Goal: Task Accomplishment & Management: Manage account settings

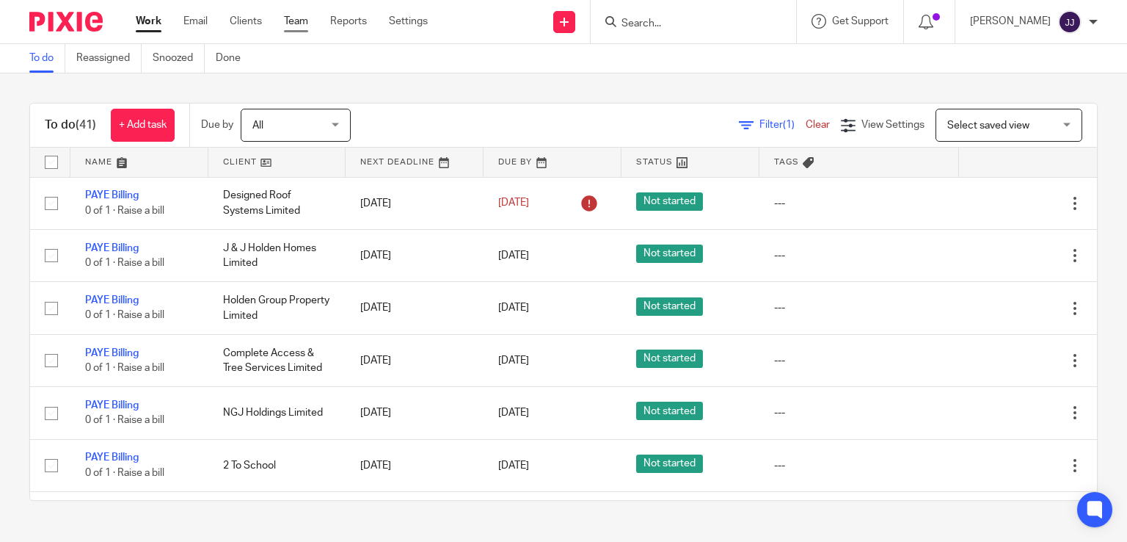
click at [300, 18] on link "Team" at bounding box center [296, 21] width 24 height 15
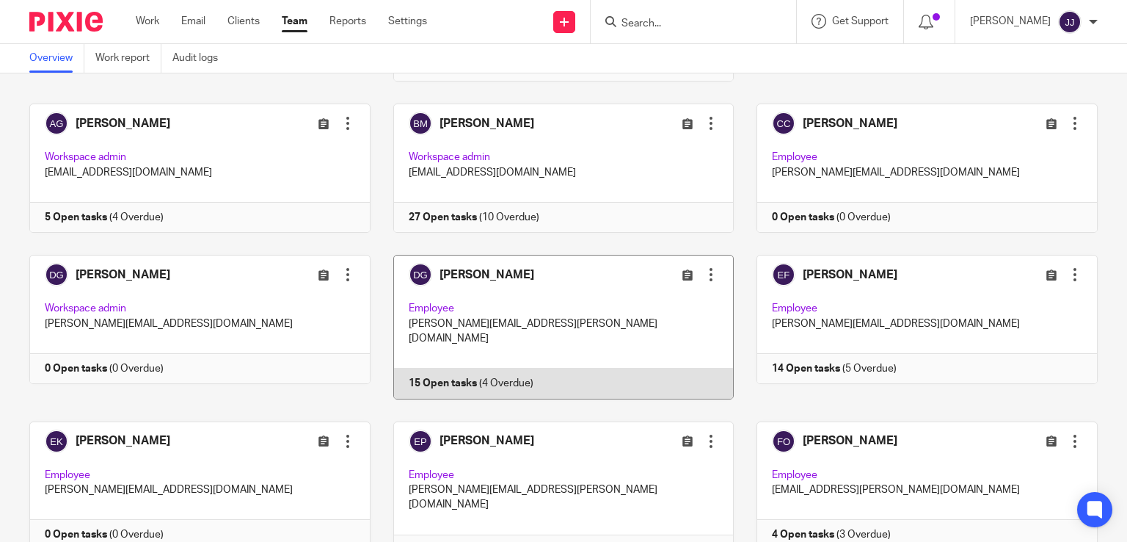
scroll to position [367, 0]
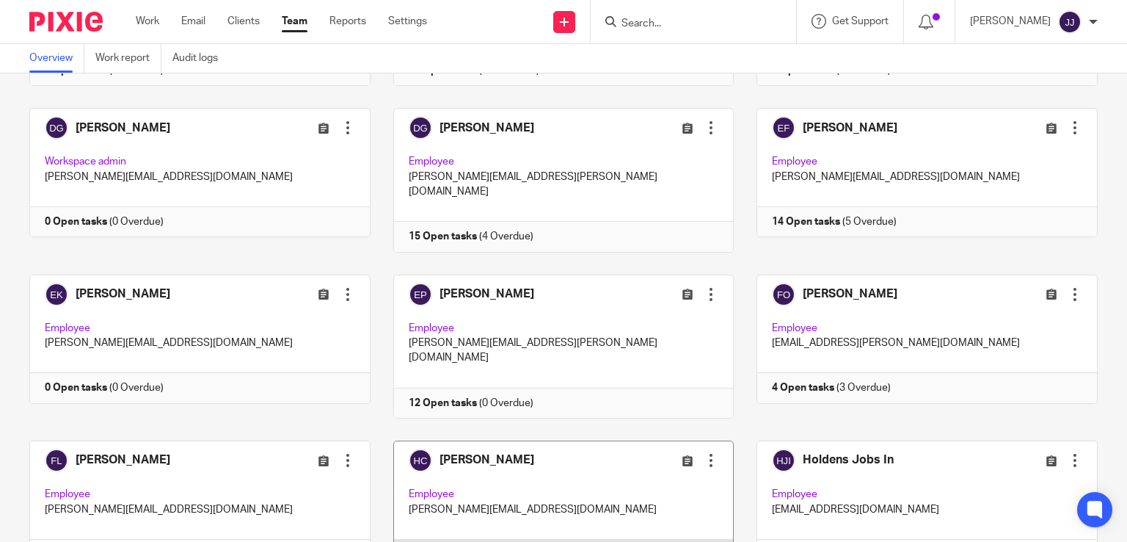
click at [607, 453] on link at bounding box center [553, 504] width 364 height 129
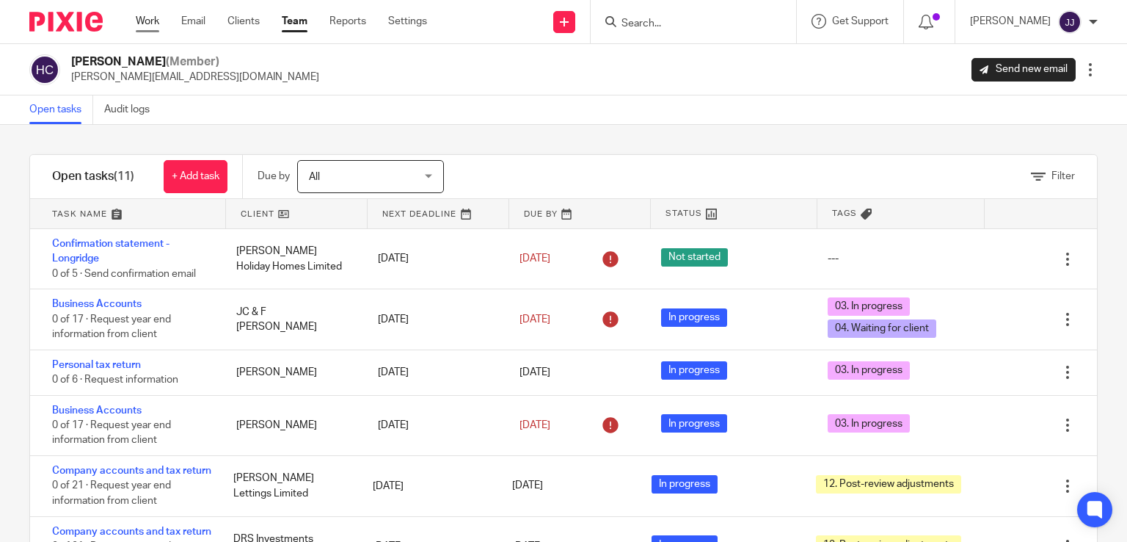
click at [157, 15] on link "Work" at bounding box center [147, 21] width 23 height 15
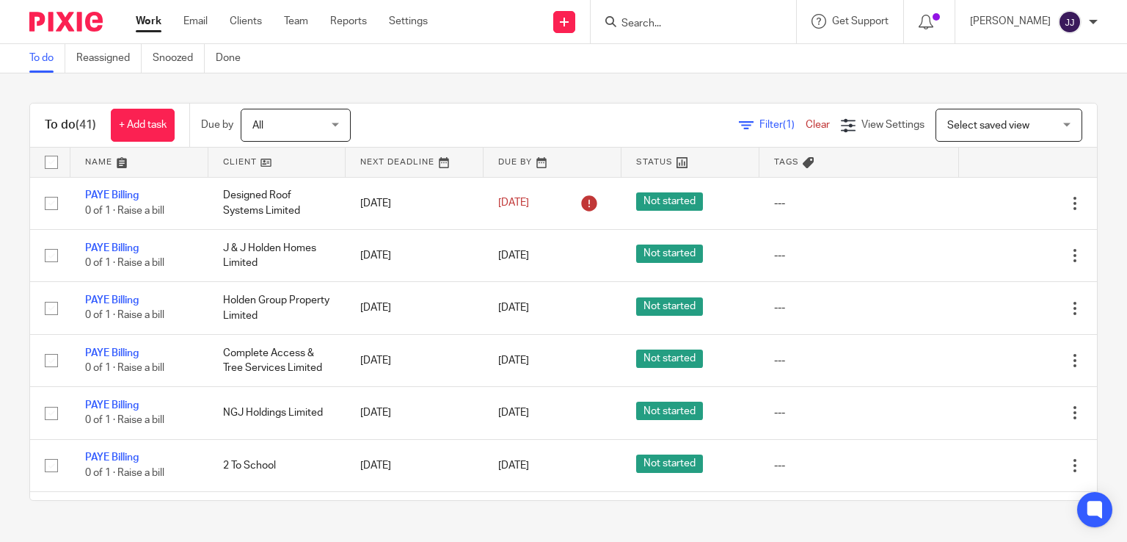
click at [149, 22] on link "Work" at bounding box center [149, 21] width 26 height 15
click at [658, 22] on input "Search" at bounding box center [686, 24] width 132 height 13
click at [643, 32] on div at bounding box center [694, 21] width 206 height 43
click at [648, 18] on input "Search" at bounding box center [686, 24] width 132 height 13
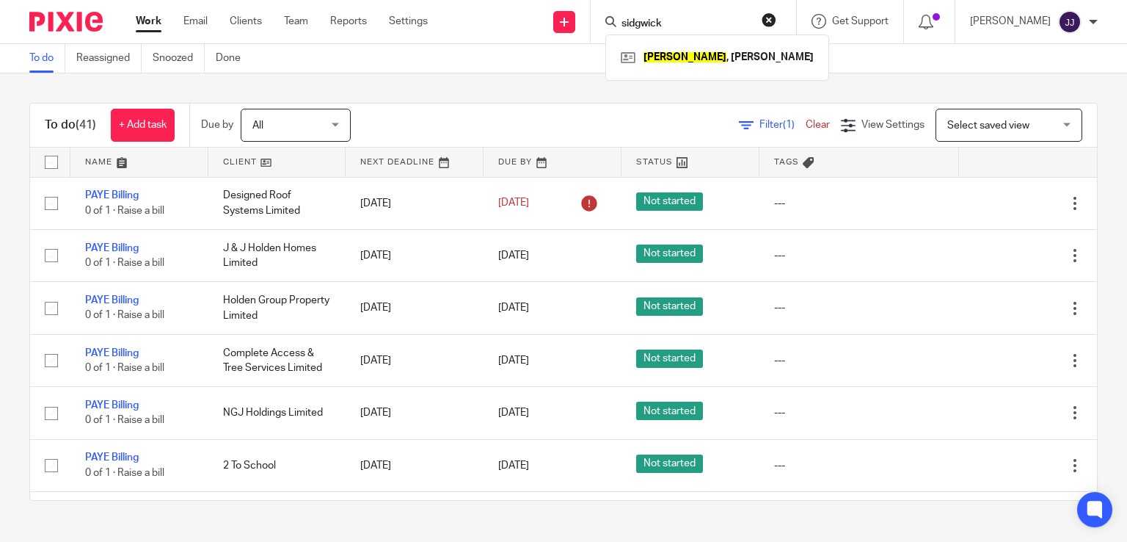
type input "sidgwick"
click button "submit" at bounding box center [0, 0] width 0 height 0
click at [670, 60] on link at bounding box center [717, 57] width 200 height 22
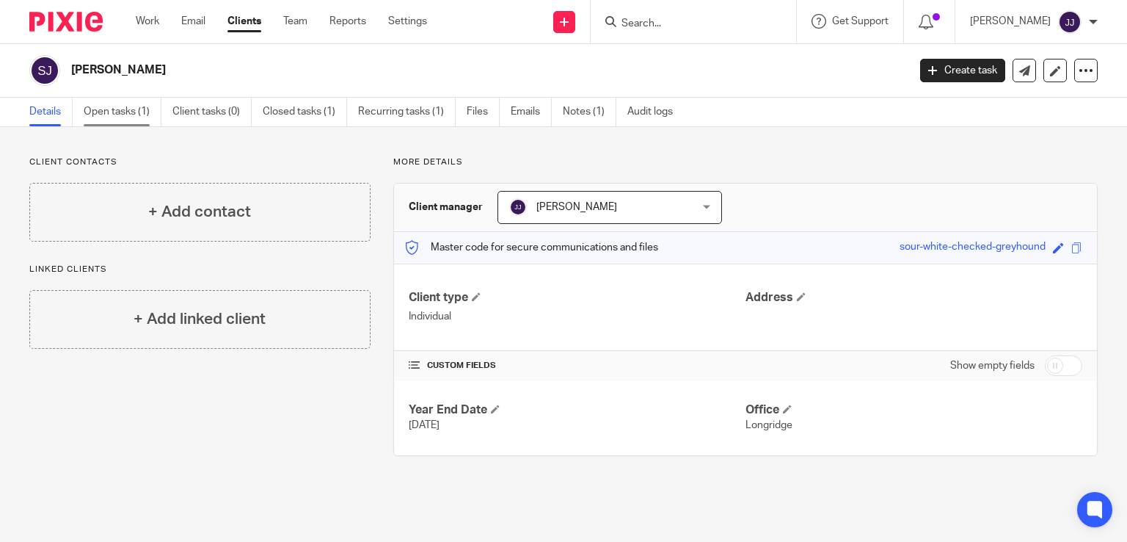
click at [116, 115] on link "Open tasks (1)" at bounding box center [123, 112] width 78 height 29
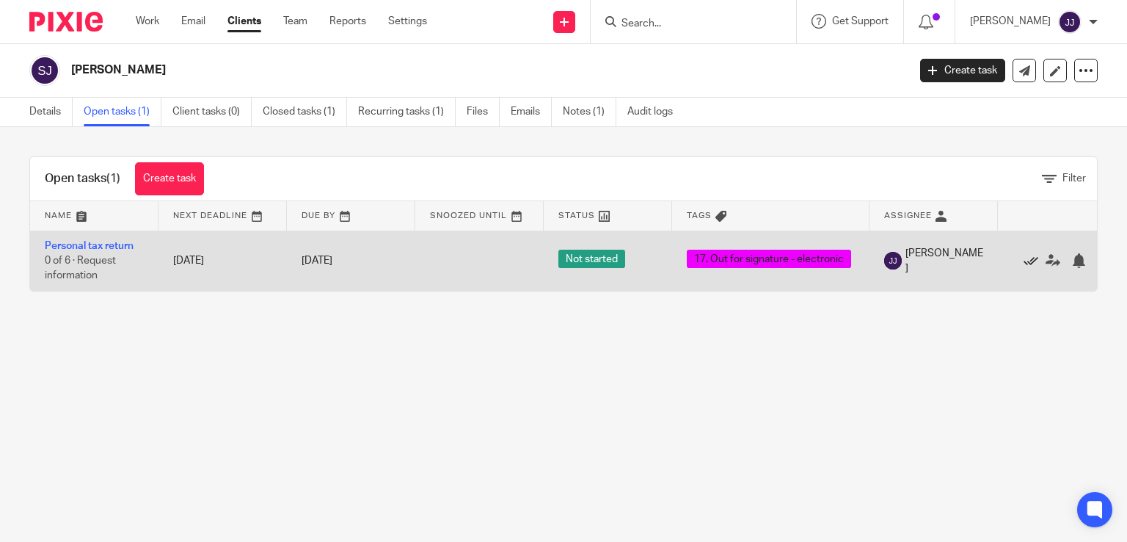
click at [1028, 259] on icon at bounding box center [1031, 260] width 15 height 15
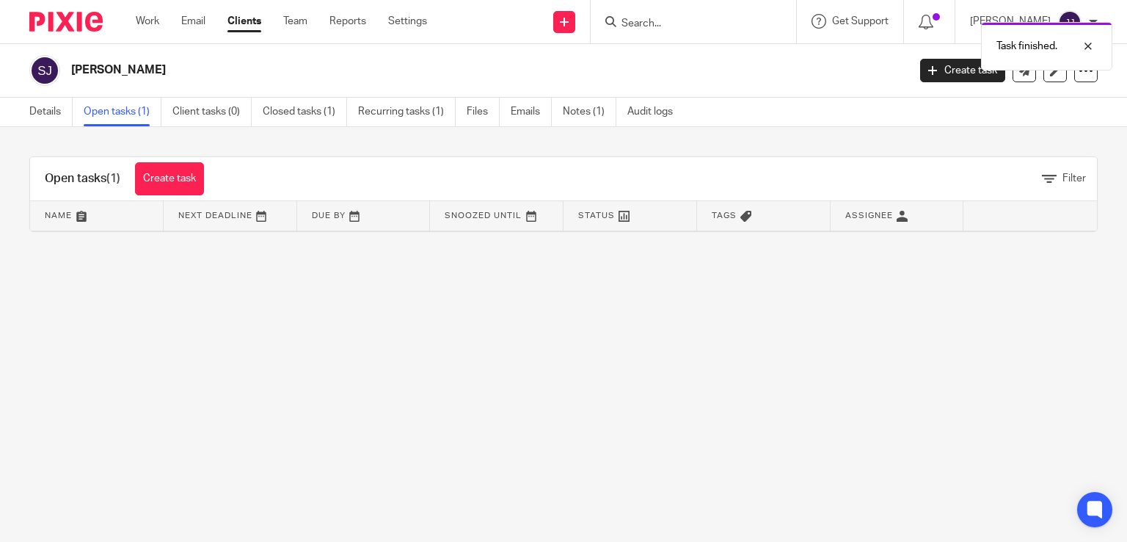
click at [664, 27] on div "Task finished." at bounding box center [838, 43] width 549 height 56
click at [669, 26] on div "Task finished." at bounding box center [838, 43] width 549 height 56
click at [658, 25] on input "Search" at bounding box center [686, 24] width 132 height 13
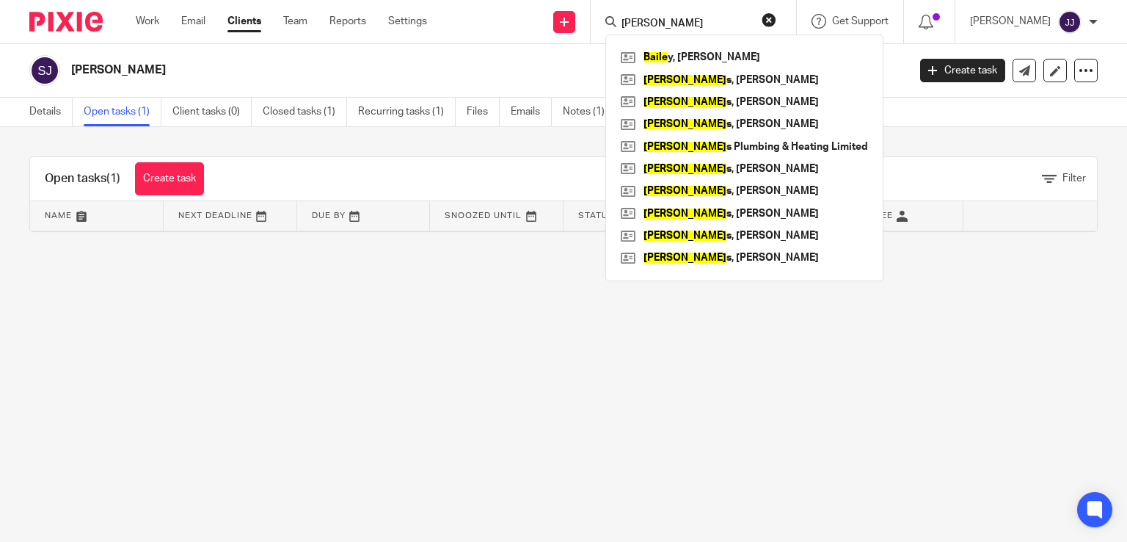
type input "bailey"
click button "submit" at bounding box center [0, 0] width 0 height 0
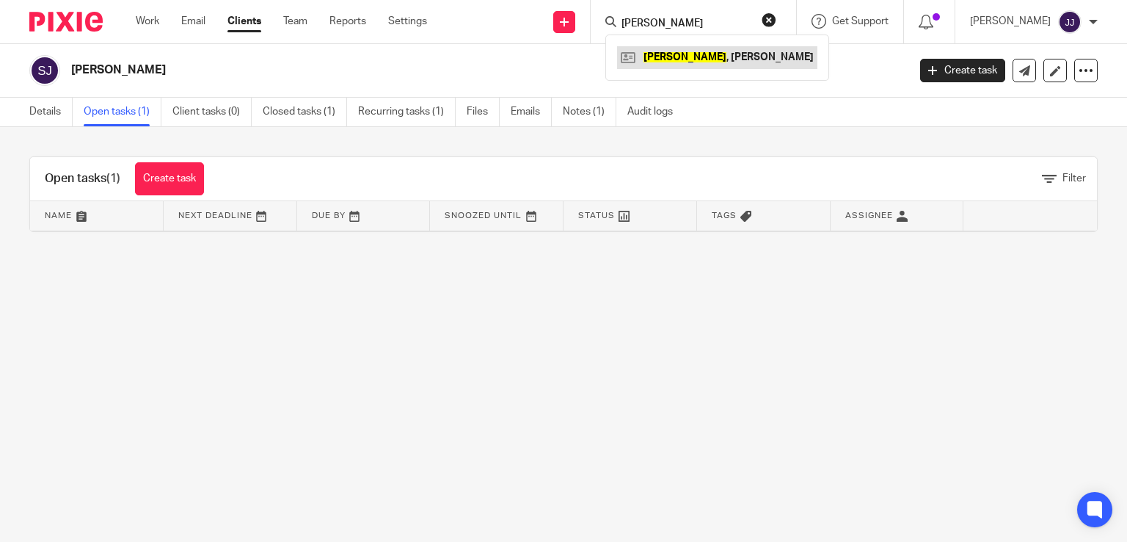
click at [678, 51] on link at bounding box center [717, 57] width 200 height 22
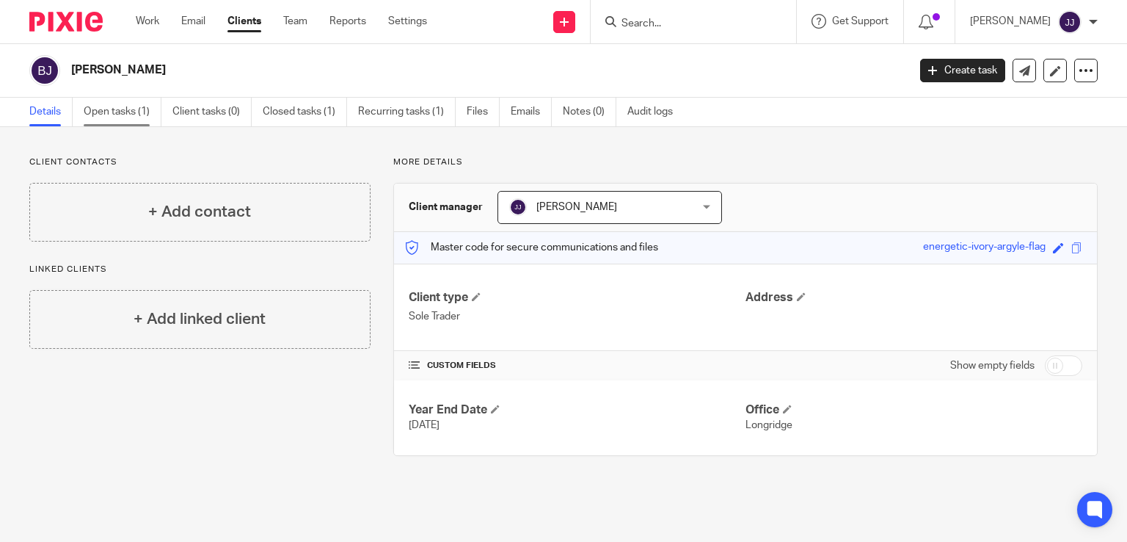
click at [121, 107] on link "Open tasks (1)" at bounding box center [123, 112] width 78 height 29
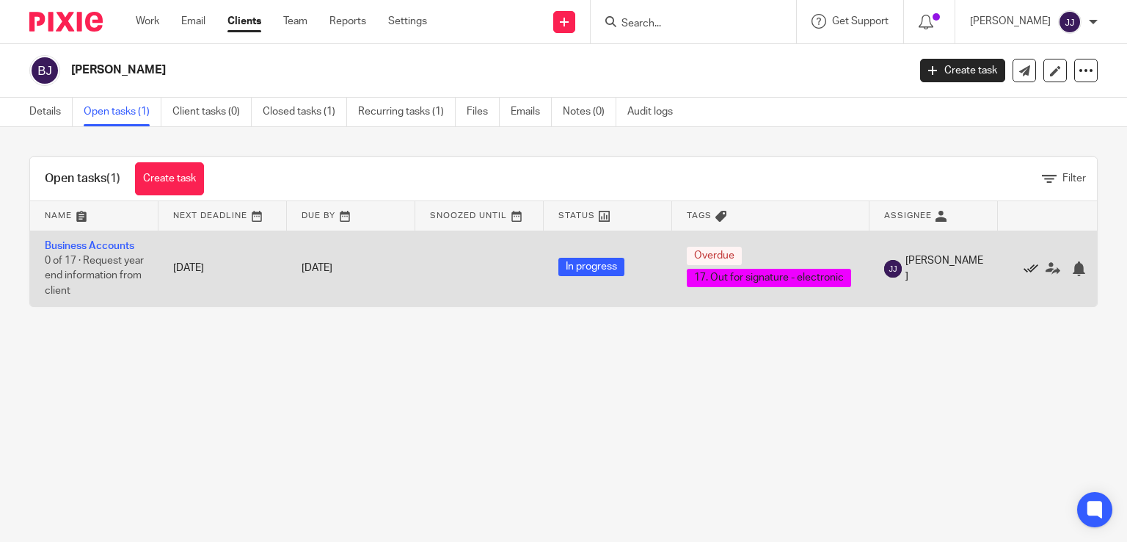
click at [1028, 266] on icon at bounding box center [1031, 268] width 15 height 15
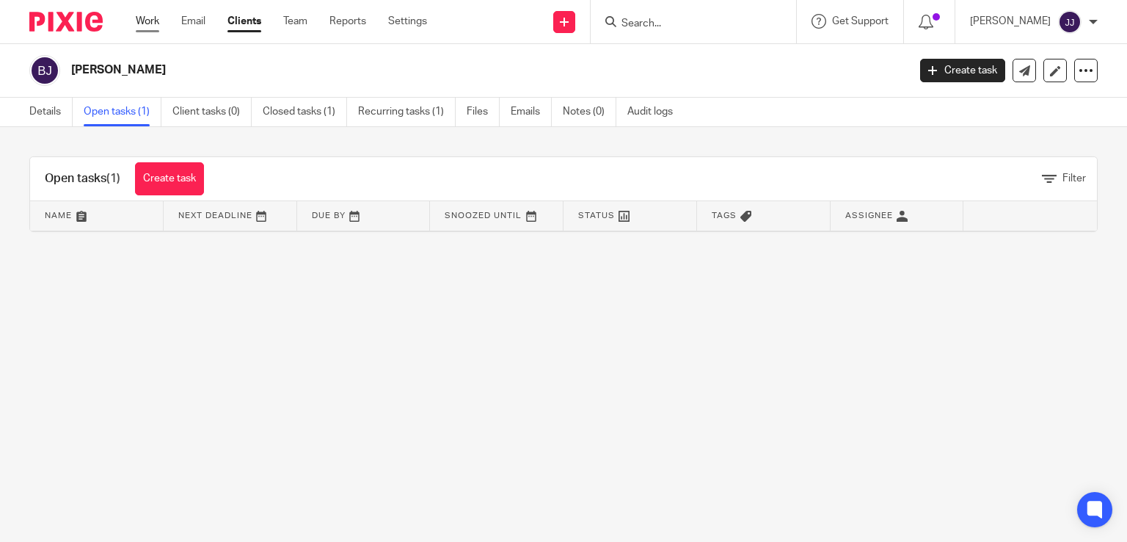
click at [147, 27] on link "Work" at bounding box center [147, 21] width 23 height 15
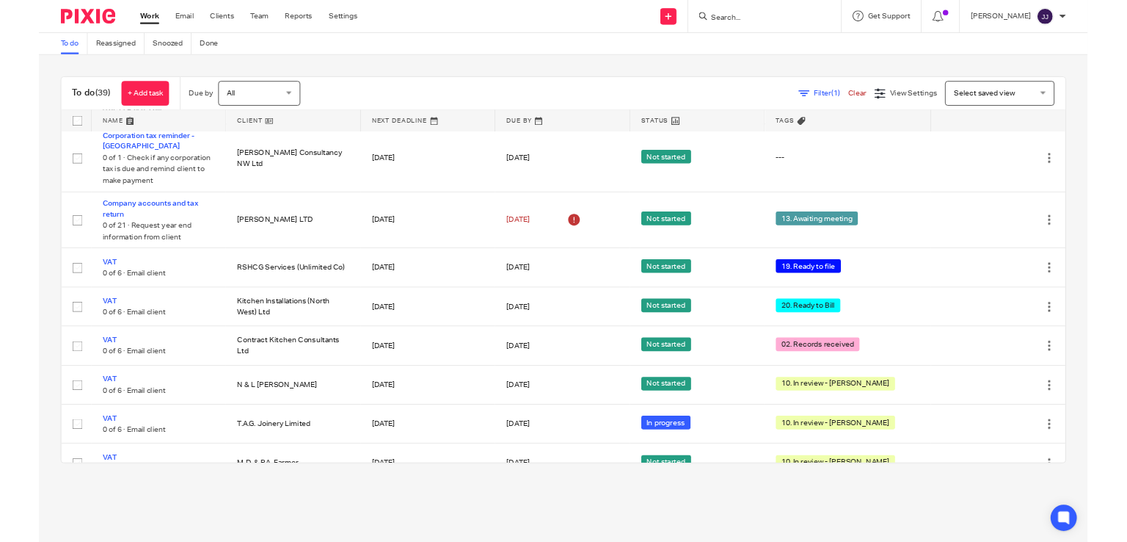
scroll to position [587, 0]
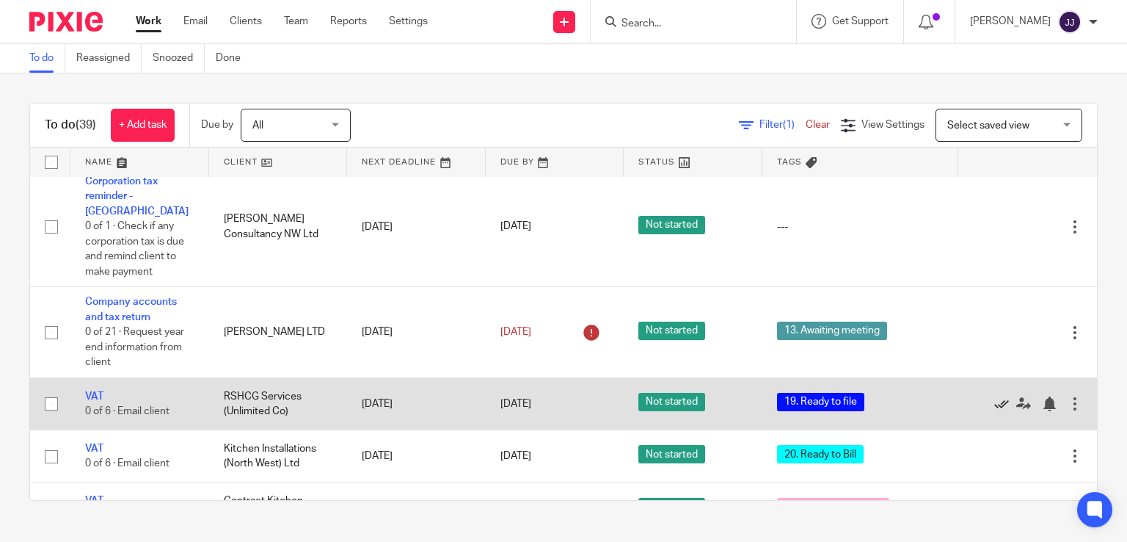
click at [995, 396] on icon at bounding box center [1002, 403] width 15 height 15
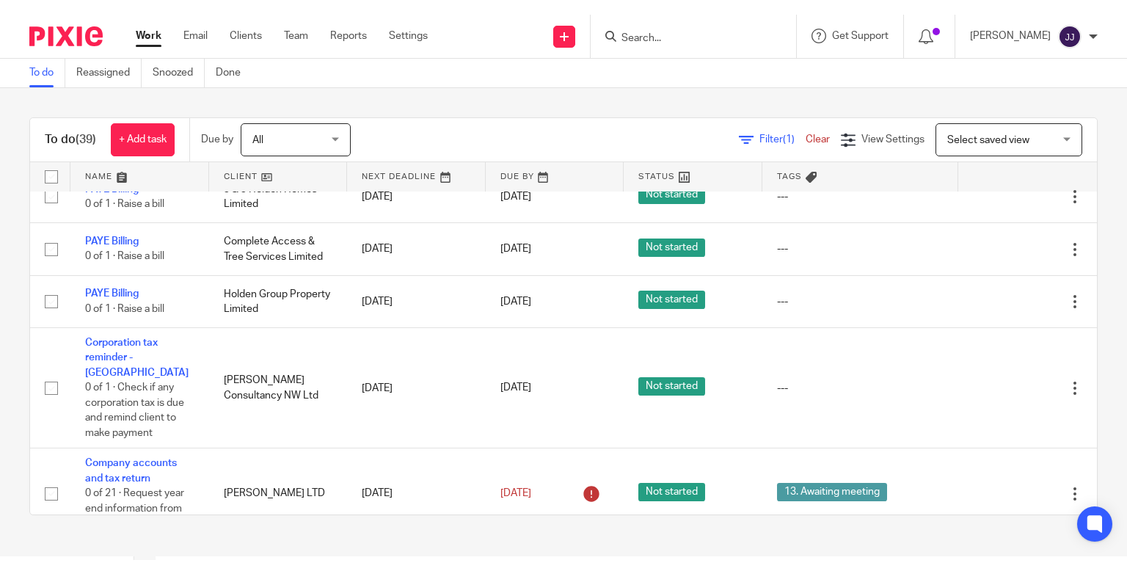
scroll to position [0, 0]
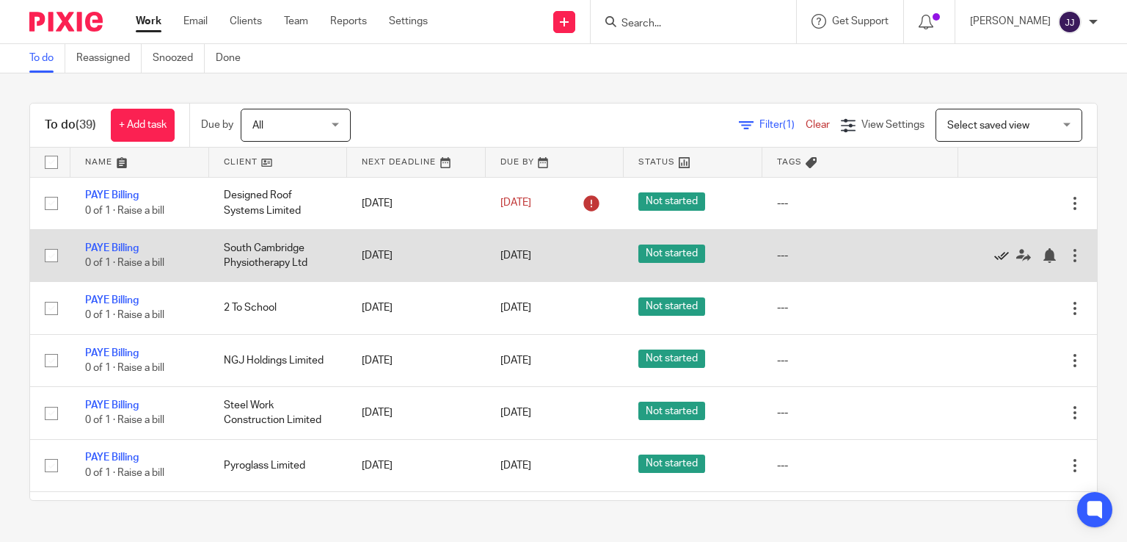
click at [995, 252] on icon at bounding box center [1002, 255] width 15 height 15
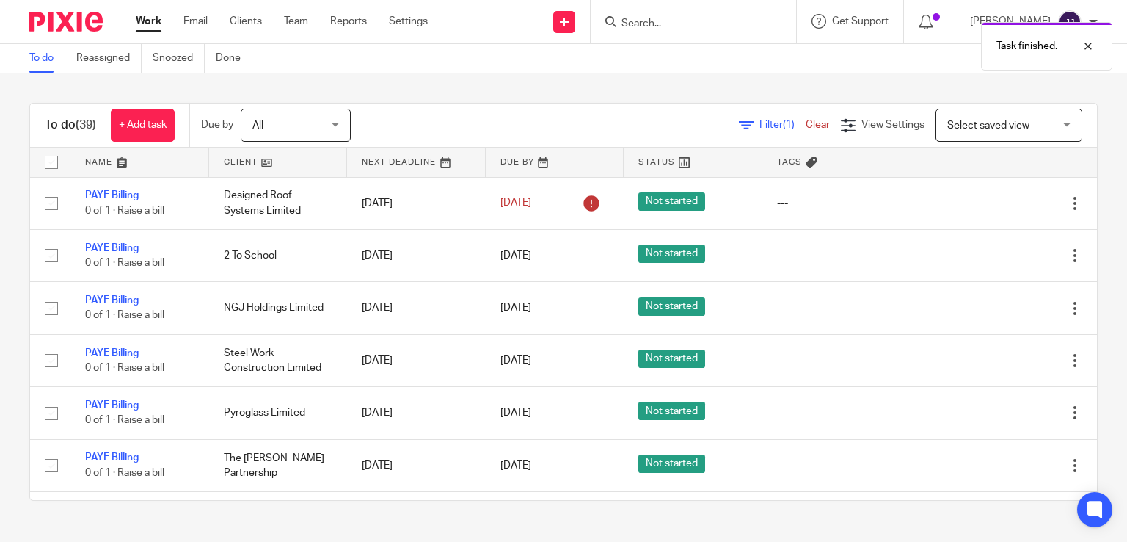
click at [995, 252] on icon at bounding box center [1002, 255] width 15 height 15
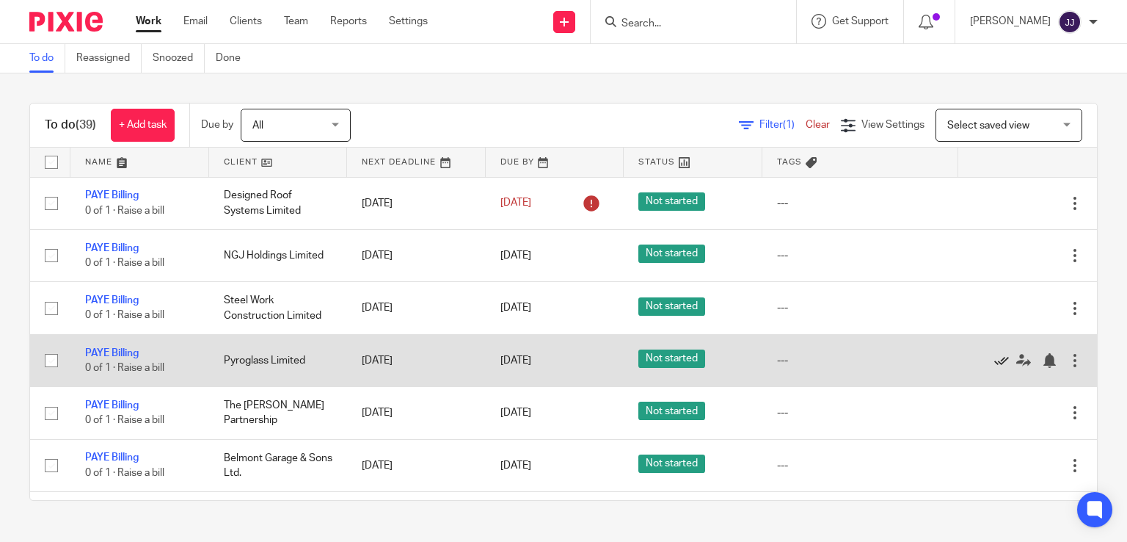
click at [995, 360] on icon at bounding box center [1002, 360] width 15 height 15
click at [995, 357] on icon at bounding box center [1002, 360] width 15 height 15
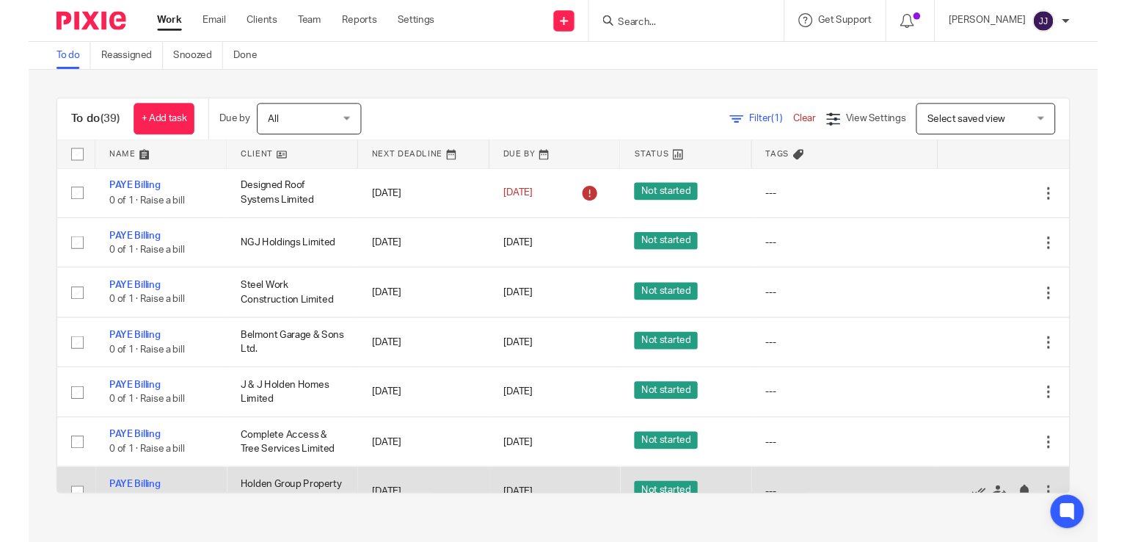
scroll to position [73, 0]
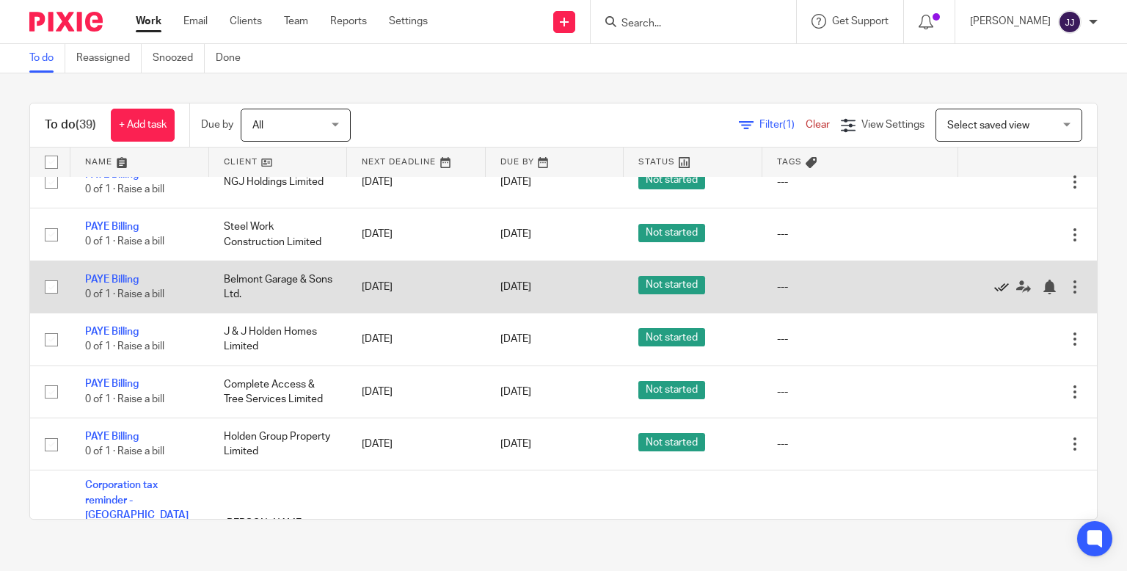
click at [995, 288] on icon at bounding box center [1002, 287] width 15 height 15
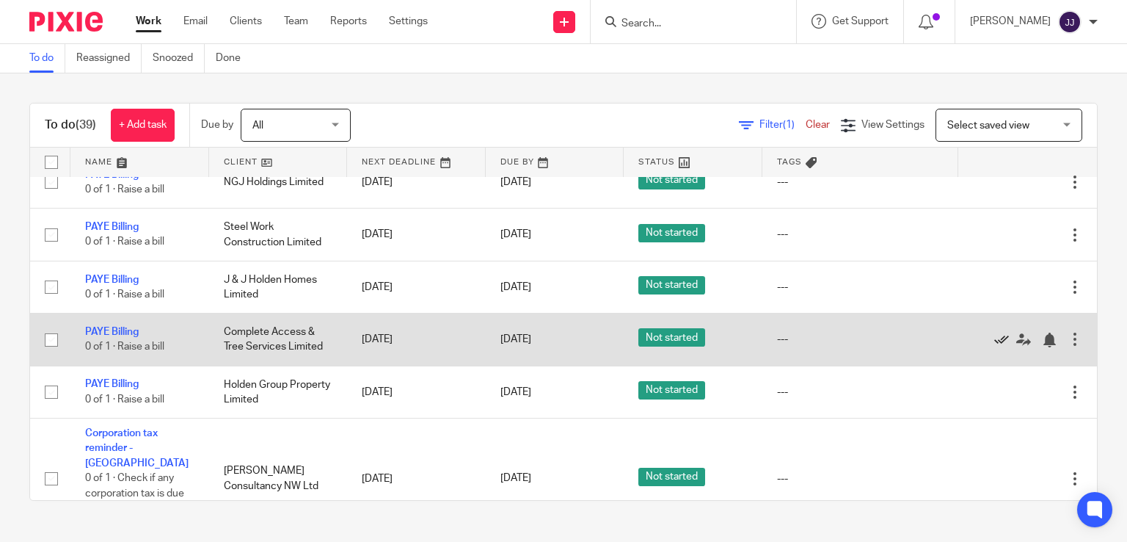
click at [995, 339] on icon at bounding box center [1002, 339] width 15 height 15
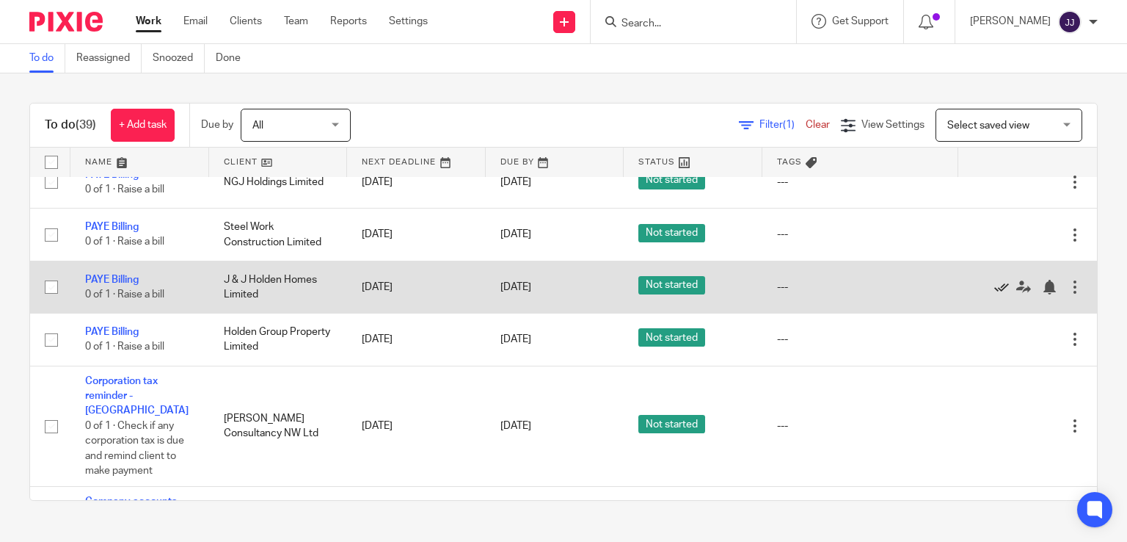
click at [995, 286] on icon at bounding box center [1002, 287] width 15 height 15
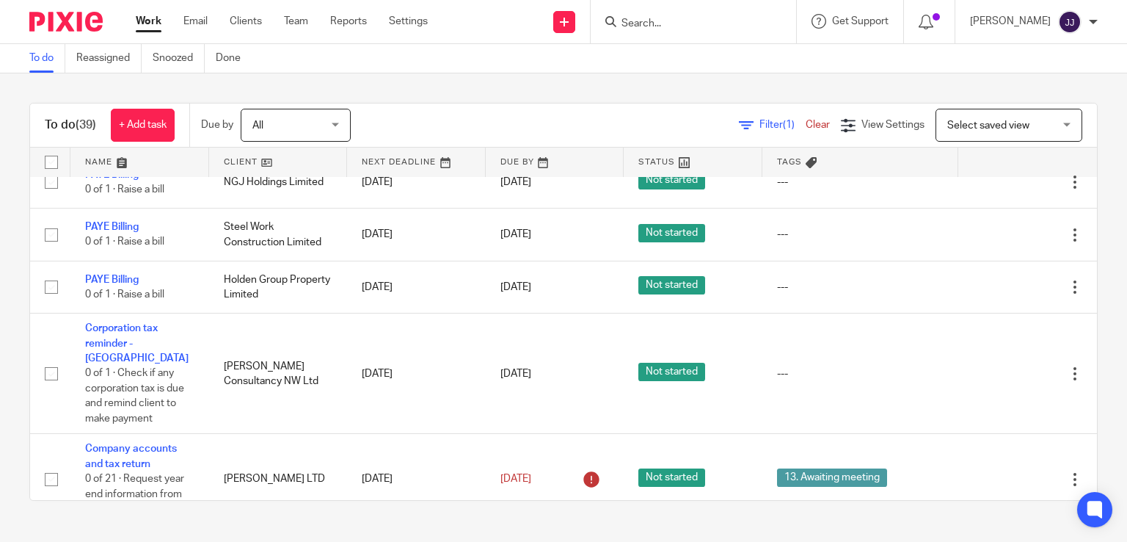
scroll to position [44, 0]
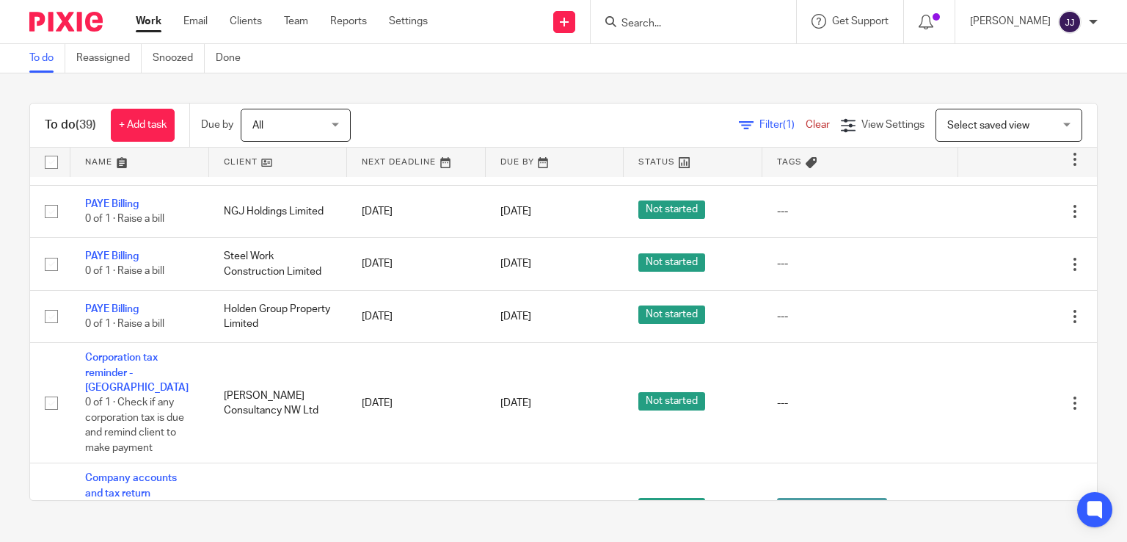
click at [704, 21] on input "Search" at bounding box center [686, 24] width 132 height 13
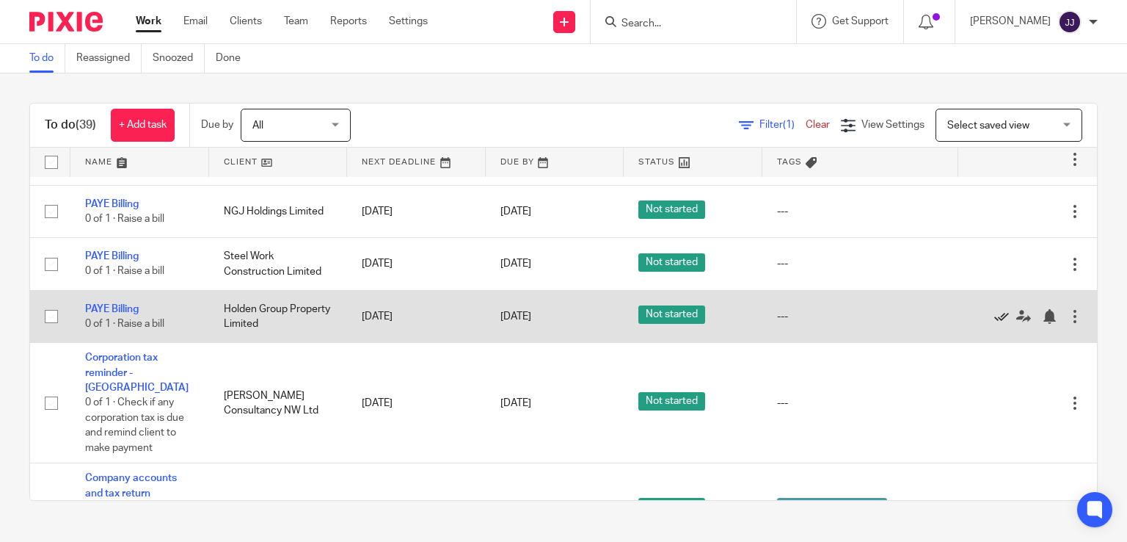
click at [995, 313] on icon at bounding box center [1002, 316] width 15 height 15
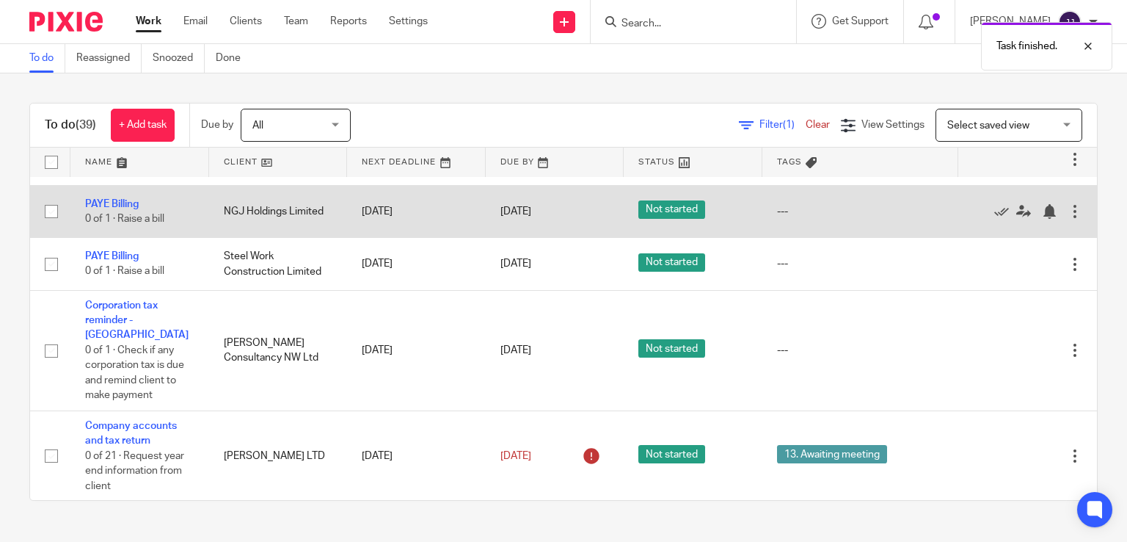
scroll to position [0, 0]
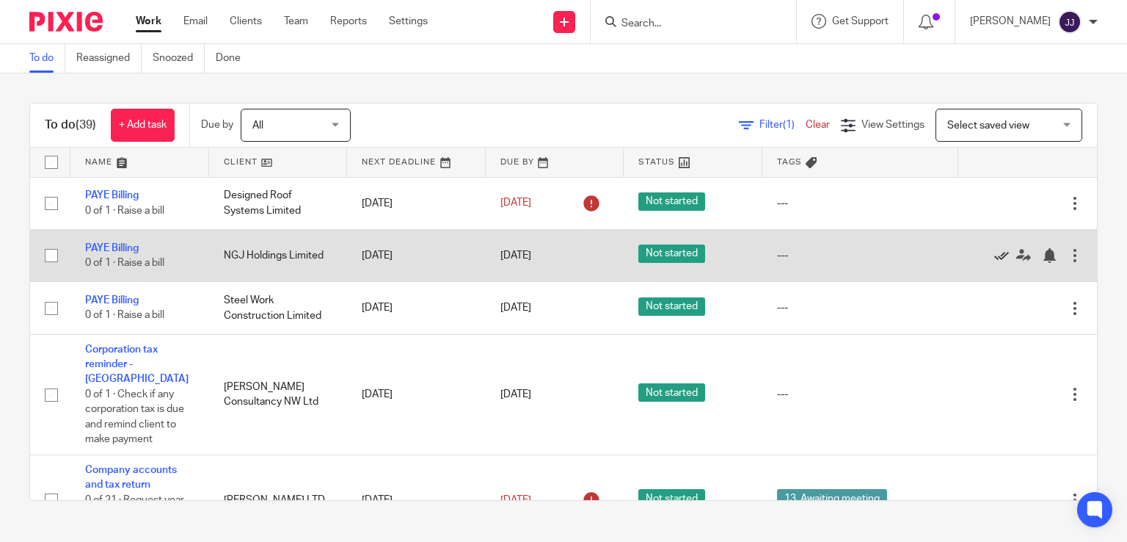
click at [995, 253] on icon at bounding box center [1002, 255] width 15 height 15
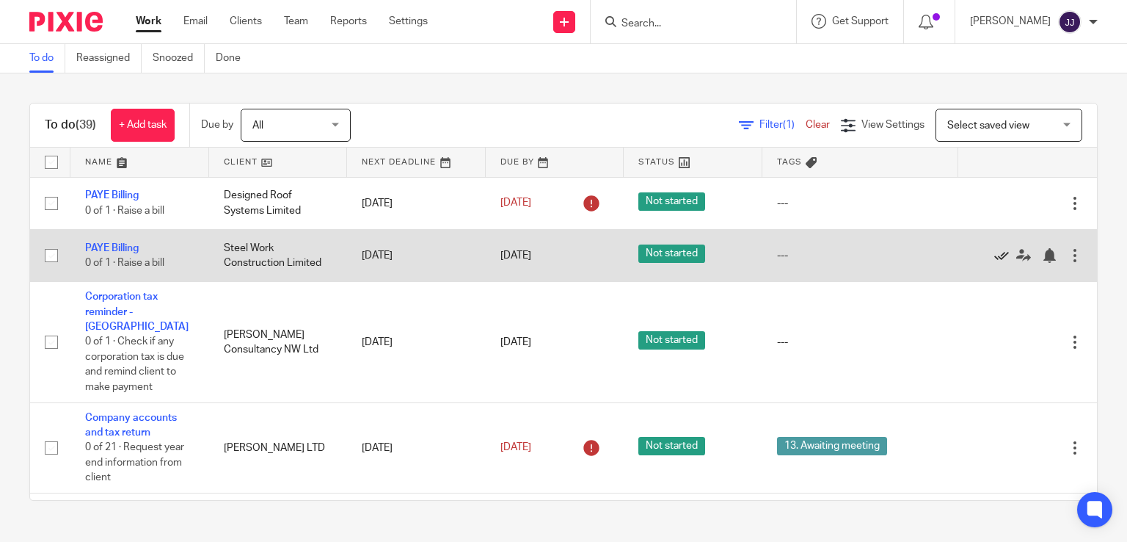
click at [995, 253] on icon at bounding box center [1002, 255] width 15 height 15
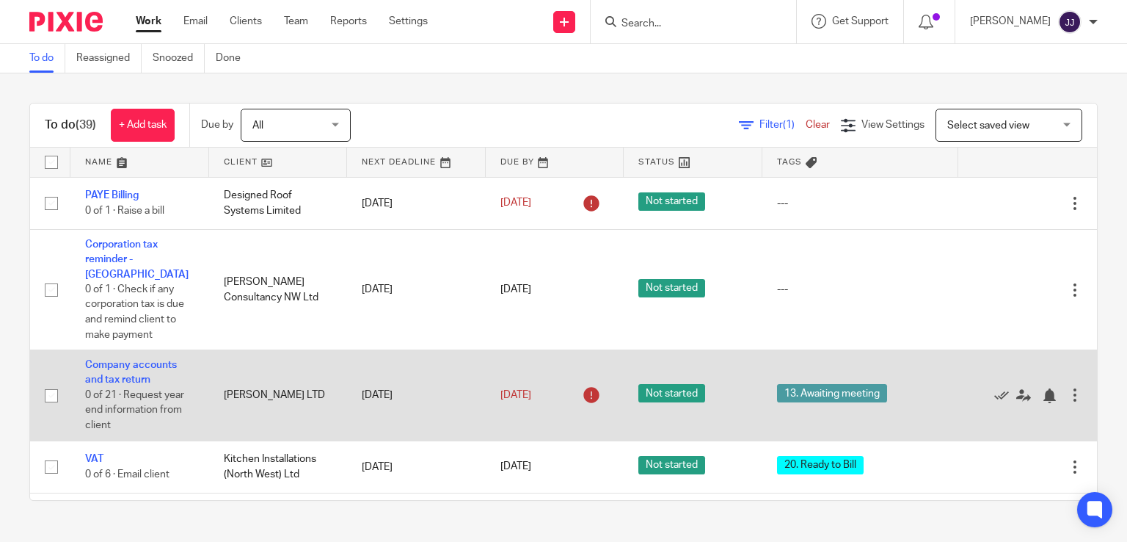
scroll to position [73, 0]
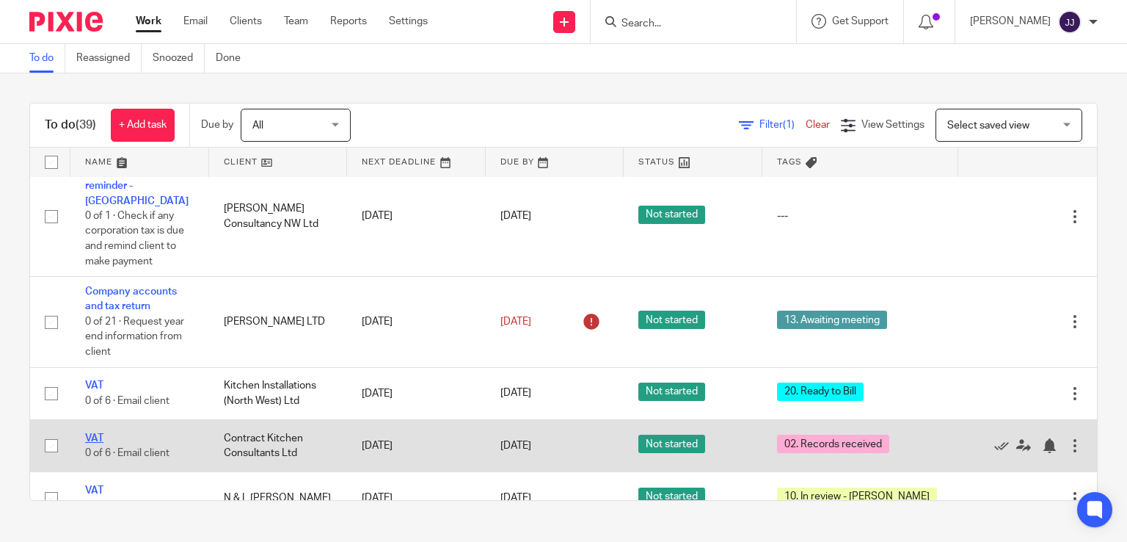
click at [91, 433] on link "VAT" at bounding box center [94, 438] width 18 height 10
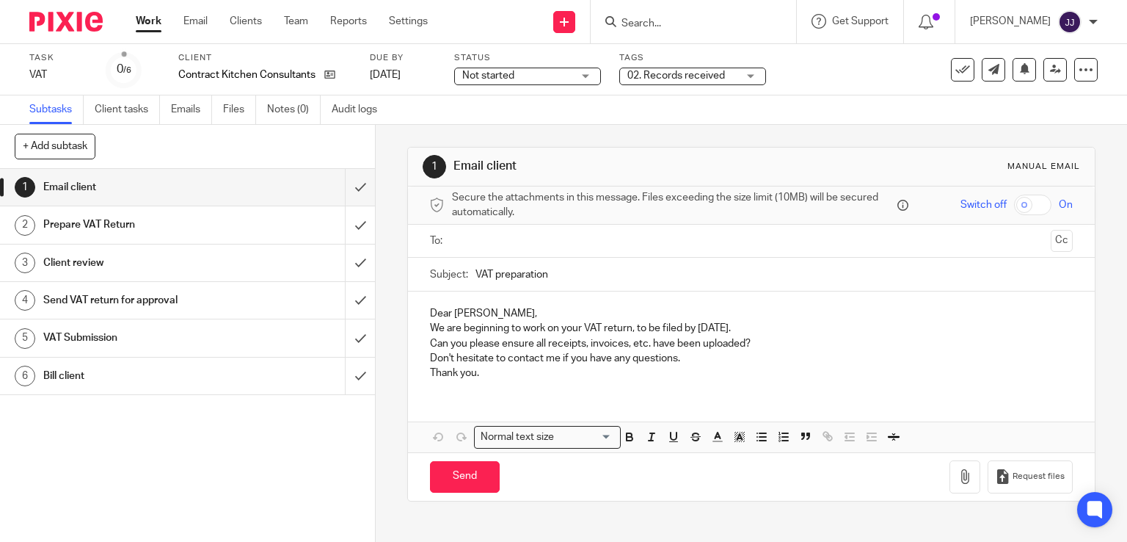
click at [708, 70] on span "02. Records received" at bounding box center [677, 75] width 98 height 10
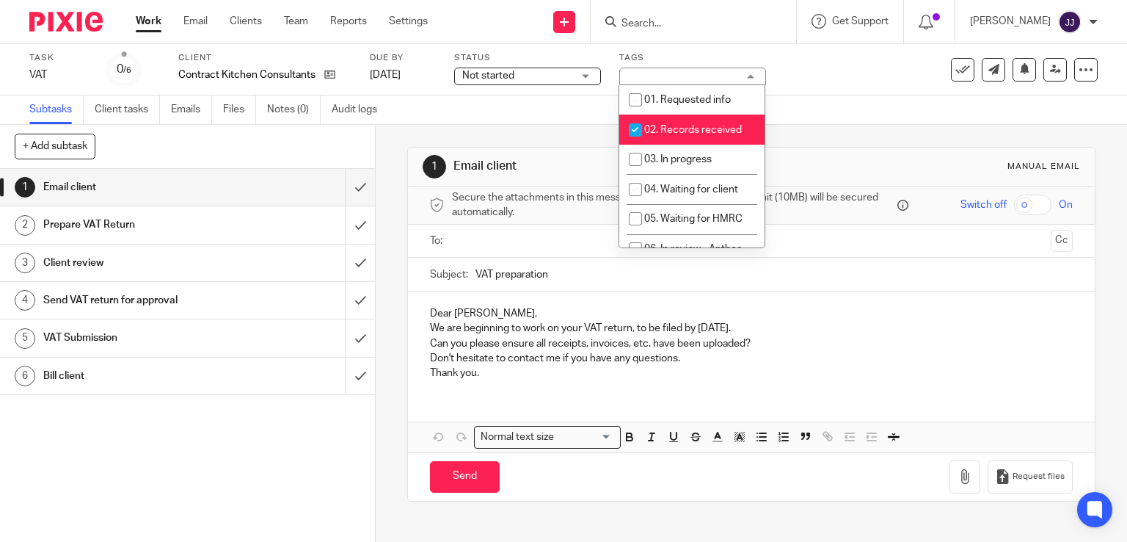
click at [707, 128] on span "02. Records received" at bounding box center [693, 130] width 98 height 10
checkbox input "false"
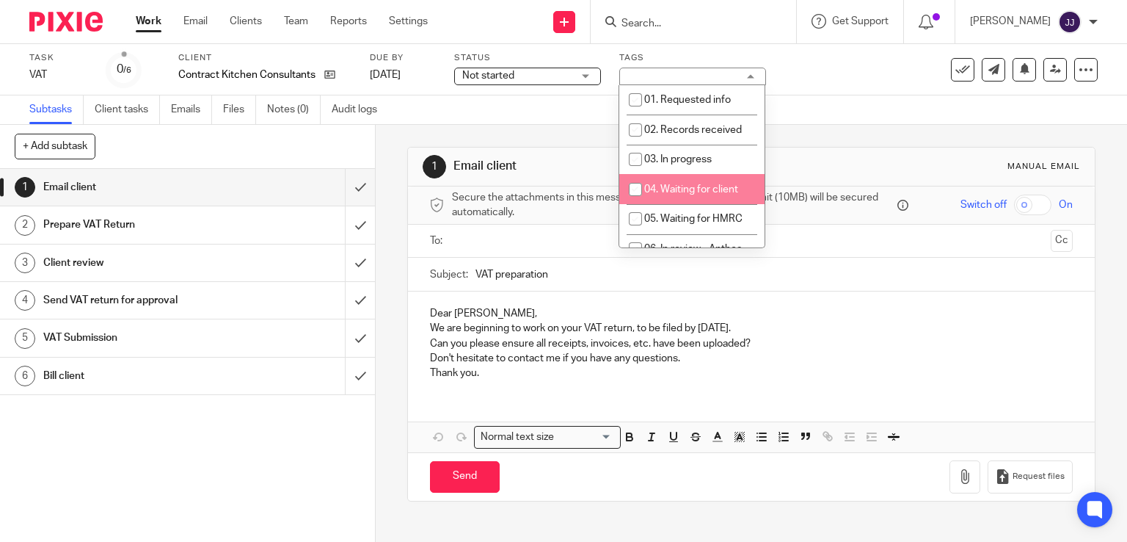
click at [711, 187] on span "04. Waiting for client" at bounding box center [691, 189] width 94 height 10
checkbox input "true"
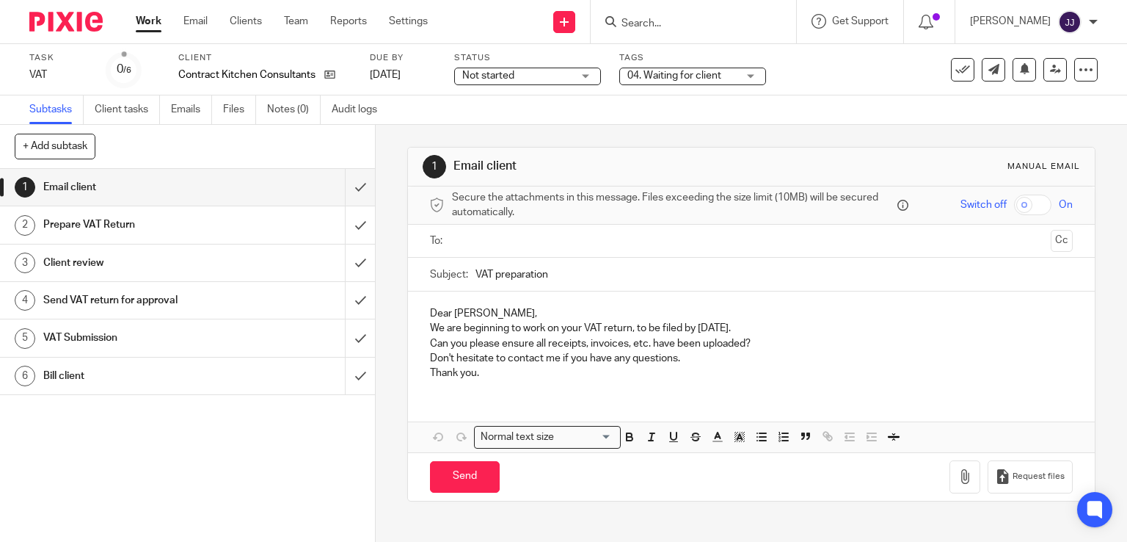
click at [150, 23] on link "Work" at bounding box center [149, 21] width 26 height 15
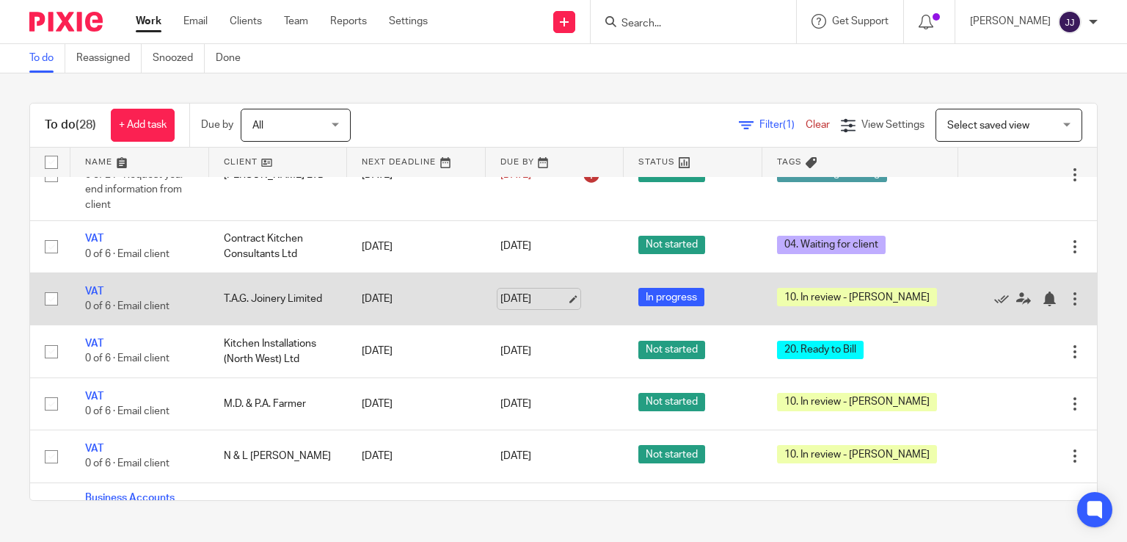
scroll to position [147, 0]
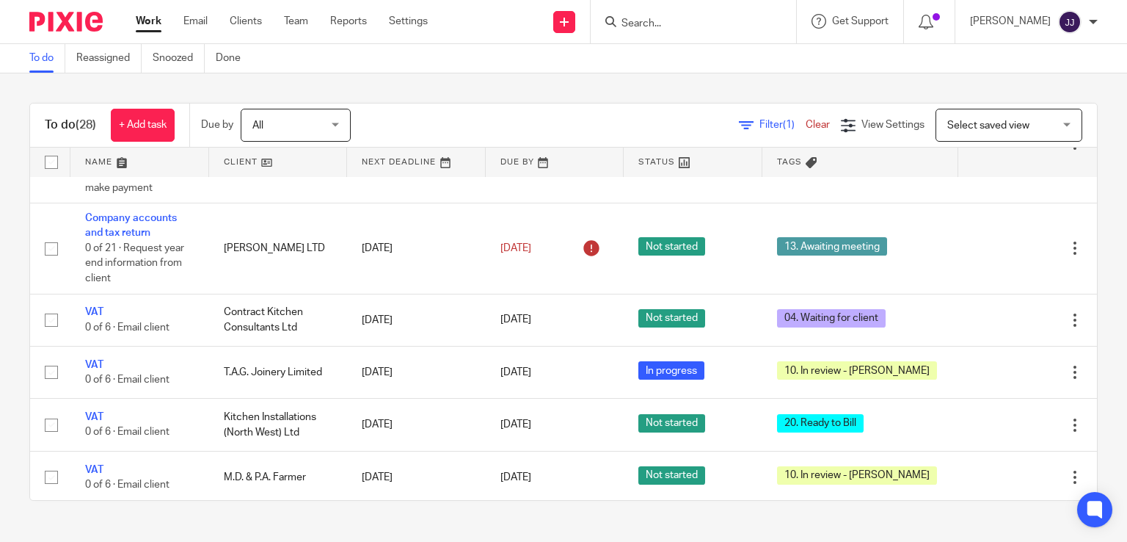
click at [658, 34] on div at bounding box center [694, 21] width 206 height 43
click at [666, 12] on div at bounding box center [694, 21] width 206 height 43
click at [672, 29] on input "Search" at bounding box center [686, 24] width 132 height 13
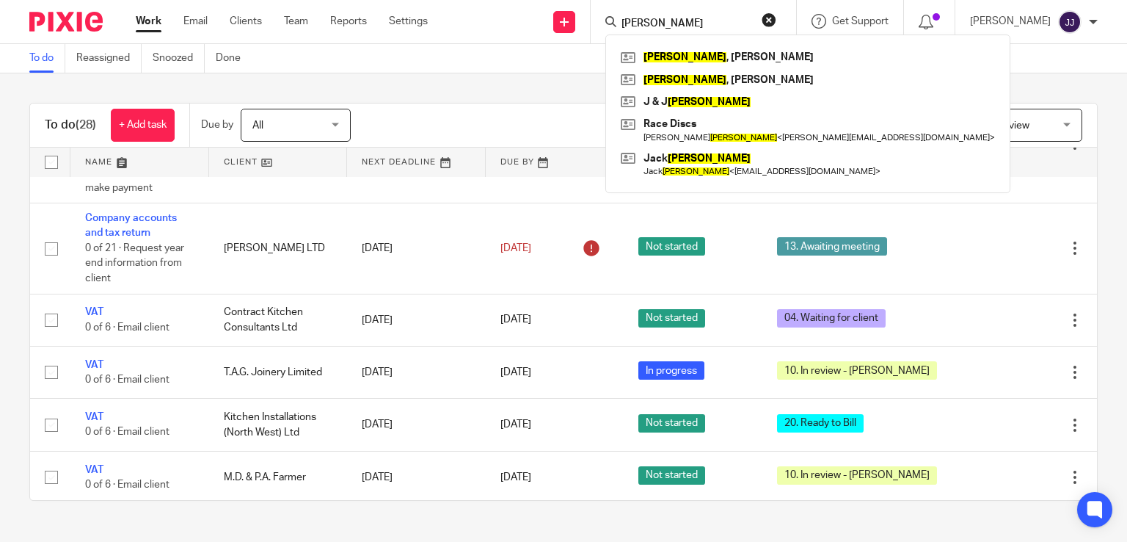
type input "harrison"
click button "submit" at bounding box center [0, 0] width 0 height 0
click at [678, 80] on link at bounding box center [808, 80] width 382 height 22
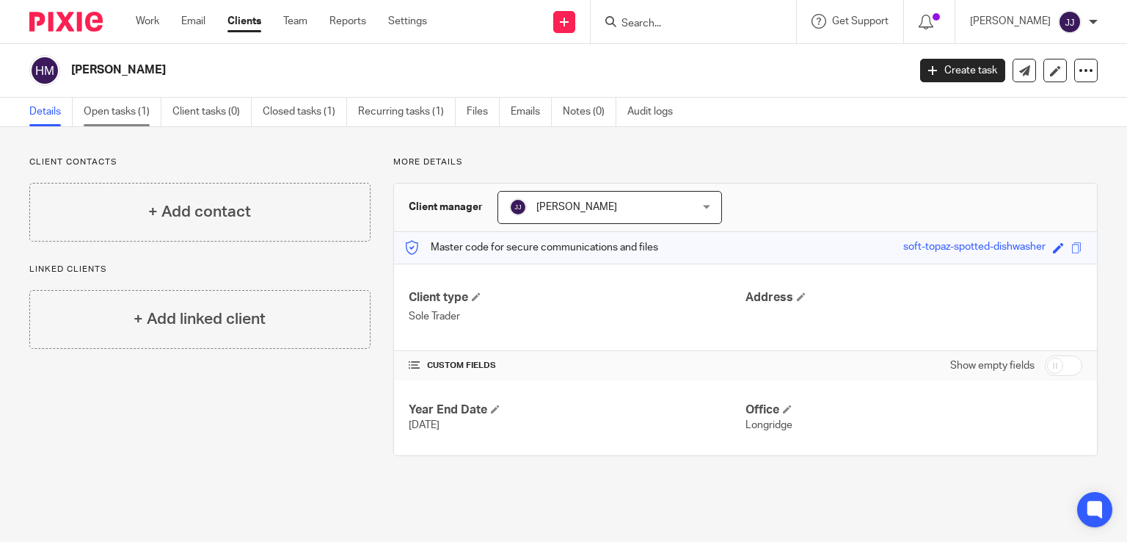
click at [122, 124] on link "Open tasks (1)" at bounding box center [123, 112] width 78 height 29
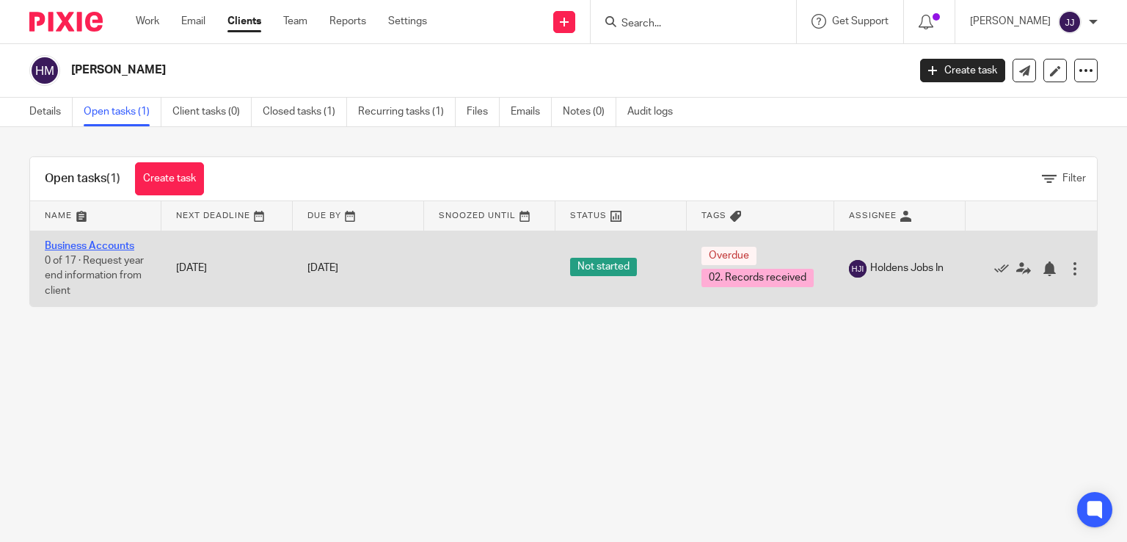
click at [68, 247] on link "Business Accounts" at bounding box center [90, 246] width 90 height 10
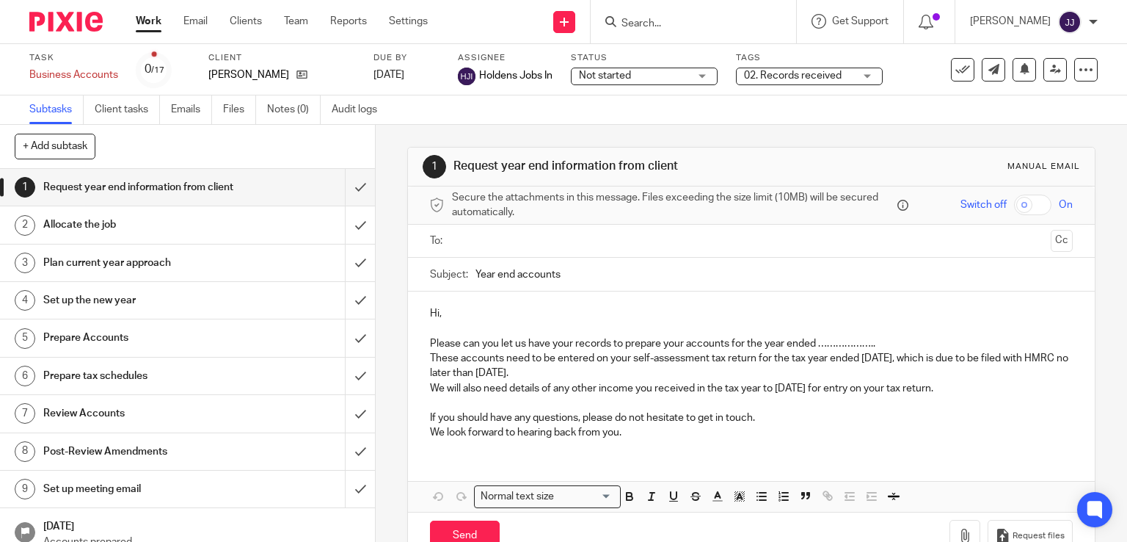
click at [799, 76] on span "02. Records received" at bounding box center [793, 75] width 98 height 10
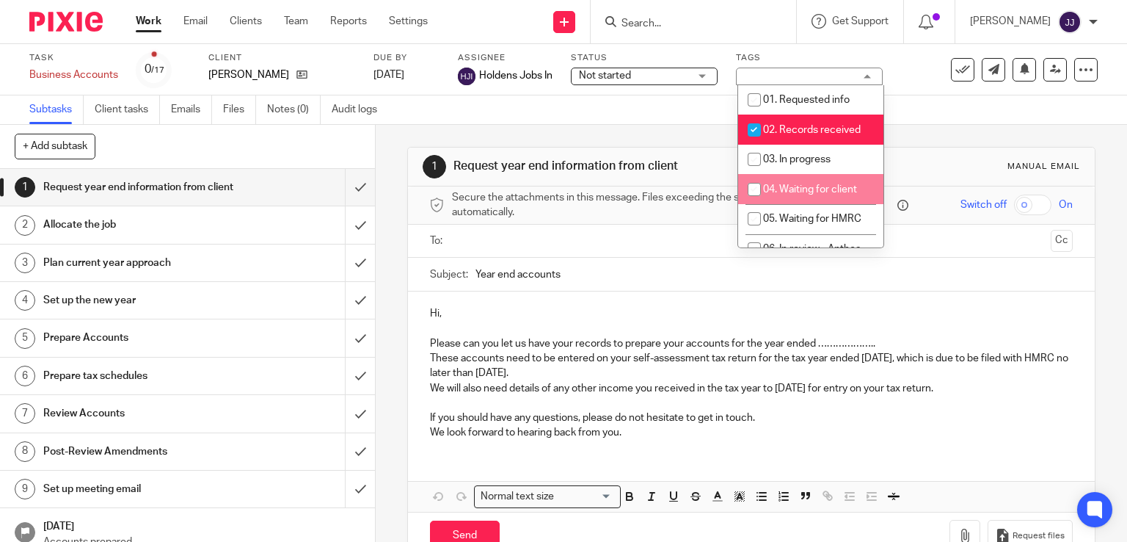
click at [802, 192] on span "04. Waiting for client" at bounding box center [810, 189] width 94 height 10
checkbox input "true"
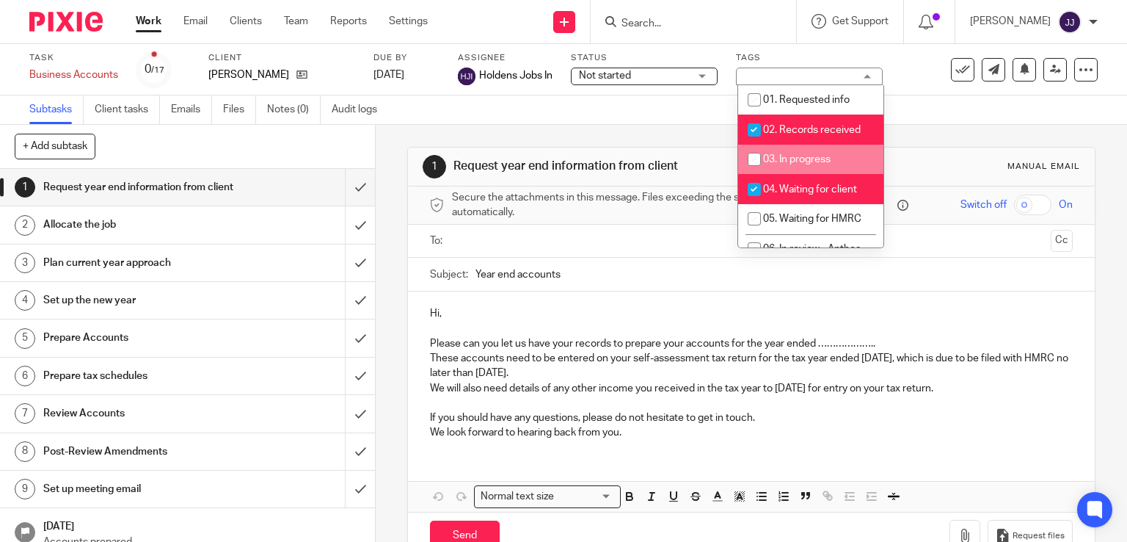
click at [150, 23] on link "Work" at bounding box center [149, 21] width 26 height 15
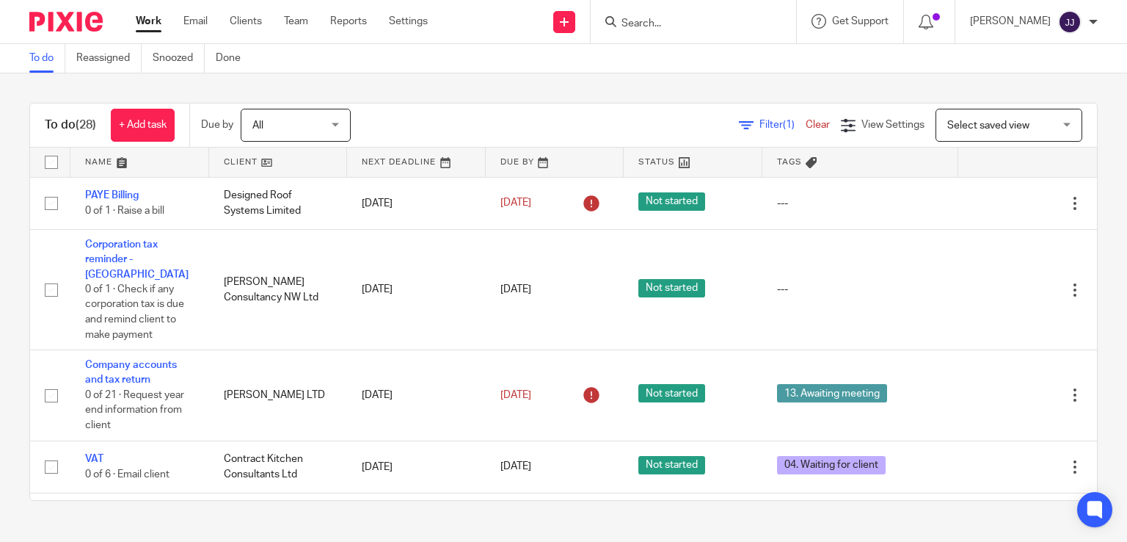
click at [670, 22] on input "Search" at bounding box center [686, 24] width 132 height 13
click at [672, 21] on input "Search" at bounding box center [686, 24] width 132 height 13
type input "tag"
click button "submit" at bounding box center [0, 0] width 0 height 0
click at [671, 50] on link at bounding box center [708, 57] width 182 height 22
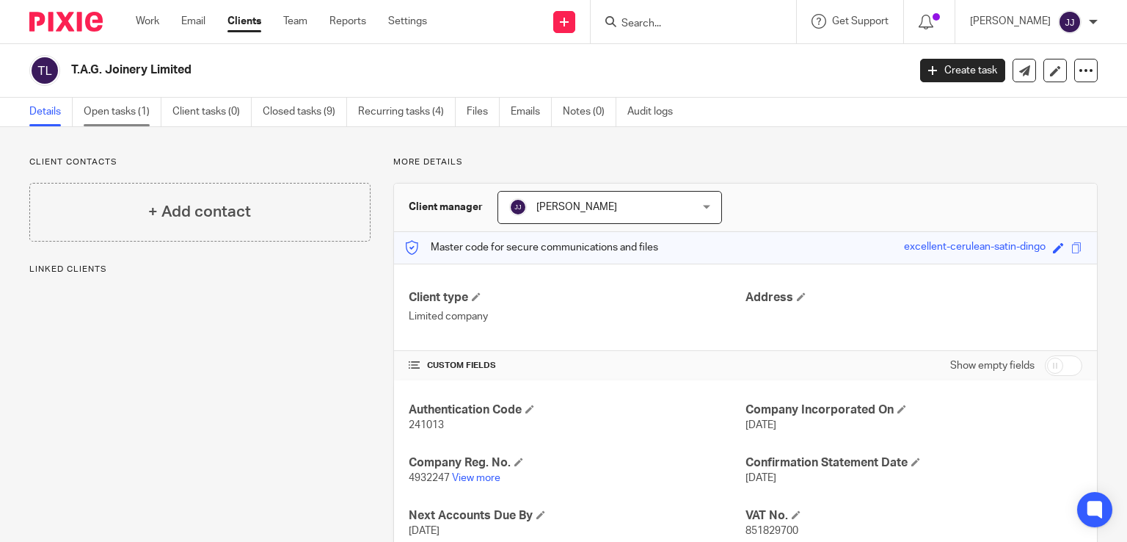
click at [103, 109] on link "Open tasks (1)" at bounding box center [123, 112] width 78 height 29
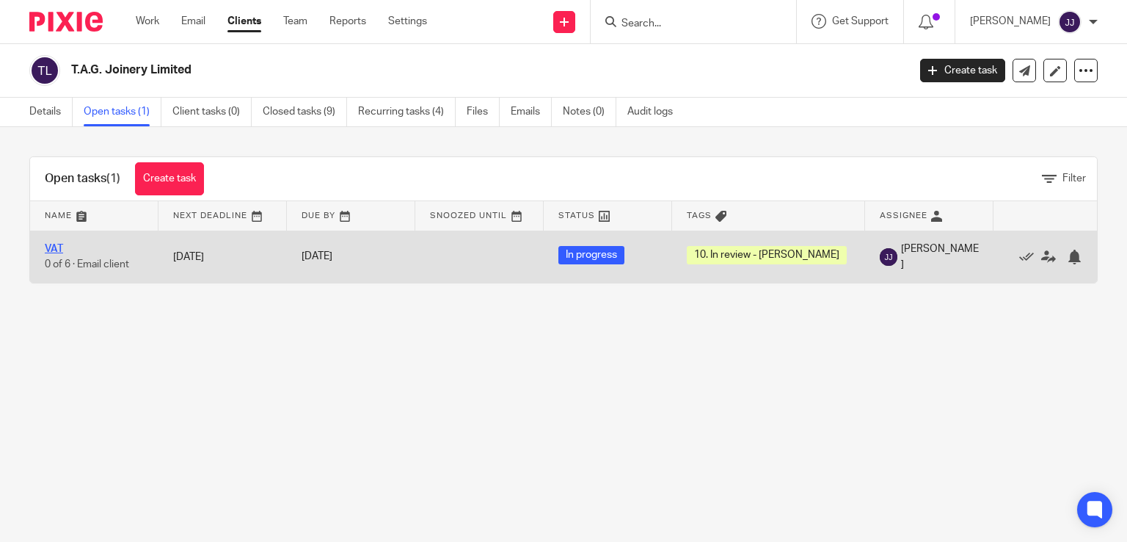
click at [54, 246] on link "VAT" at bounding box center [54, 249] width 18 height 10
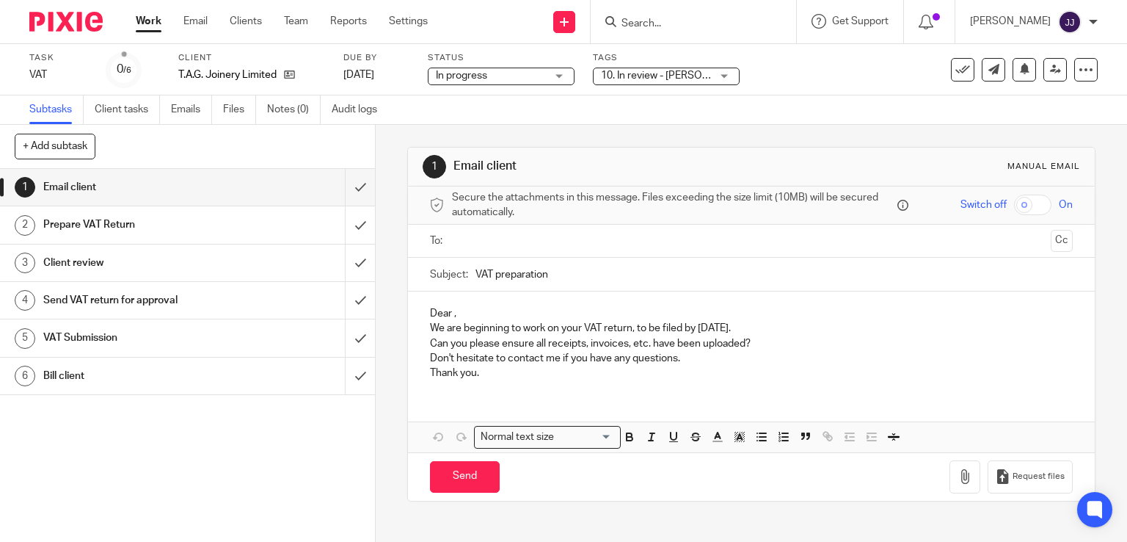
click at [650, 80] on span "10. In review - Joanne" at bounding box center [656, 75] width 110 height 15
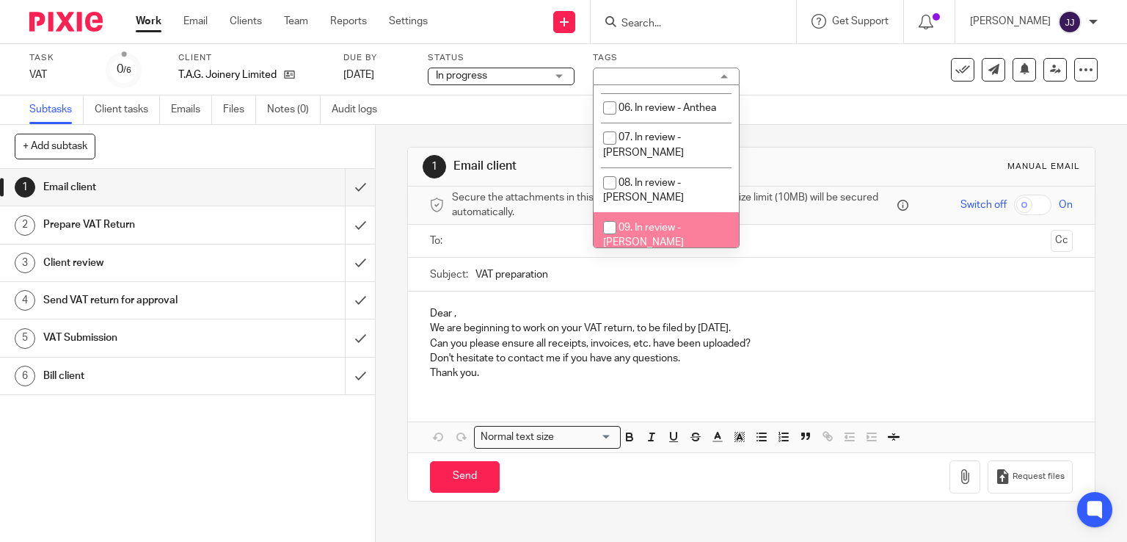
scroll to position [288, 0]
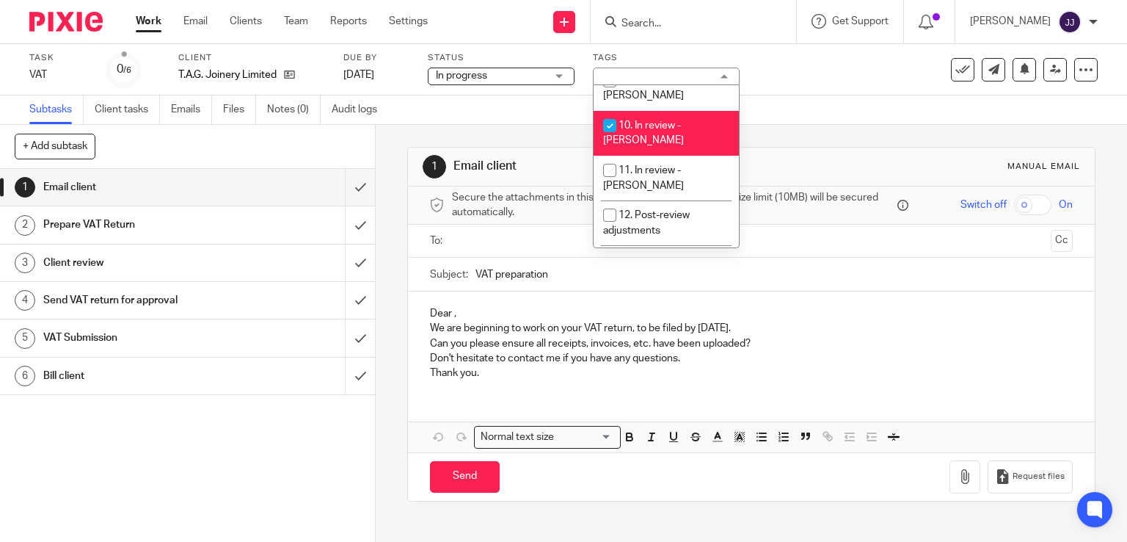
click at [633, 111] on li "10. In review - Joanne" at bounding box center [666, 133] width 145 height 45
checkbox input "false"
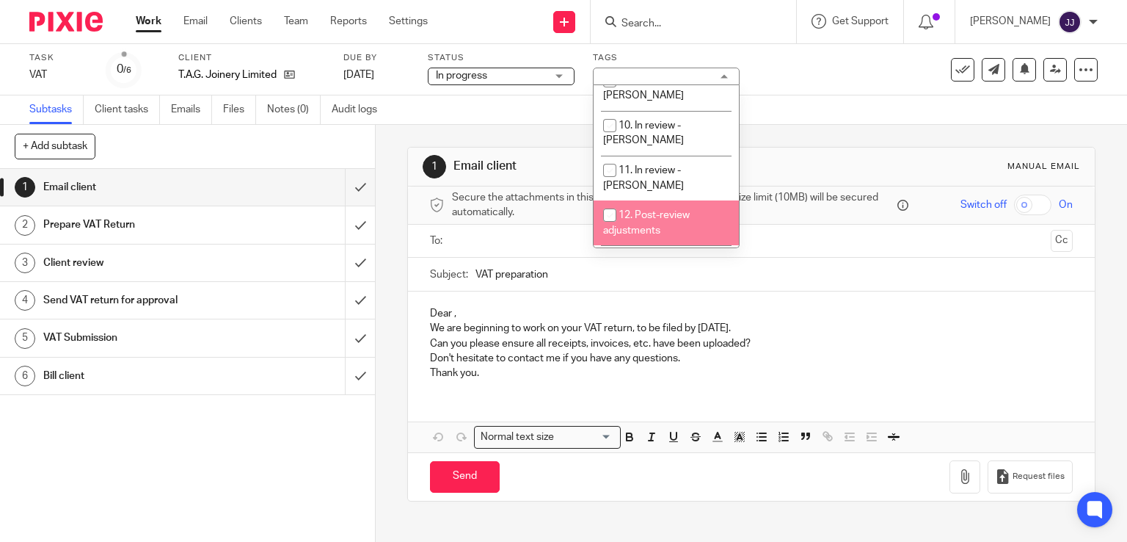
click at [652, 210] on span "12. Post-review adjustments" at bounding box center [646, 223] width 87 height 26
checkbox input "true"
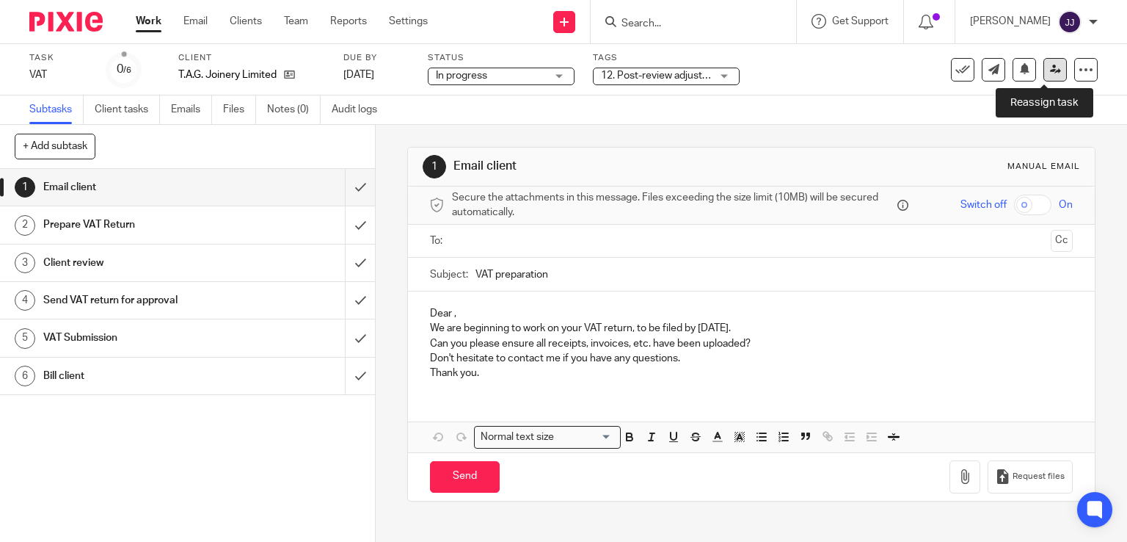
click at [1050, 69] on icon at bounding box center [1055, 69] width 11 height 11
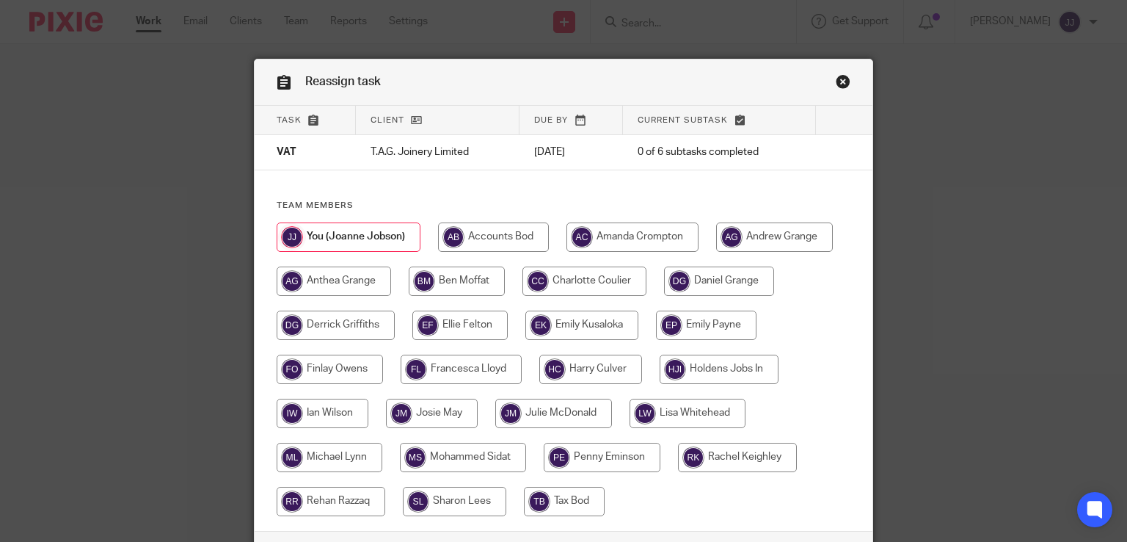
click at [714, 458] on input "radio" at bounding box center [737, 457] width 119 height 29
radio input "true"
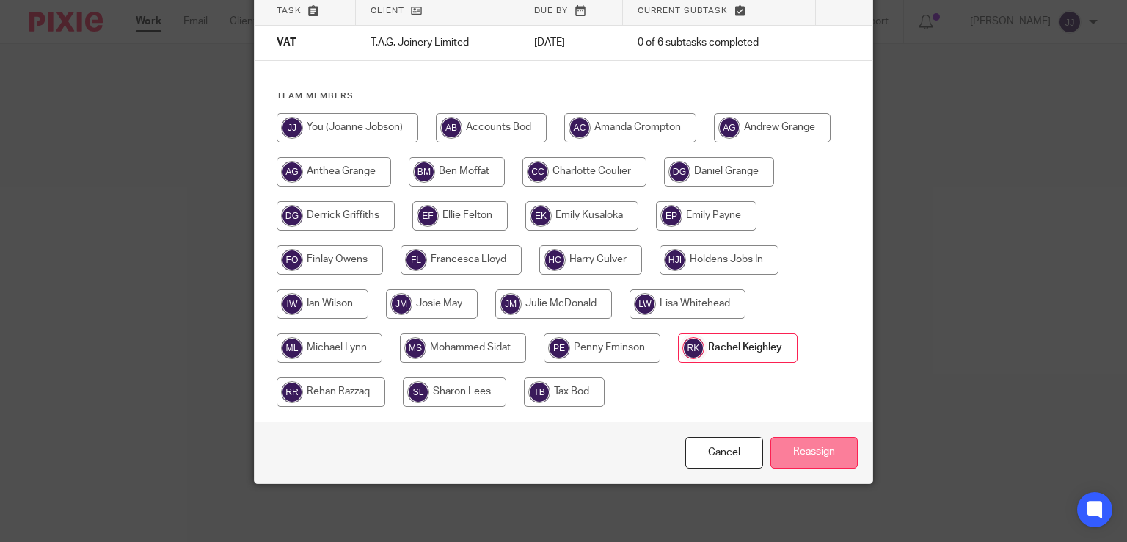
click at [813, 458] on input "Reassign" at bounding box center [814, 453] width 87 height 32
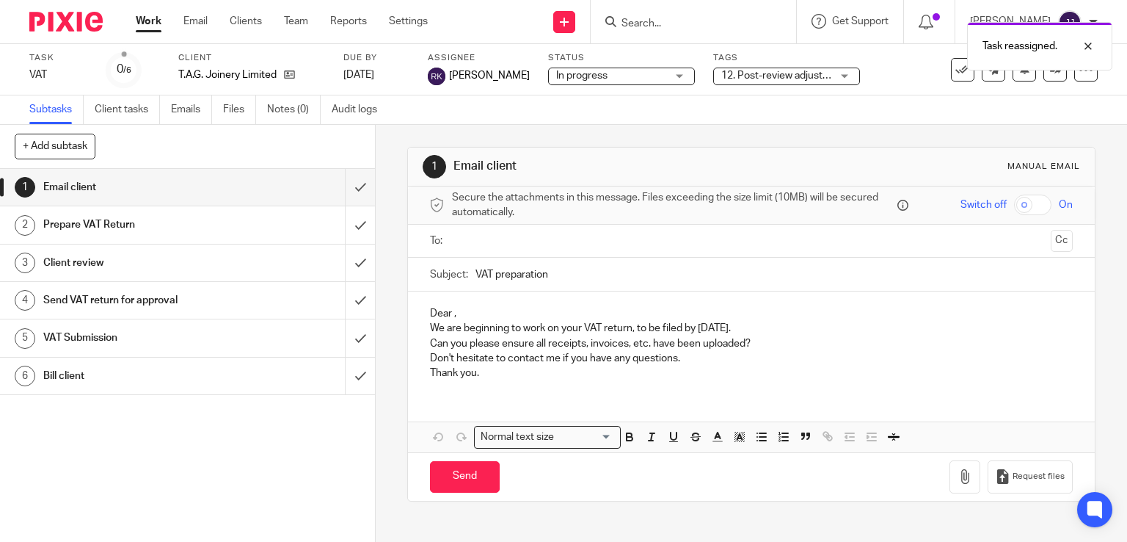
click at [147, 23] on link "Work" at bounding box center [149, 21] width 26 height 15
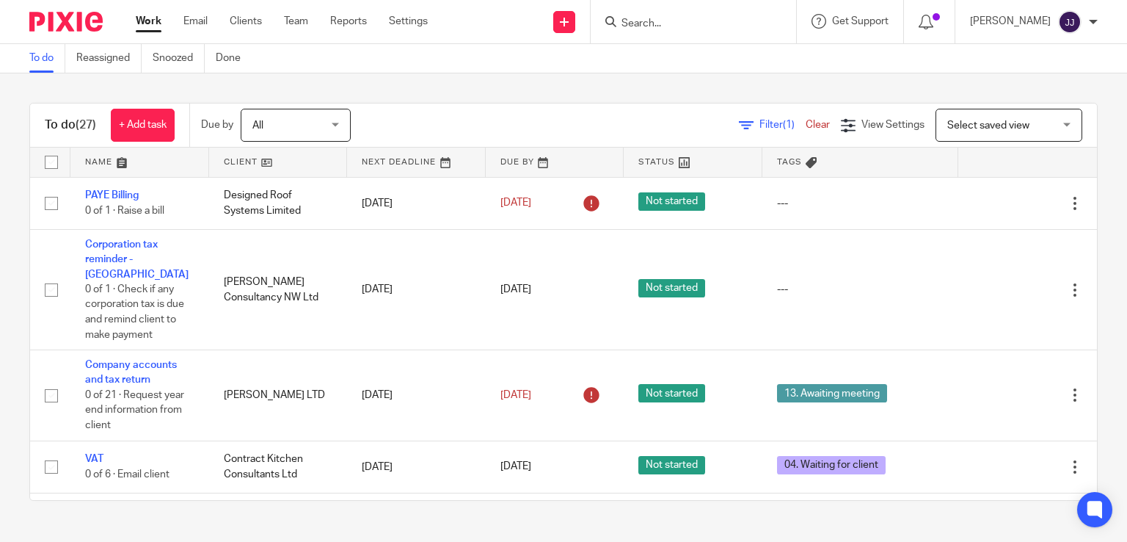
drag, startPoint x: 645, startPoint y: 29, endPoint x: 655, endPoint y: 27, distance: 9.7
click at [655, 27] on input "Search" at bounding box center [686, 24] width 132 height 13
type input "tag"
click button "submit" at bounding box center [0, 0] width 0 height 0
click at [664, 60] on link at bounding box center [708, 57] width 182 height 22
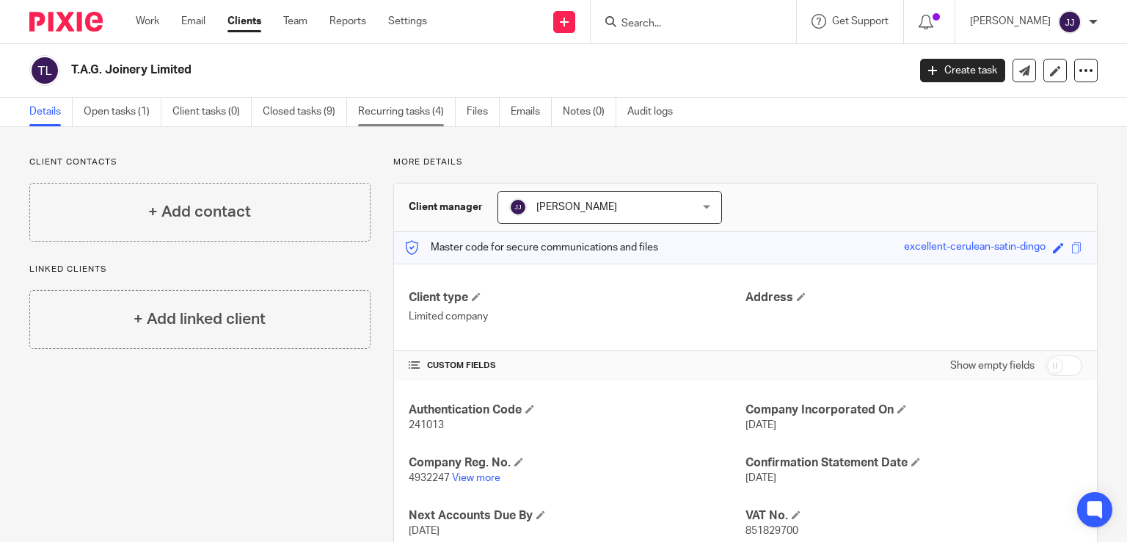
click at [382, 112] on link "Recurring tasks (4)" at bounding box center [407, 112] width 98 height 29
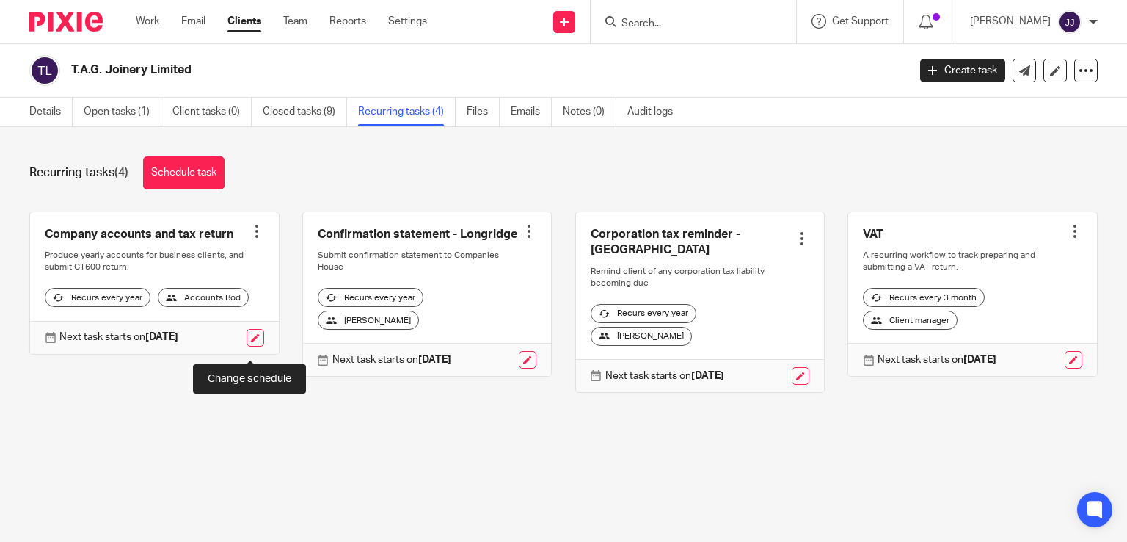
click at [253, 346] on link at bounding box center [256, 338] width 18 height 18
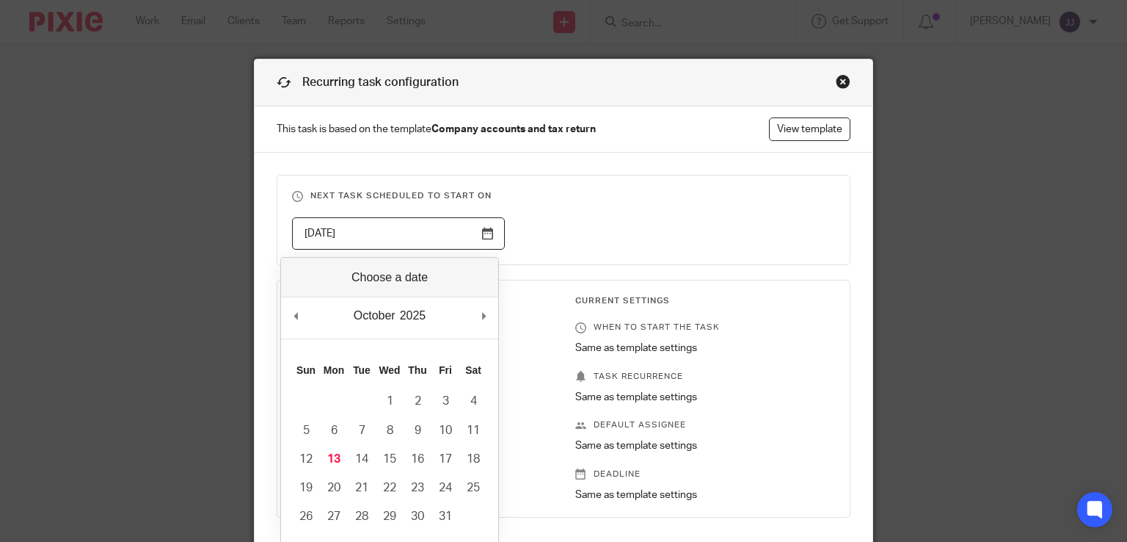
click at [371, 233] on input "2026-03-31" at bounding box center [398, 233] width 213 height 33
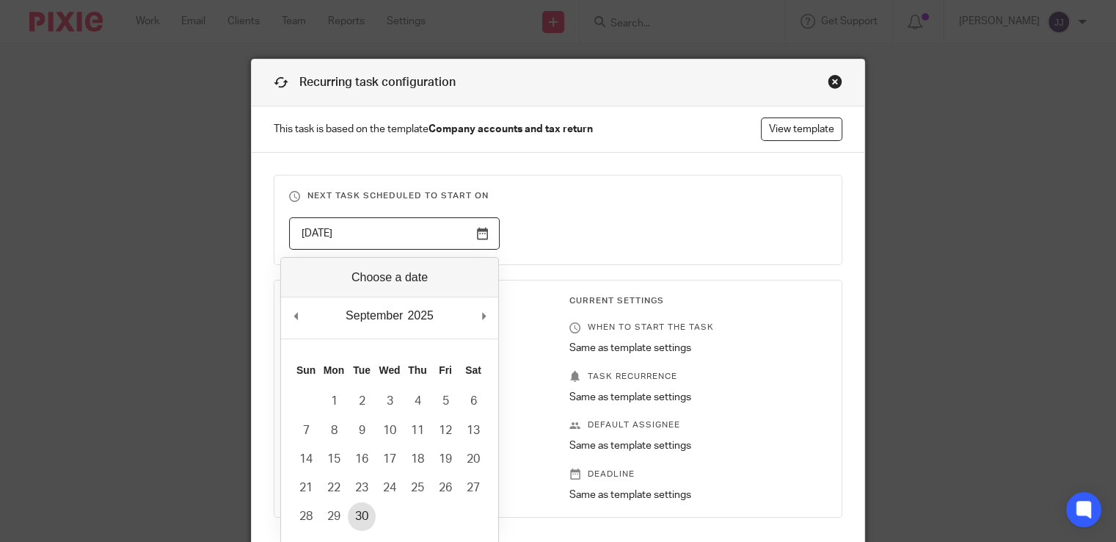
type input "2025-09-30"
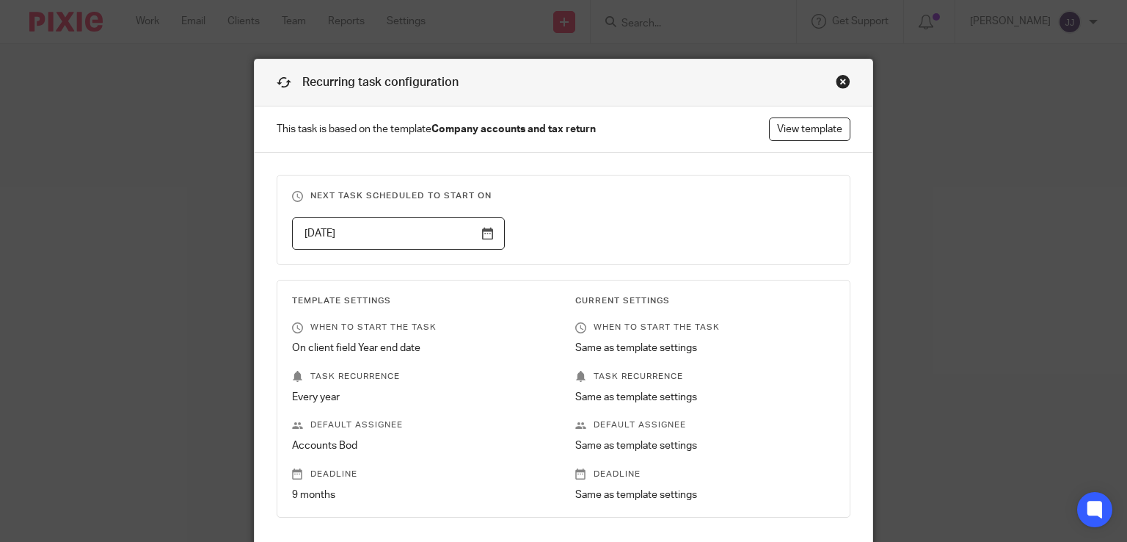
scroll to position [183, 0]
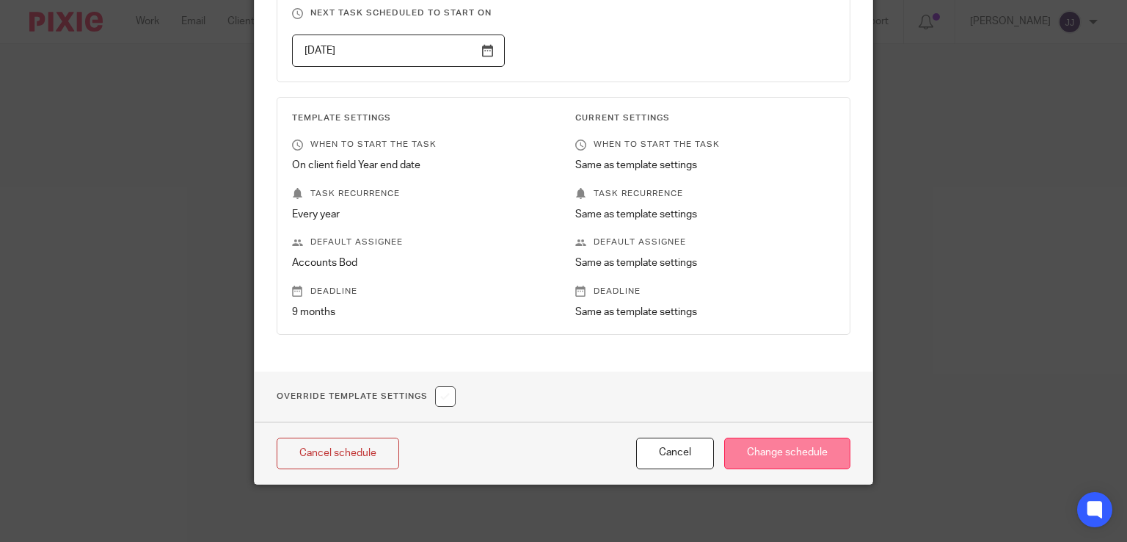
click at [763, 449] on input "Change schedule" at bounding box center [787, 453] width 126 height 32
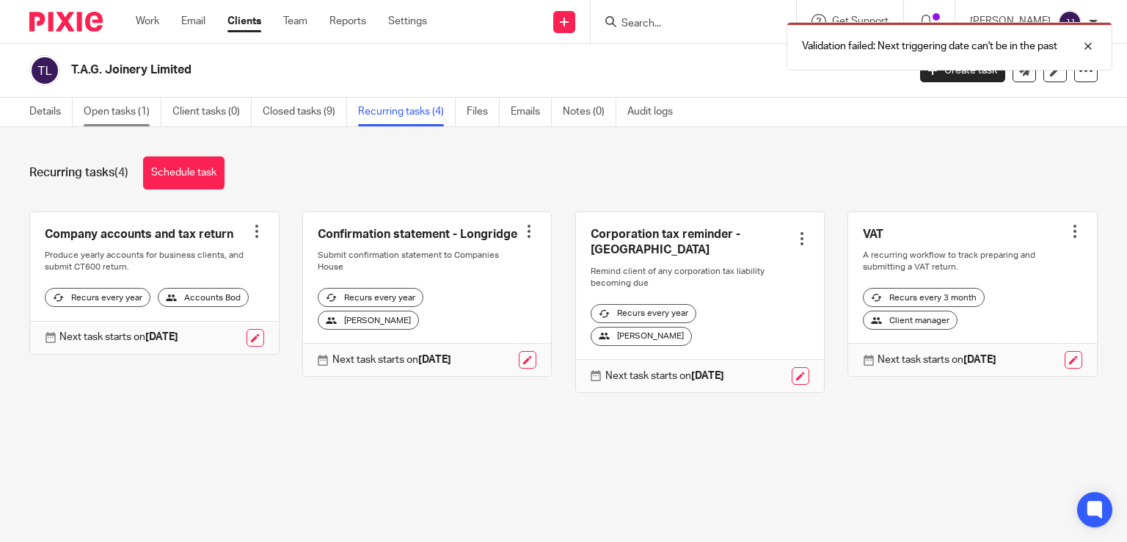
click at [123, 106] on link "Open tasks (1)" at bounding box center [123, 112] width 78 height 29
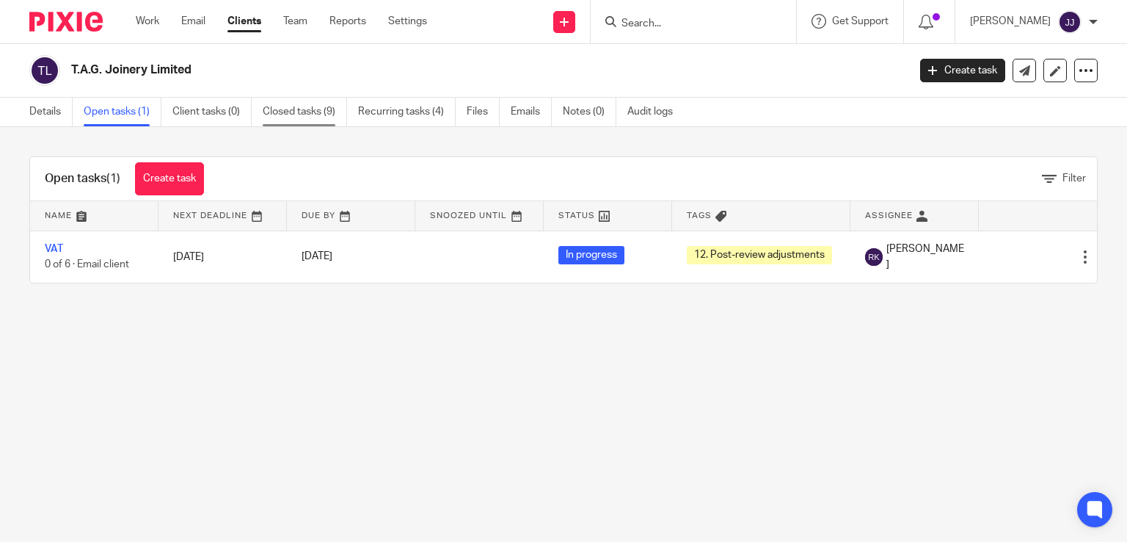
click at [302, 111] on link "Closed tasks (9)" at bounding box center [305, 112] width 84 height 29
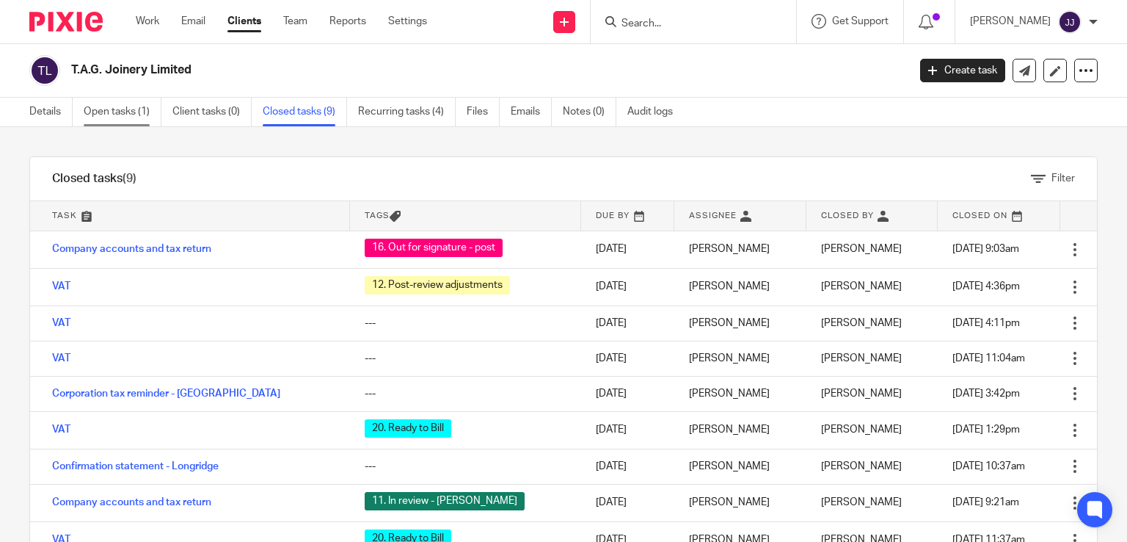
click at [132, 115] on link "Open tasks (1)" at bounding box center [123, 112] width 78 height 29
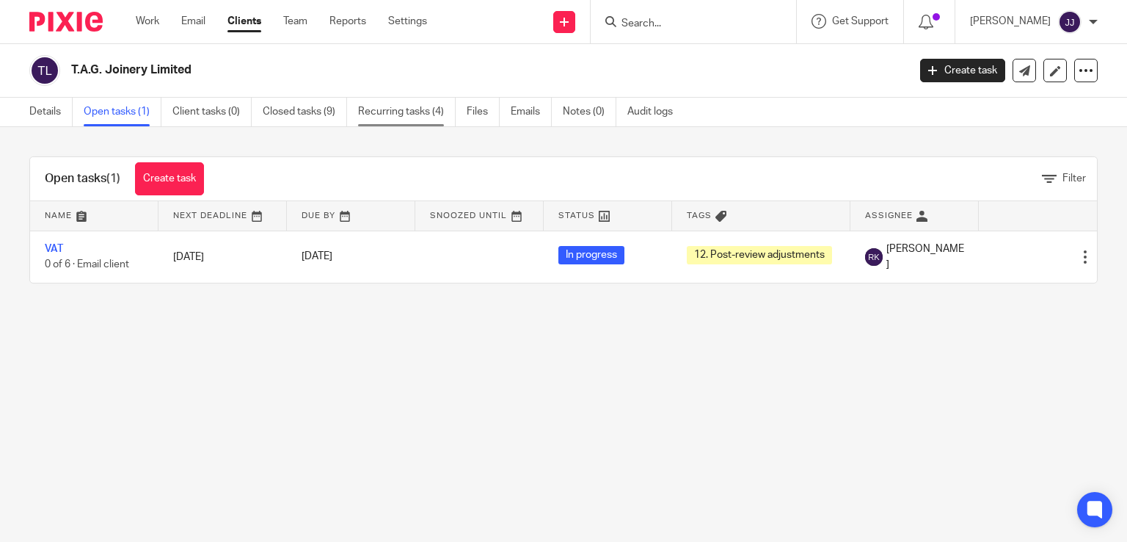
click at [411, 108] on link "Recurring tasks (4)" at bounding box center [407, 112] width 98 height 29
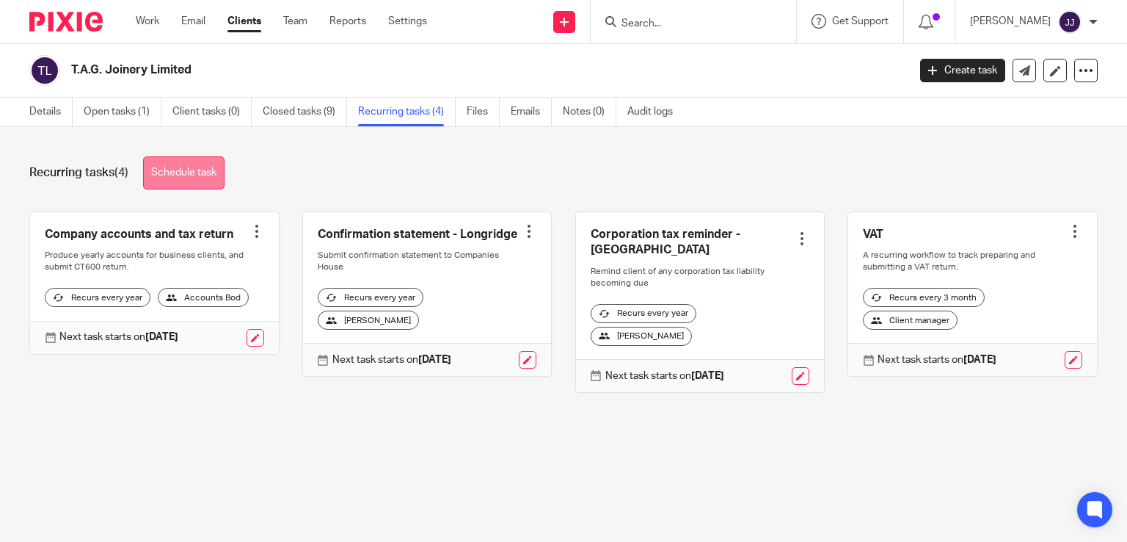
click at [203, 177] on link "Schedule task" at bounding box center [183, 172] width 81 height 33
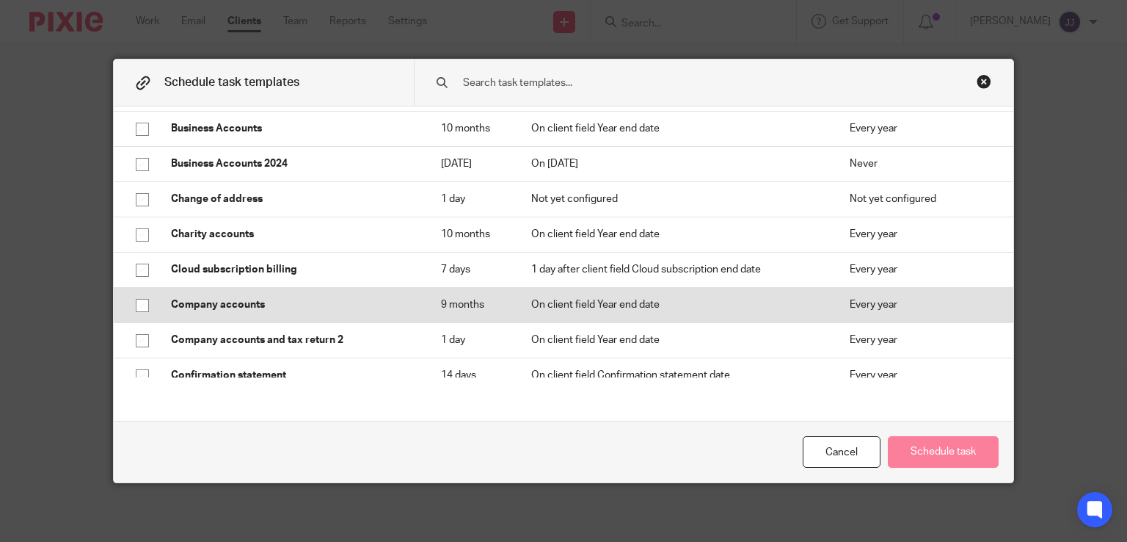
scroll to position [440, 0]
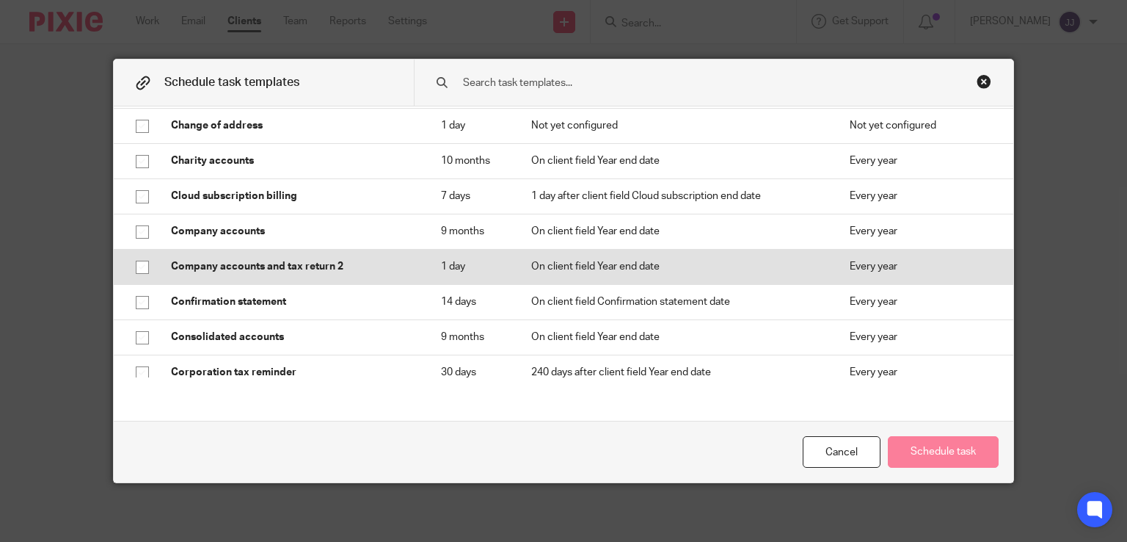
click at [136, 273] on input "checkbox" at bounding box center [142, 267] width 28 height 28
checkbox input "true"
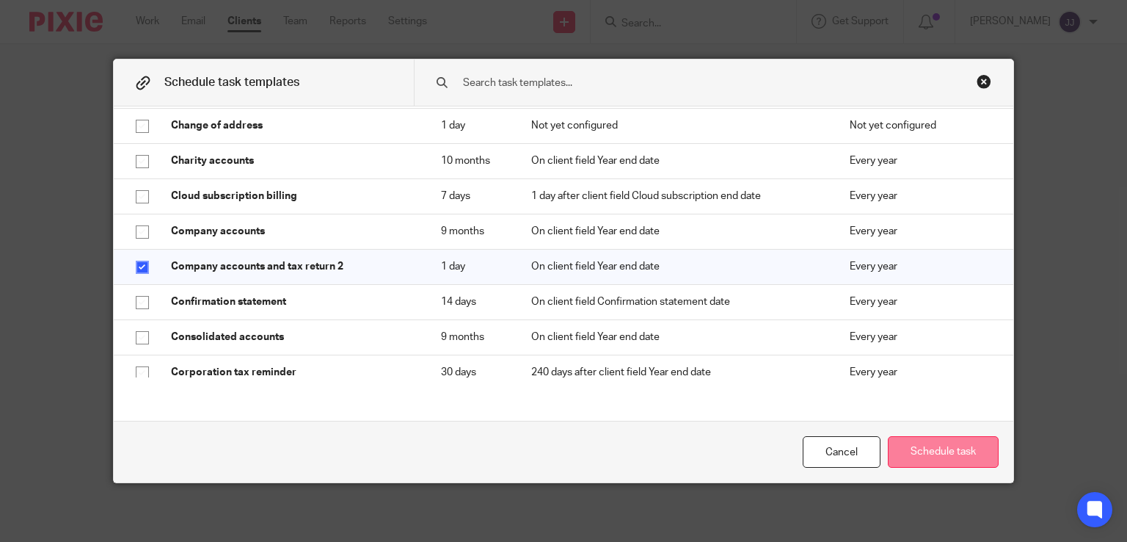
click at [909, 448] on button "Schedule task" at bounding box center [943, 452] width 111 height 32
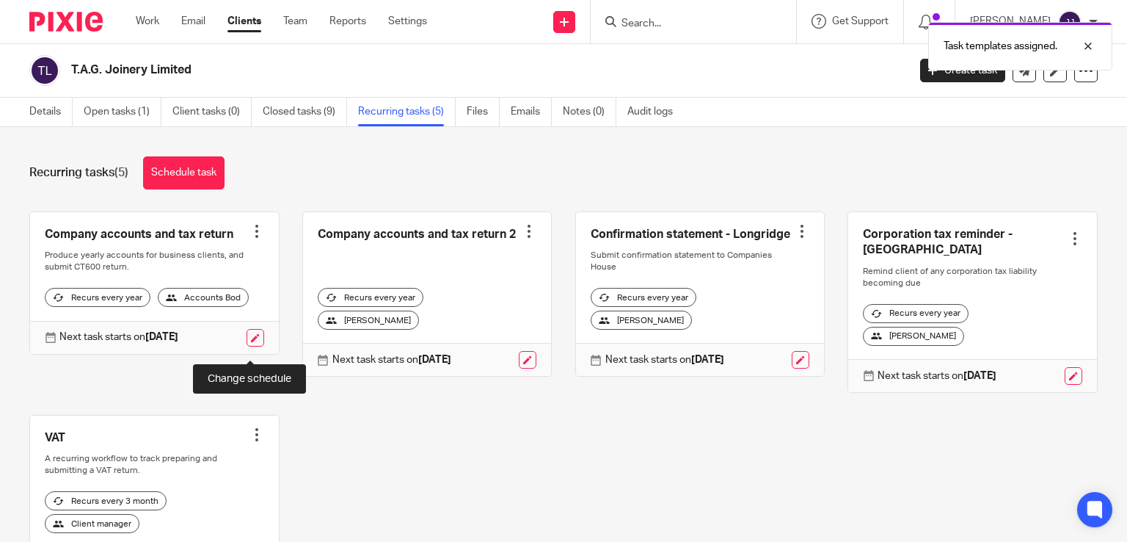
click at [247, 344] on link at bounding box center [256, 338] width 18 height 18
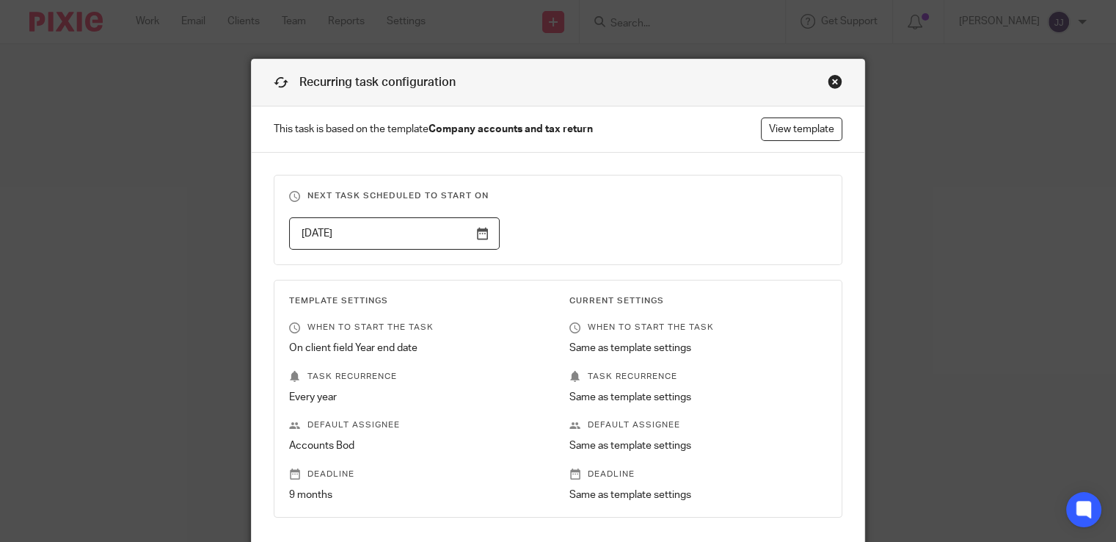
click at [487, 236] on input "[DATE]" at bounding box center [394, 233] width 211 height 33
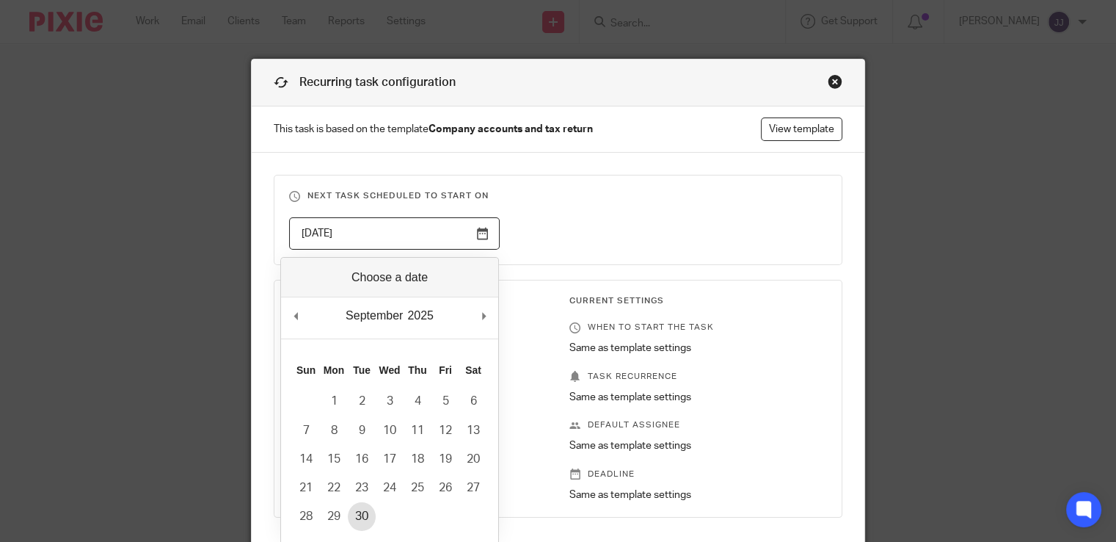
type input "2025-09-30"
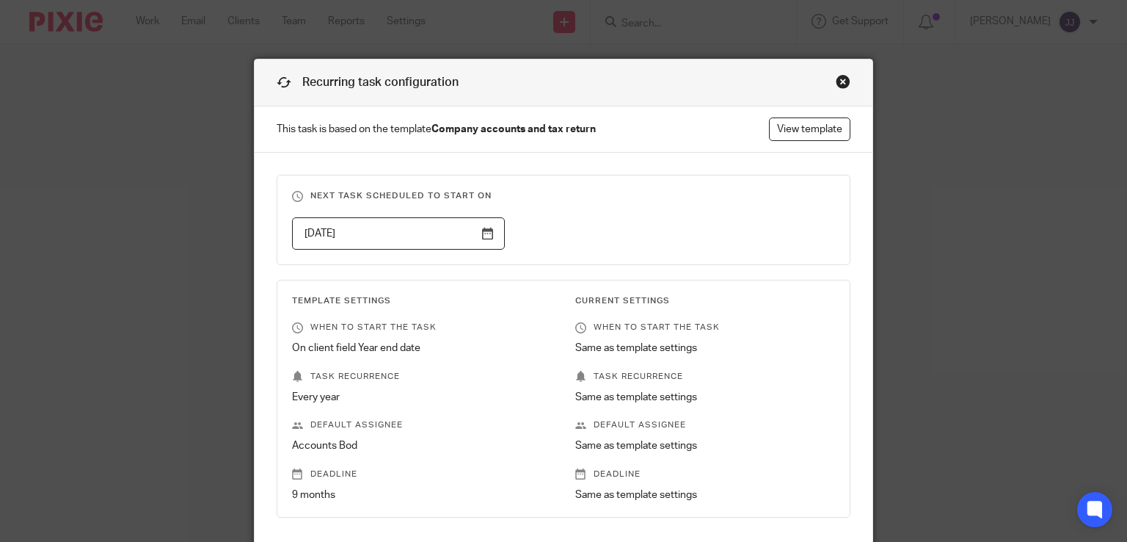
scroll to position [147, 0]
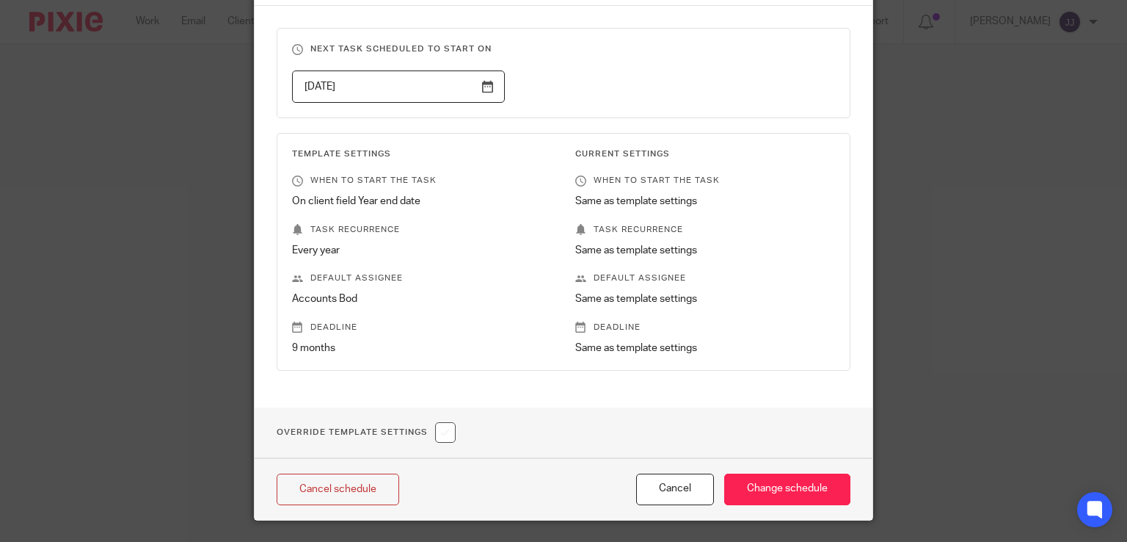
click at [442, 430] on input "checkbox" at bounding box center [445, 432] width 21 height 21
checkbox input "true"
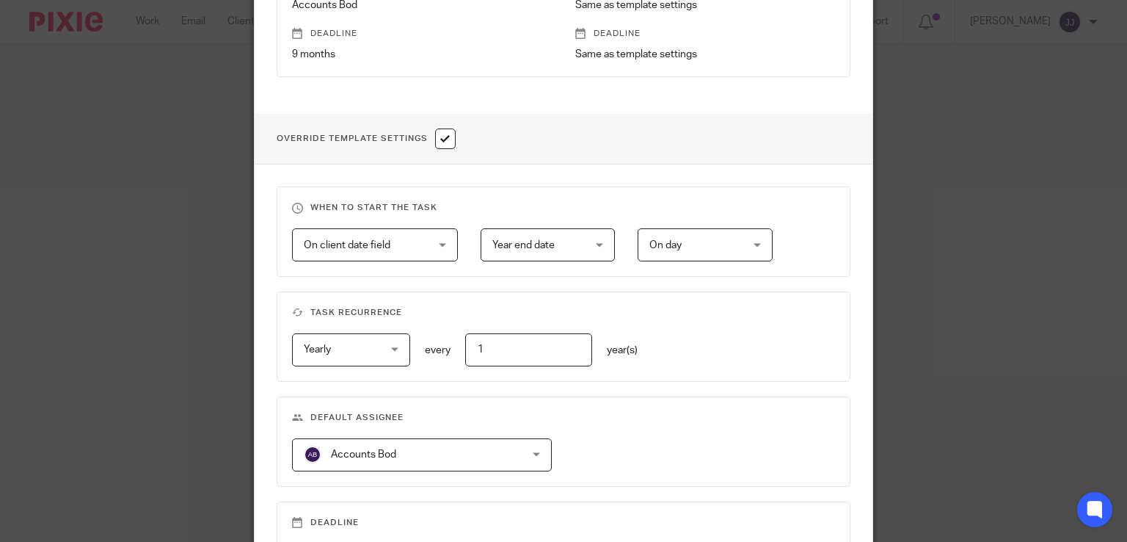
scroll to position [645, 0]
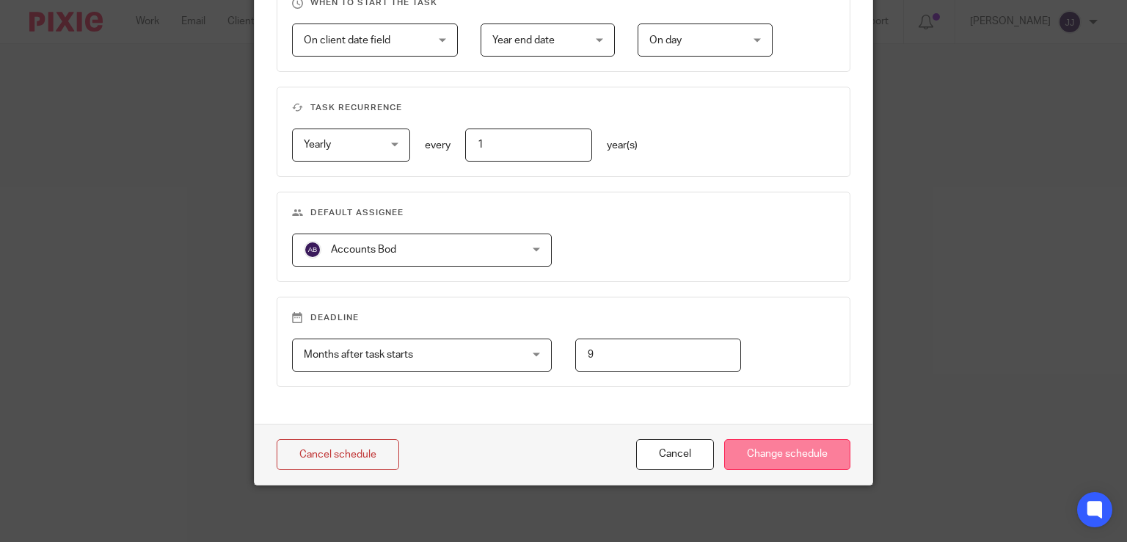
click at [802, 452] on input "Change schedule" at bounding box center [787, 455] width 126 height 32
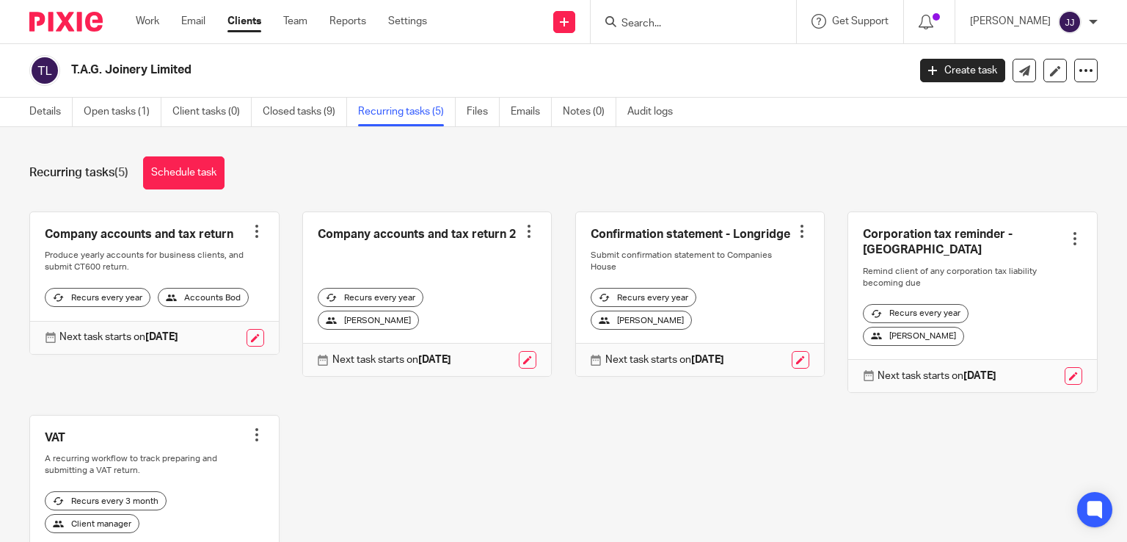
click at [522, 233] on div at bounding box center [529, 231] width 15 height 15
click at [477, 324] on span "Cancel schedule" at bounding box center [464, 324] width 77 height 10
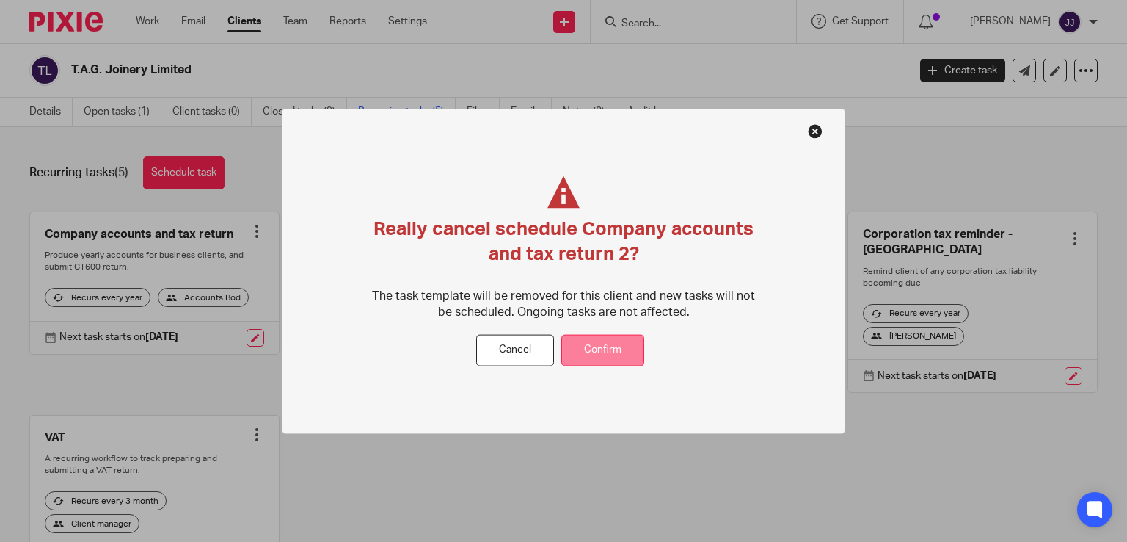
click at [581, 354] on button "Confirm" at bounding box center [603, 351] width 83 height 32
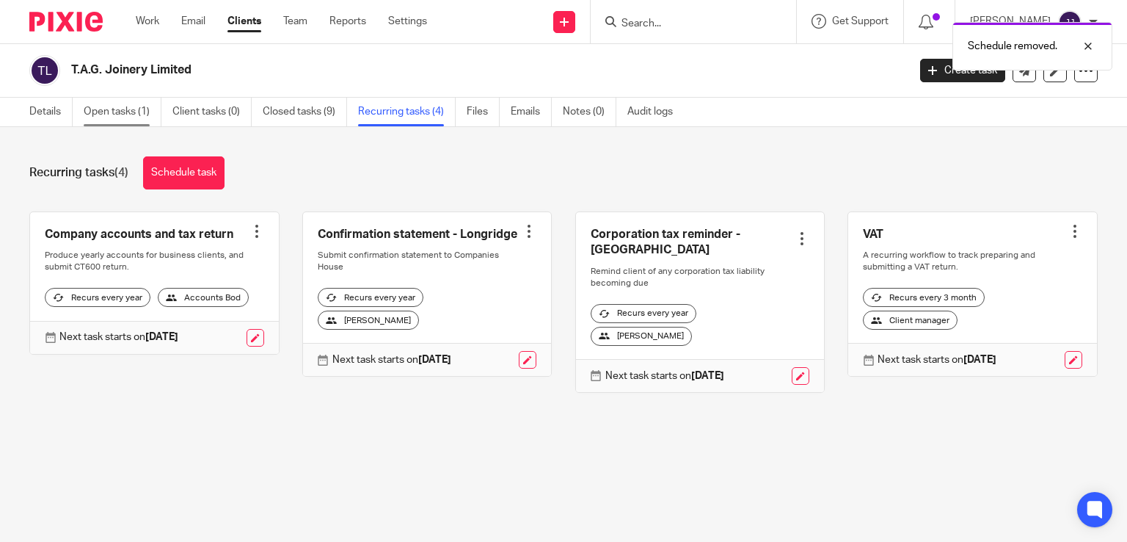
click at [123, 115] on link "Open tasks (1)" at bounding box center [123, 112] width 78 height 29
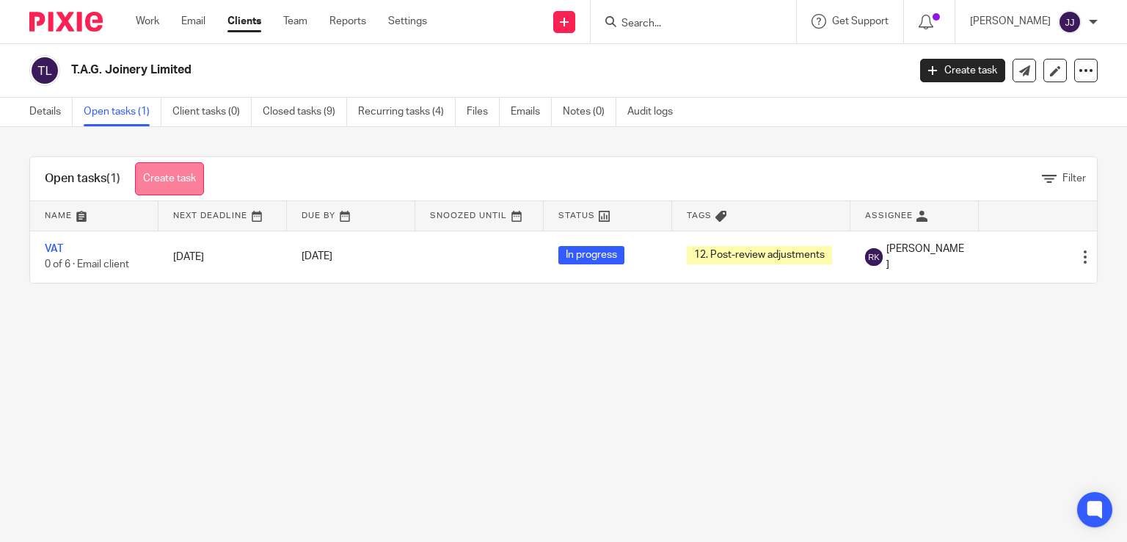
click at [156, 176] on link "Create task" at bounding box center [169, 178] width 69 height 33
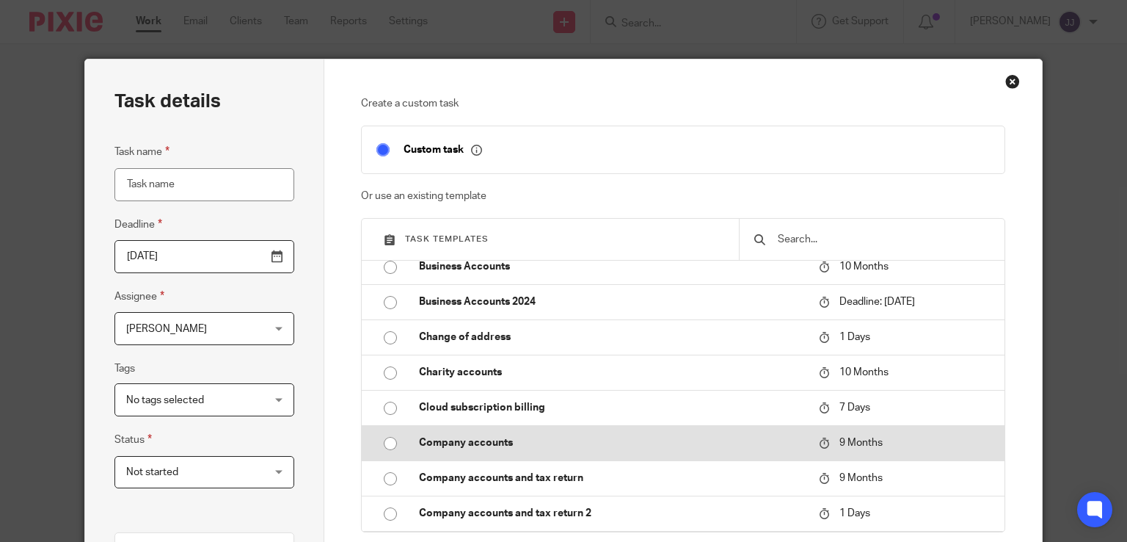
scroll to position [367, 0]
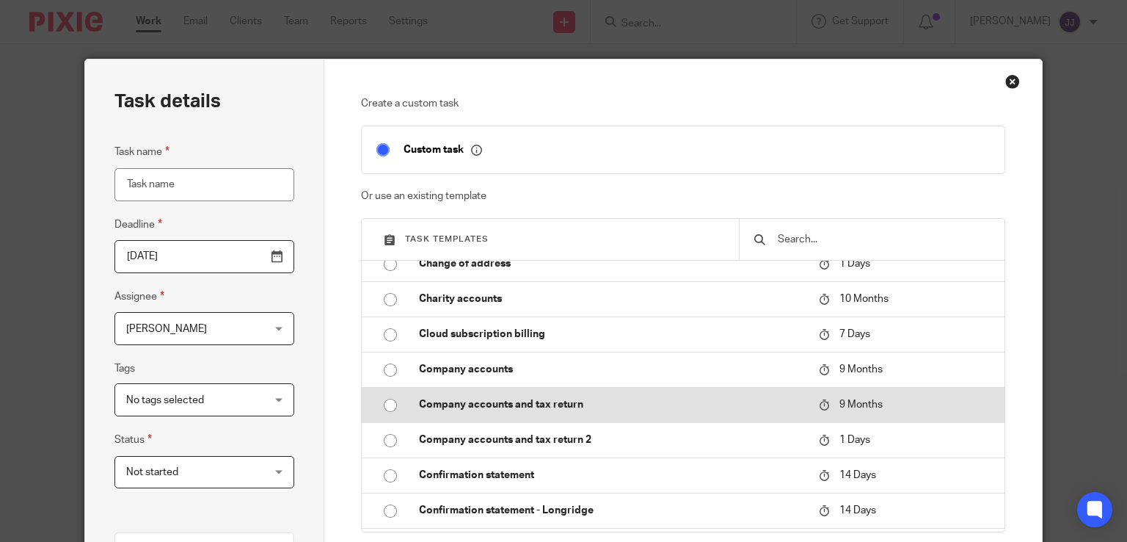
click at [382, 419] on input "radio" at bounding box center [391, 405] width 28 height 28
type input "2026-07-13"
type input "Company accounts and tax return"
checkbox input "false"
radio input "false"
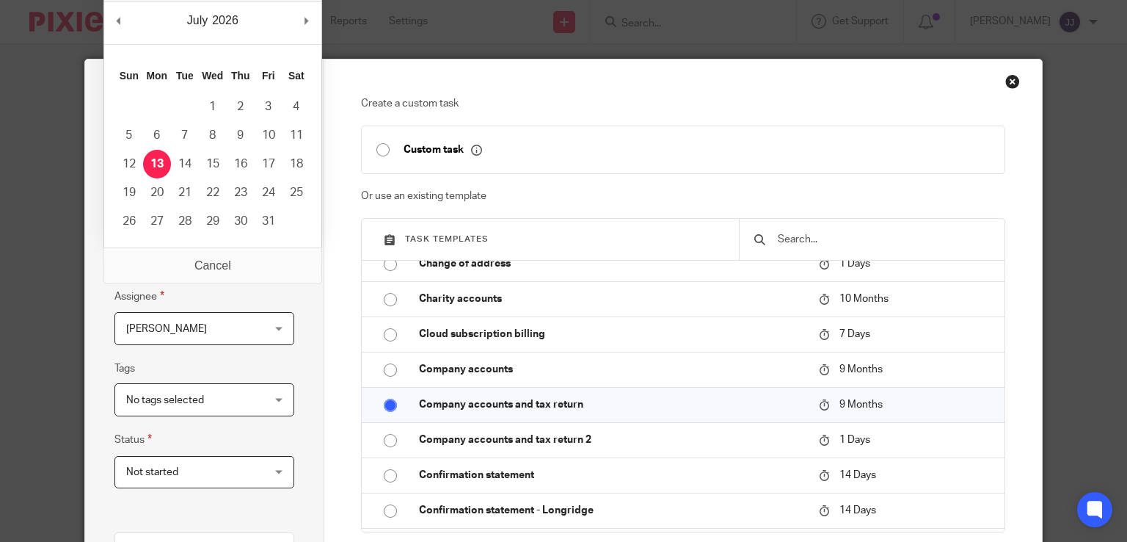
click at [275, 255] on input "2026-07-13" at bounding box center [205, 256] width 180 height 33
type input "2026-12-31"
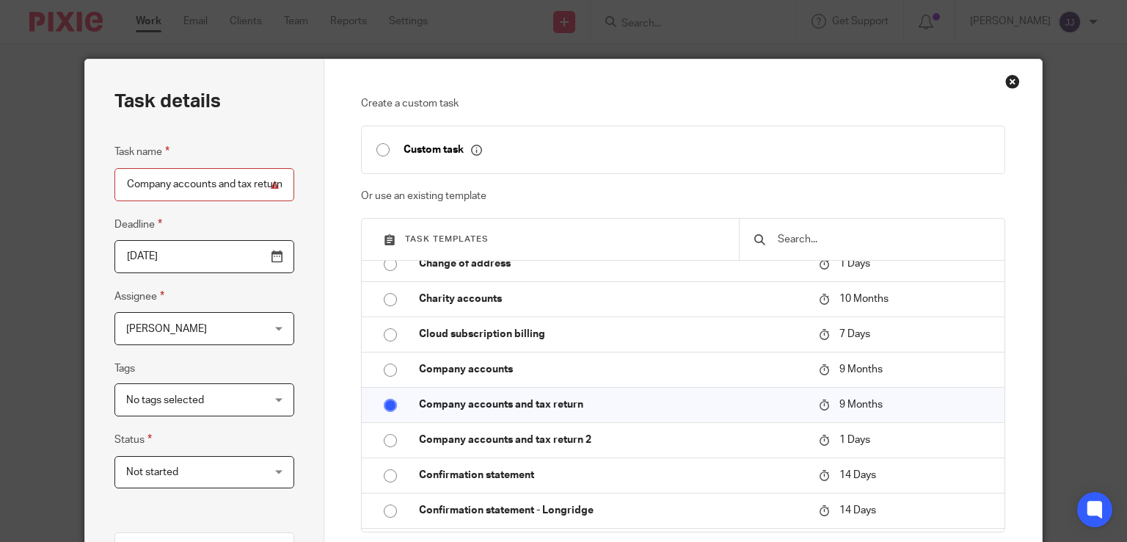
click at [211, 324] on span "[PERSON_NAME]" at bounding box center [193, 328] width 134 height 31
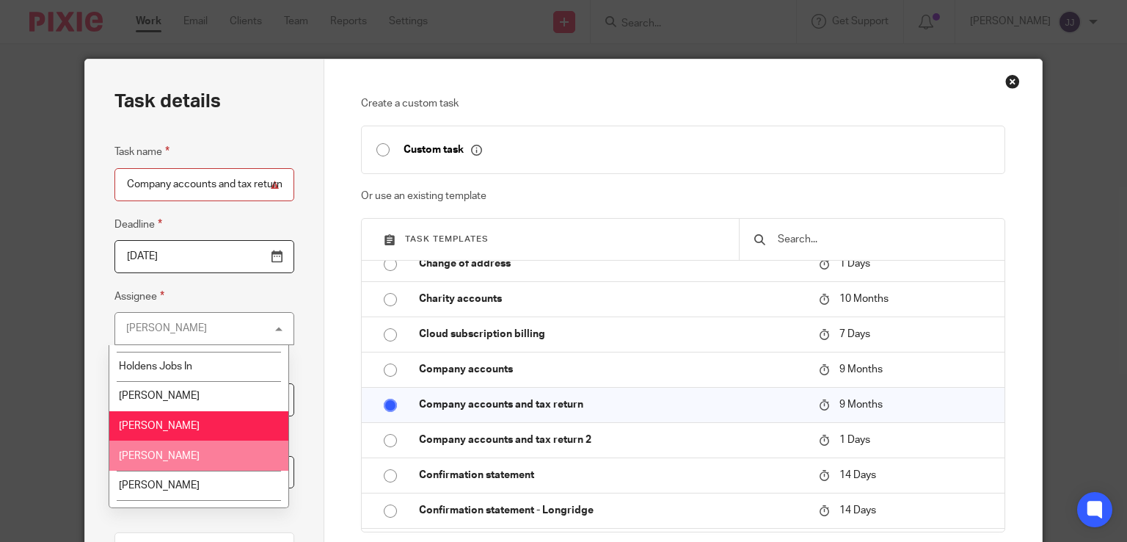
scroll to position [587, 0]
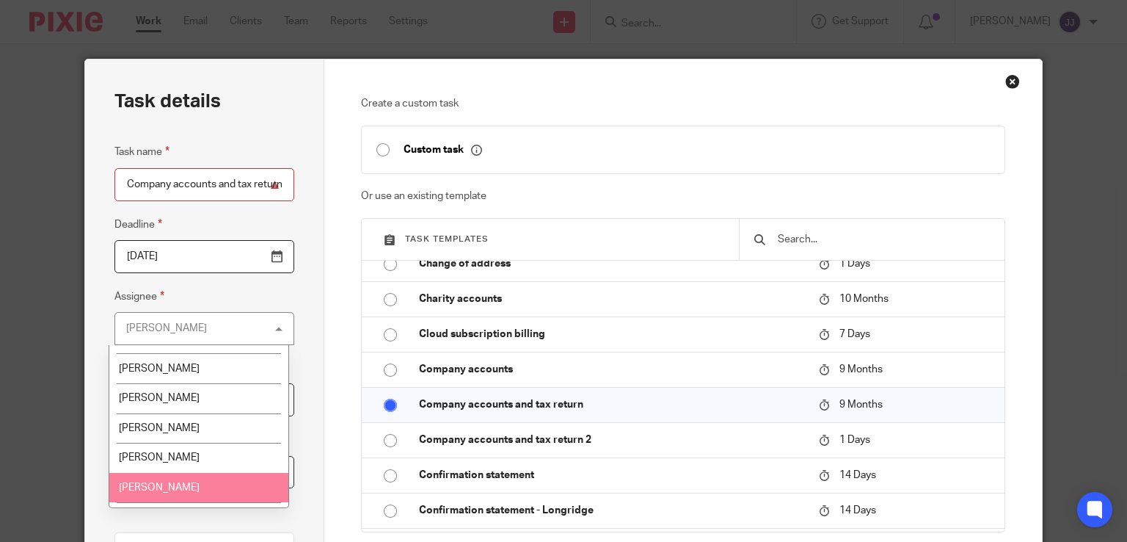
click at [195, 488] on li "Rachel Keighley" at bounding box center [198, 488] width 178 height 30
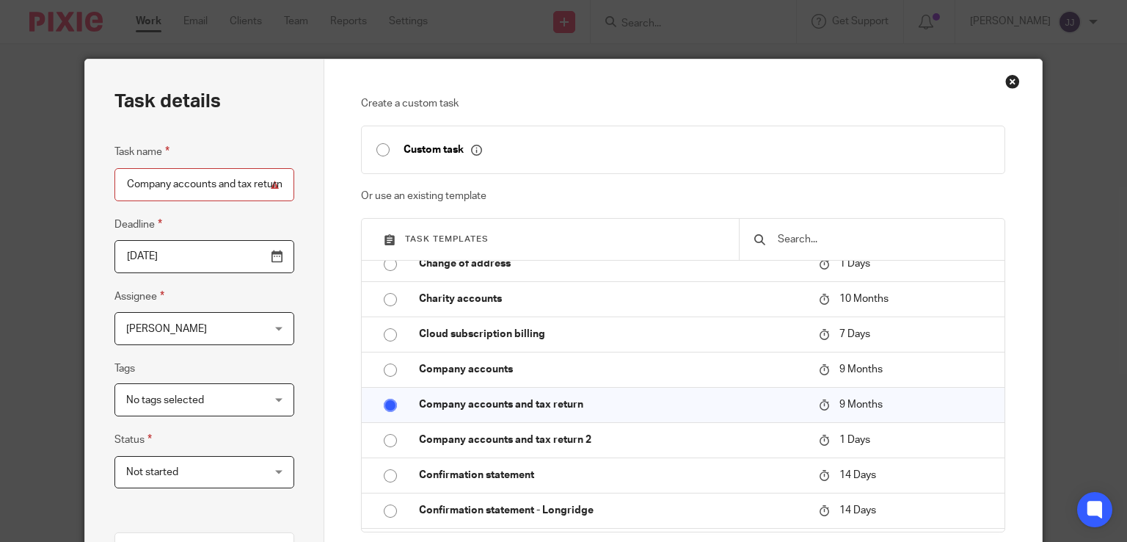
click at [230, 328] on span "Rachel Keighley" at bounding box center [193, 328] width 134 height 31
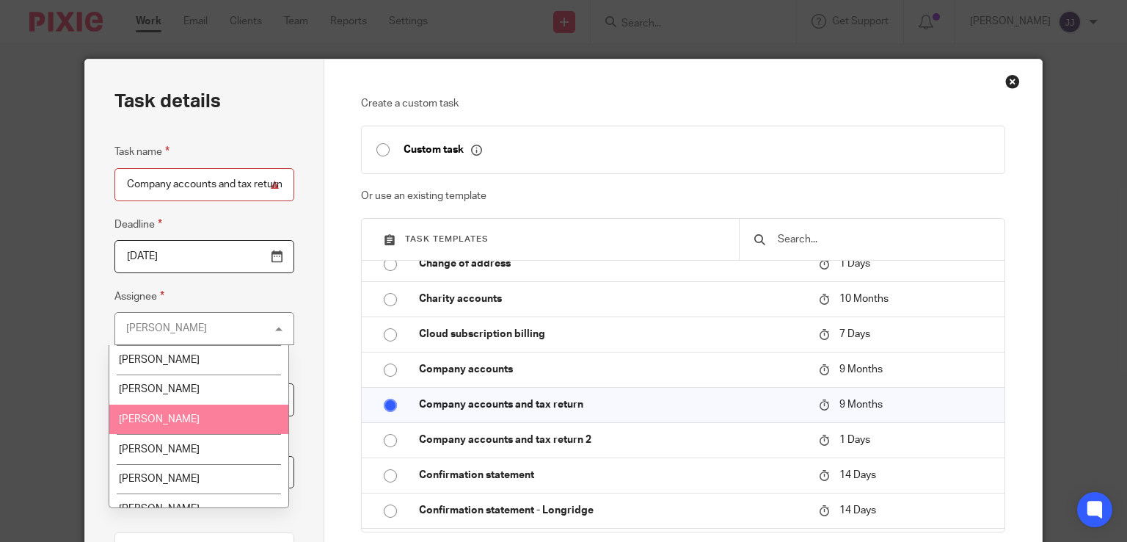
scroll to position [385, 0]
click at [220, 422] on li "Holdens Jobs In" at bounding box center [198, 422] width 178 height 30
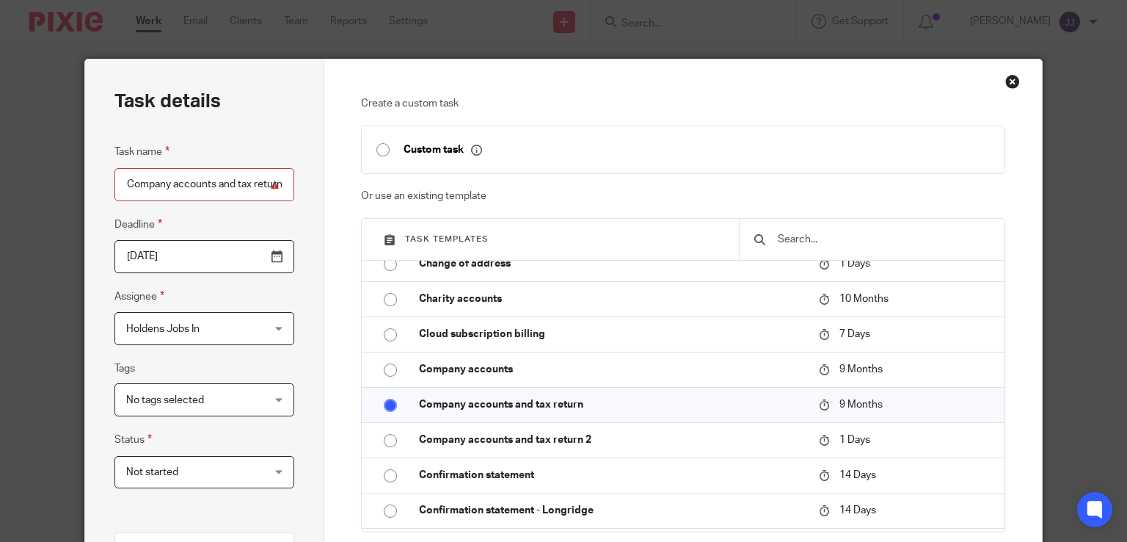
click at [236, 400] on span "No tags selected" at bounding box center [193, 399] width 134 height 31
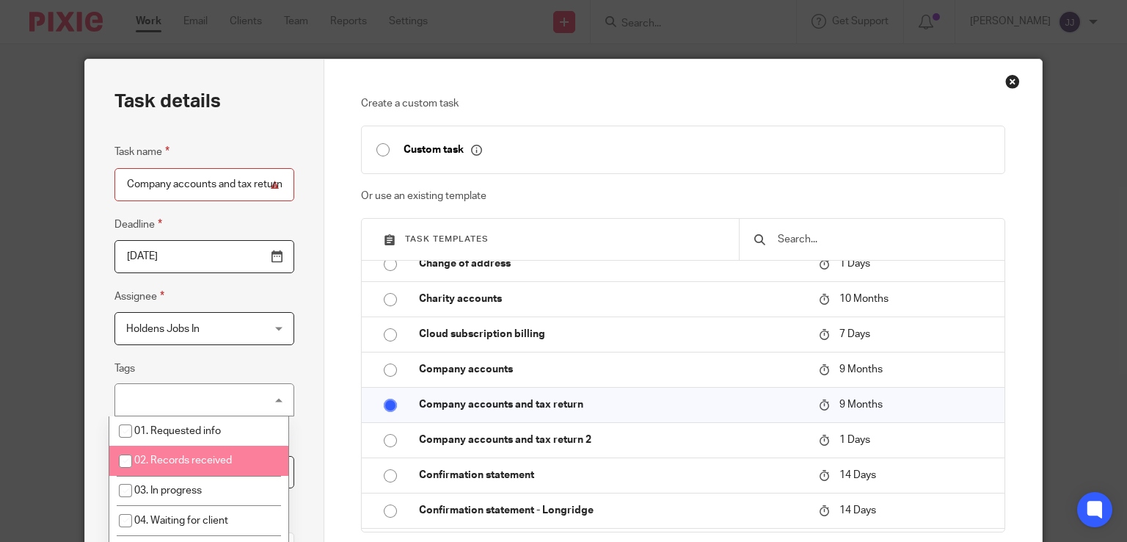
click at [225, 456] on span "02. Records received" at bounding box center [183, 460] width 98 height 10
checkbox input "true"
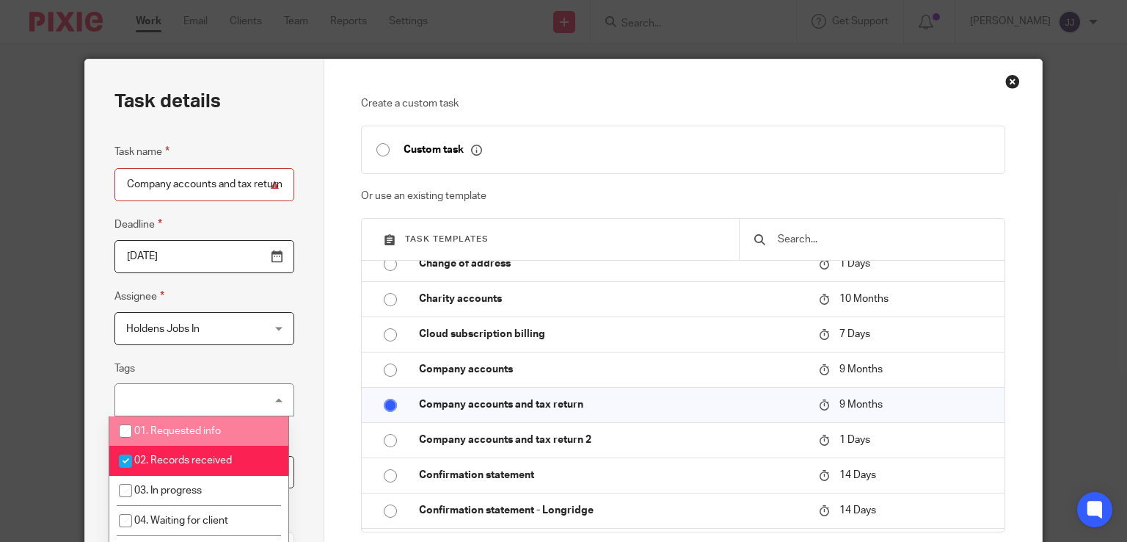
scroll to position [147, 0]
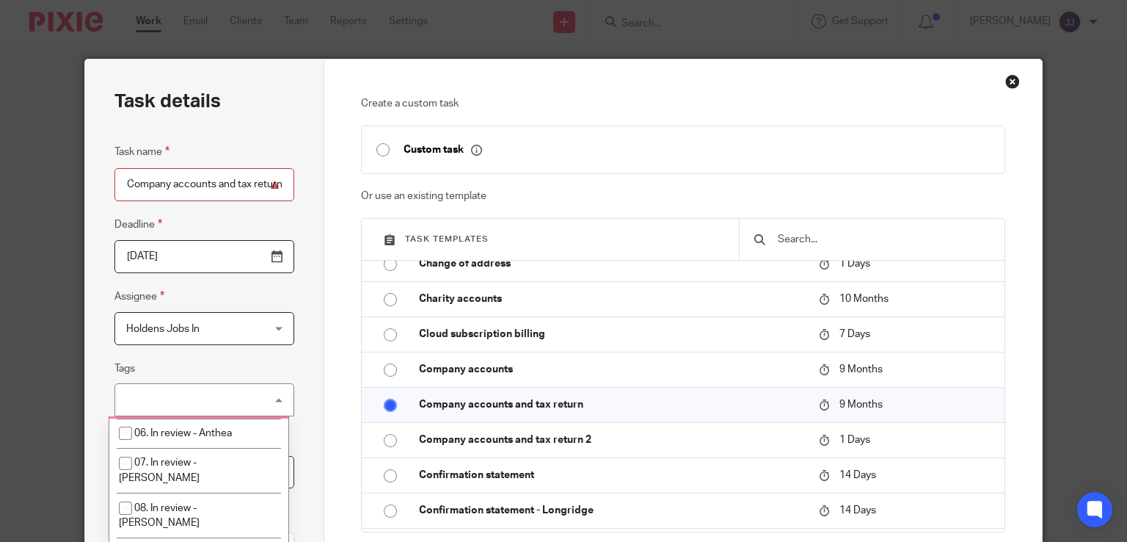
click at [253, 341] on span "Holdens Jobs In" at bounding box center [193, 328] width 134 height 31
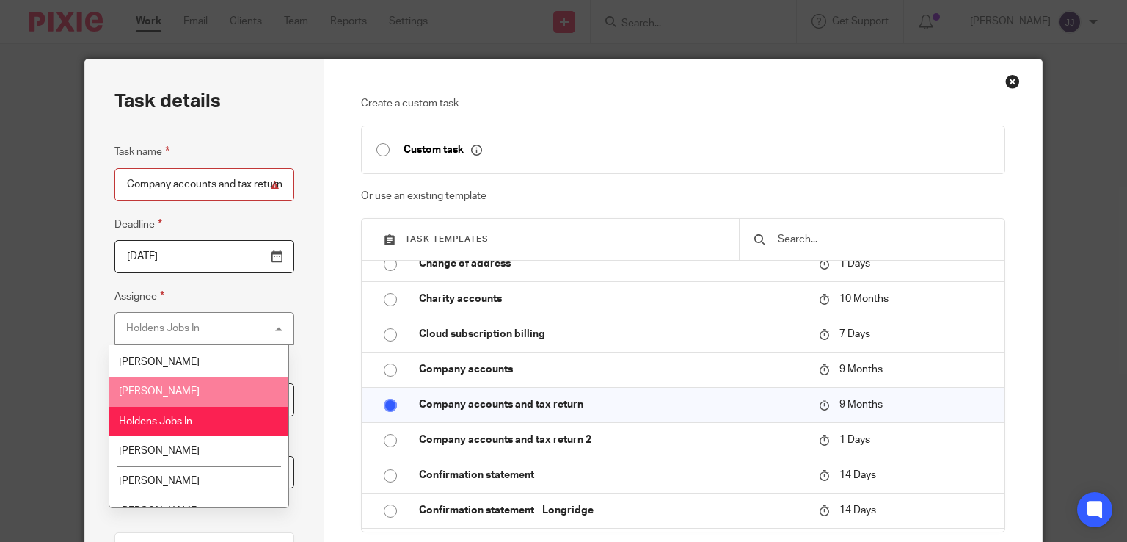
click at [299, 358] on div "Task details Task name Company accounts and tax return Deadline 2026-12-31 Assi…" at bounding box center [204, 433] width 239 height 749
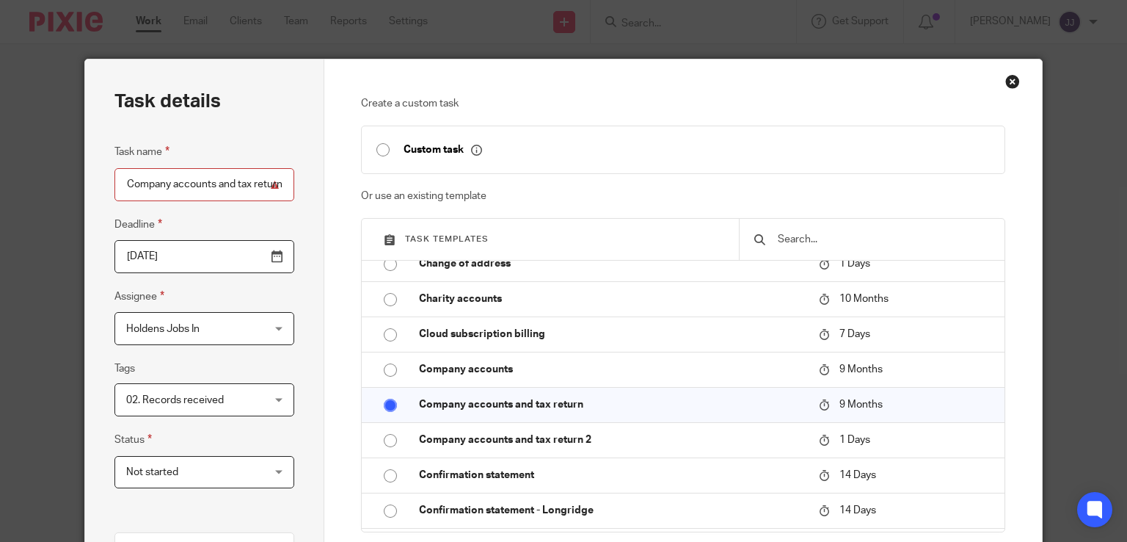
click at [253, 476] on span "Not started" at bounding box center [193, 472] width 134 height 31
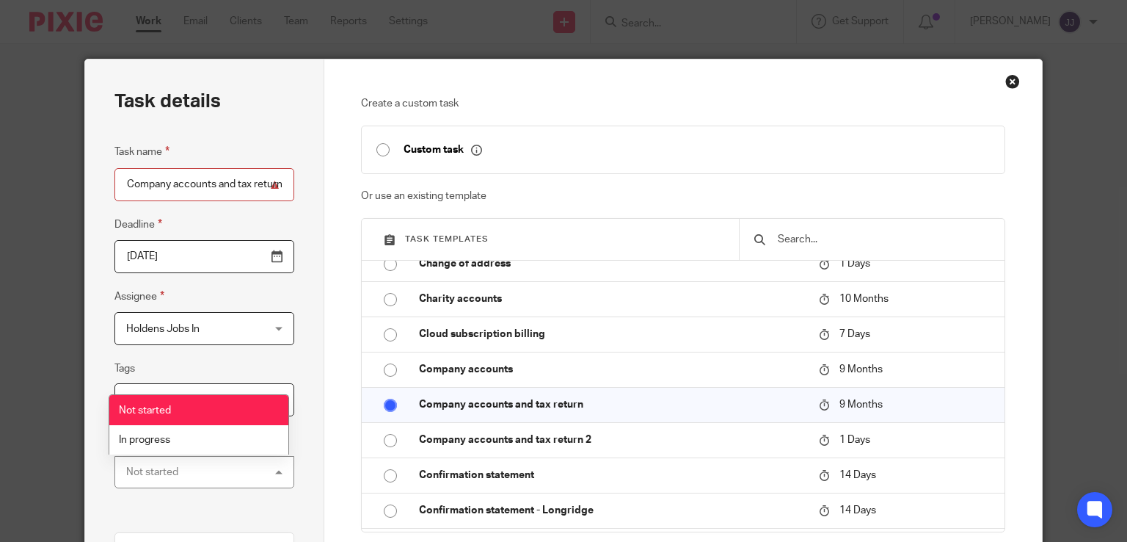
click at [253, 476] on div "Not started Not started" at bounding box center [205, 472] width 180 height 33
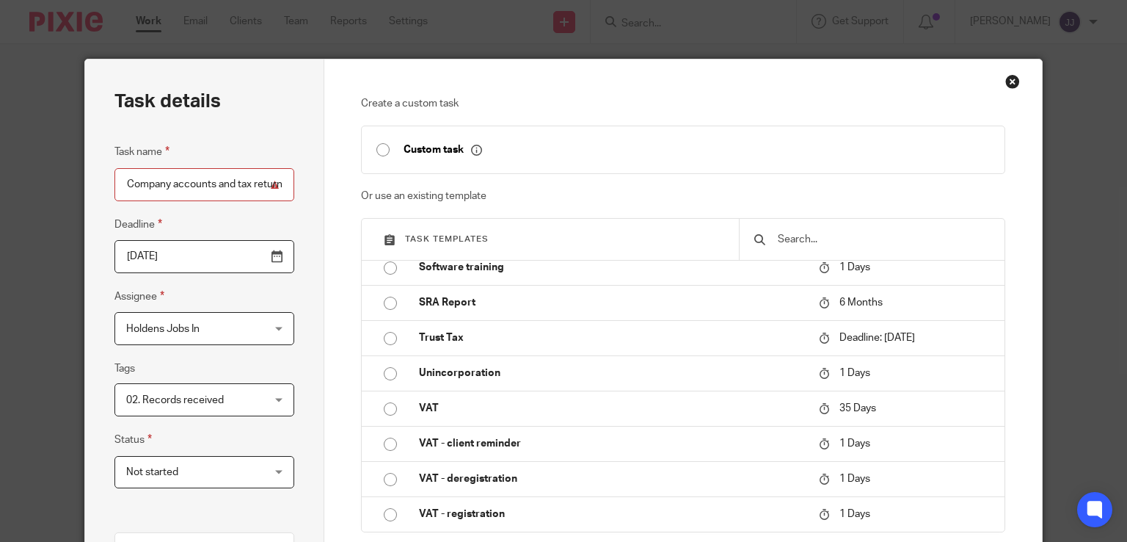
scroll to position [325, 0]
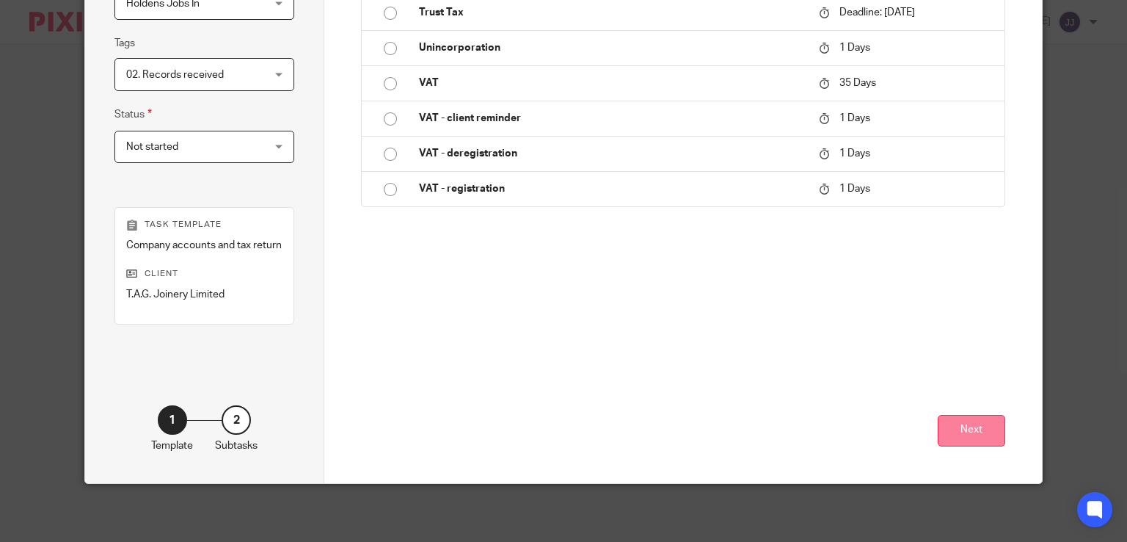
click at [989, 423] on button "Next" at bounding box center [972, 431] width 68 height 32
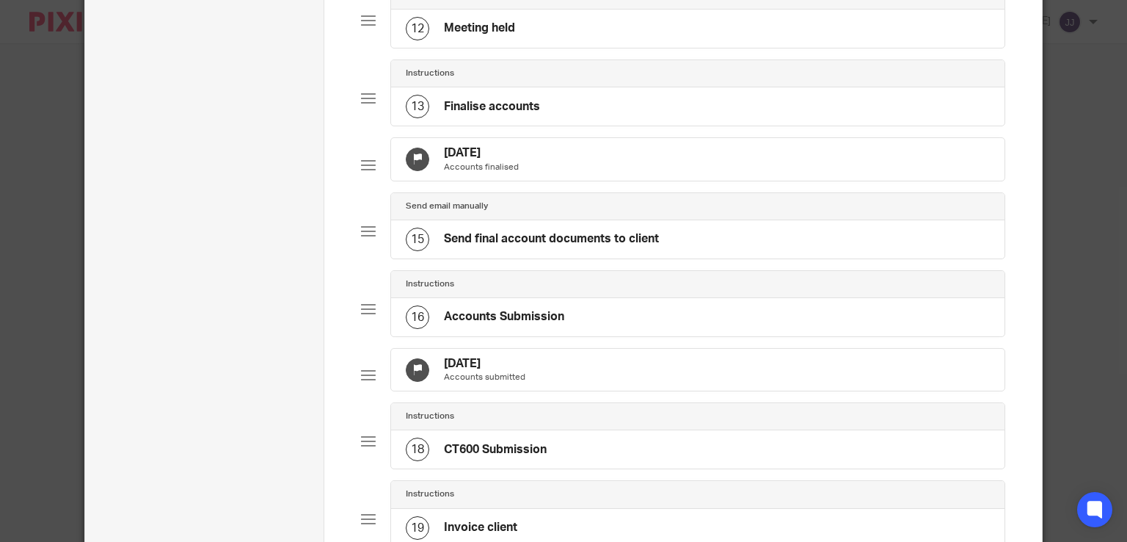
scroll to position [1353, 0]
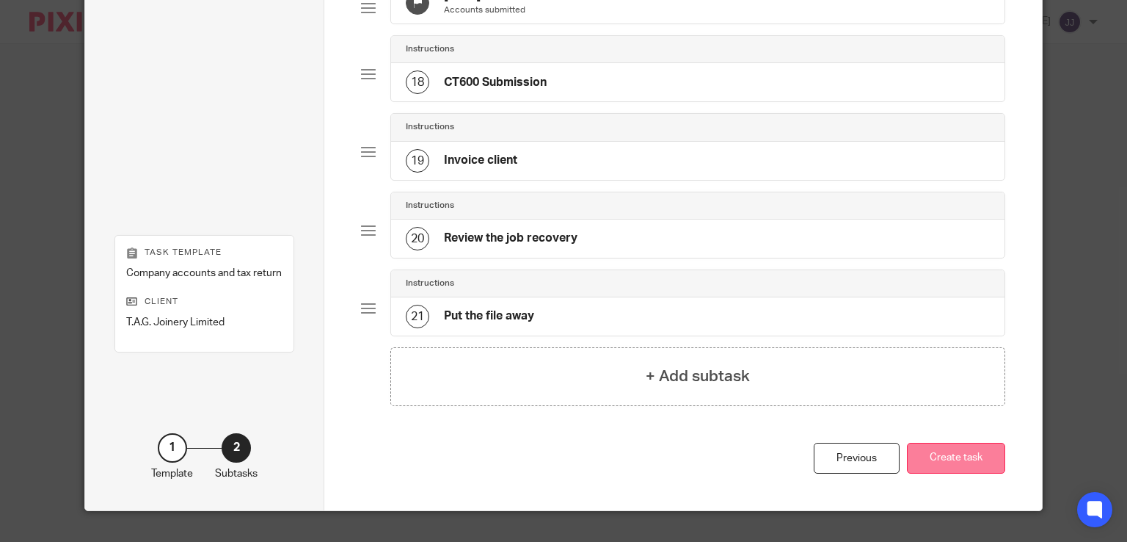
click at [961, 474] on button "Create task" at bounding box center [956, 459] width 98 height 32
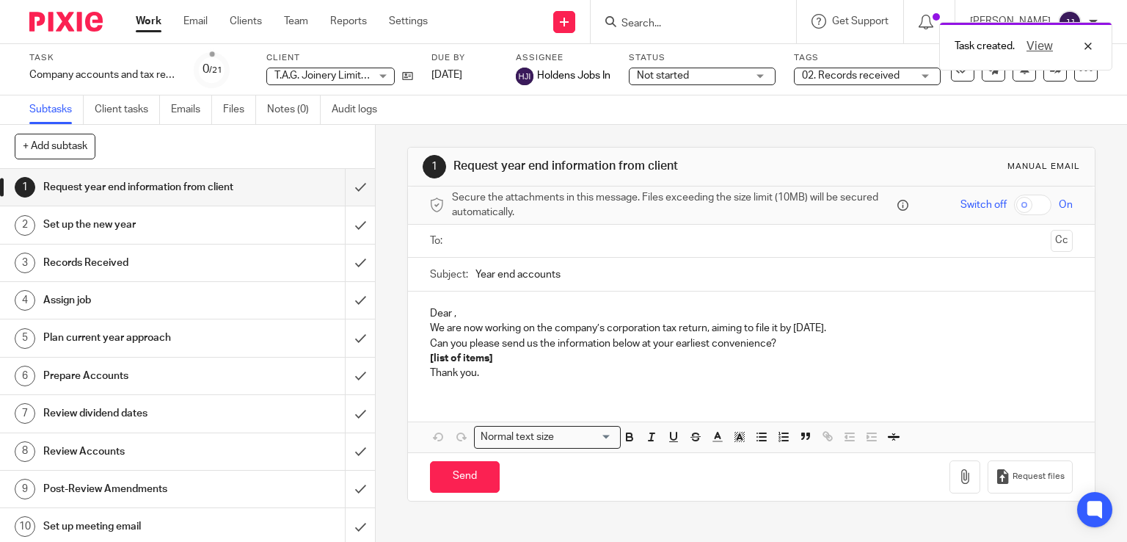
click at [678, 21] on div "Task created. View" at bounding box center [838, 43] width 549 height 56
click at [672, 23] on div "Task created. View" at bounding box center [838, 43] width 549 height 56
click at [672, 23] on input "Search" at bounding box center [686, 24] width 132 height 13
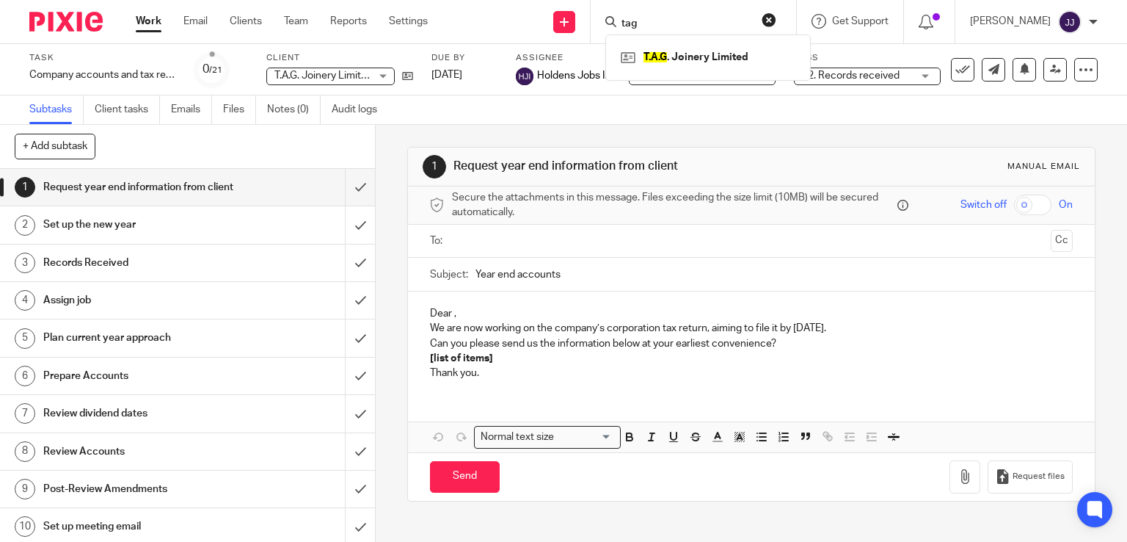
type input "tag"
click button "submit" at bounding box center [0, 0] width 0 height 0
click at [686, 52] on link at bounding box center [708, 57] width 182 height 22
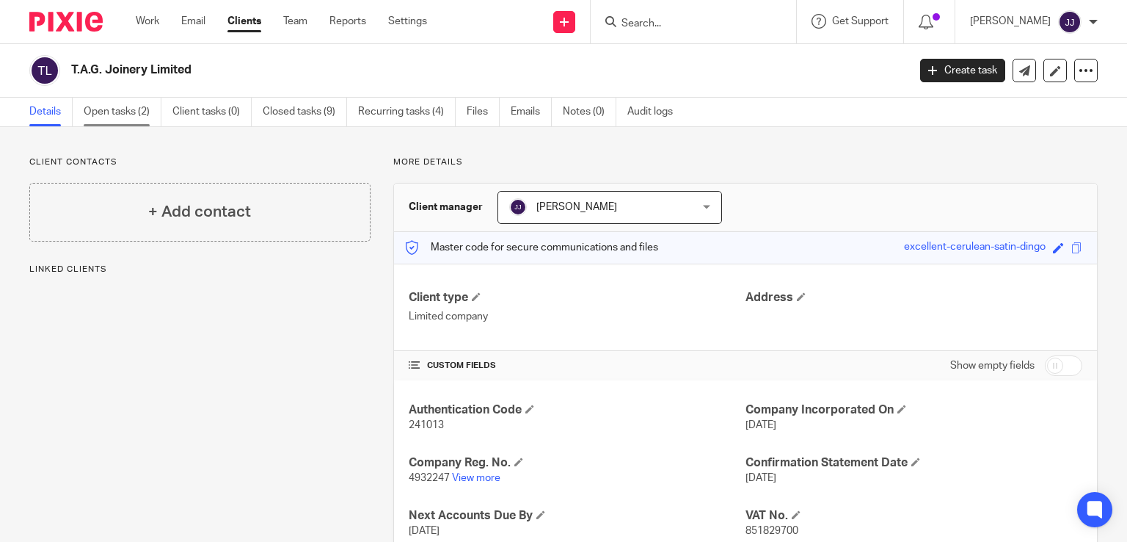
click at [117, 112] on link "Open tasks (2)" at bounding box center [123, 112] width 78 height 29
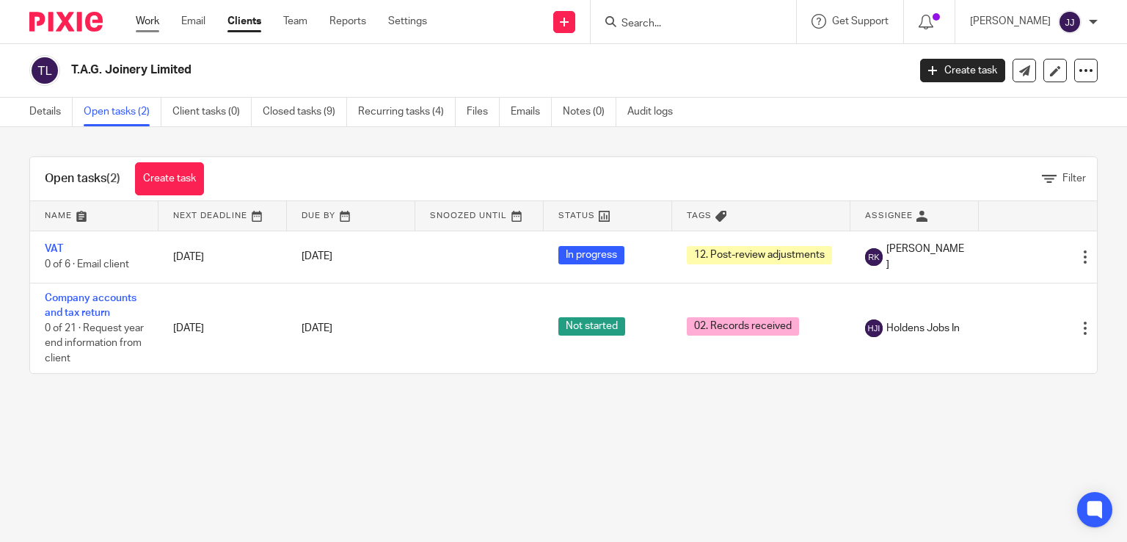
click at [149, 21] on link "Work" at bounding box center [147, 21] width 23 height 15
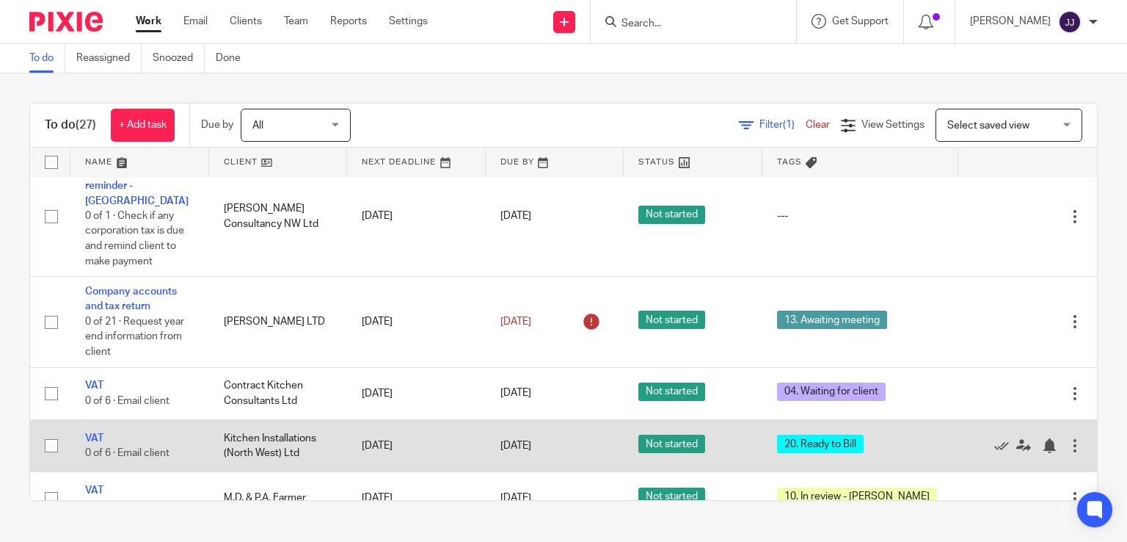
scroll to position [147, 0]
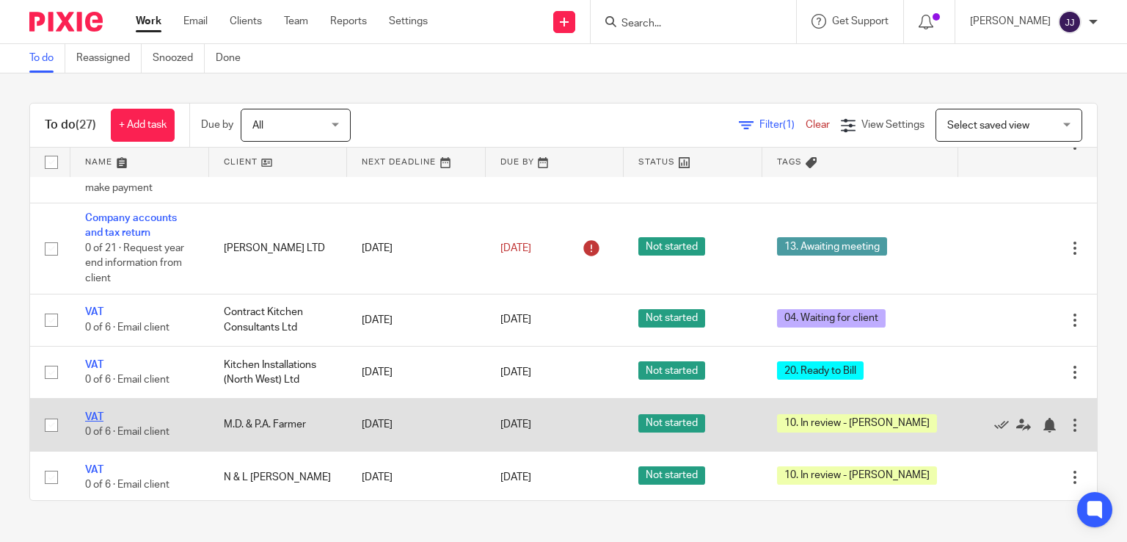
click at [93, 412] on link "VAT" at bounding box center [94, 417] width 18 height 10
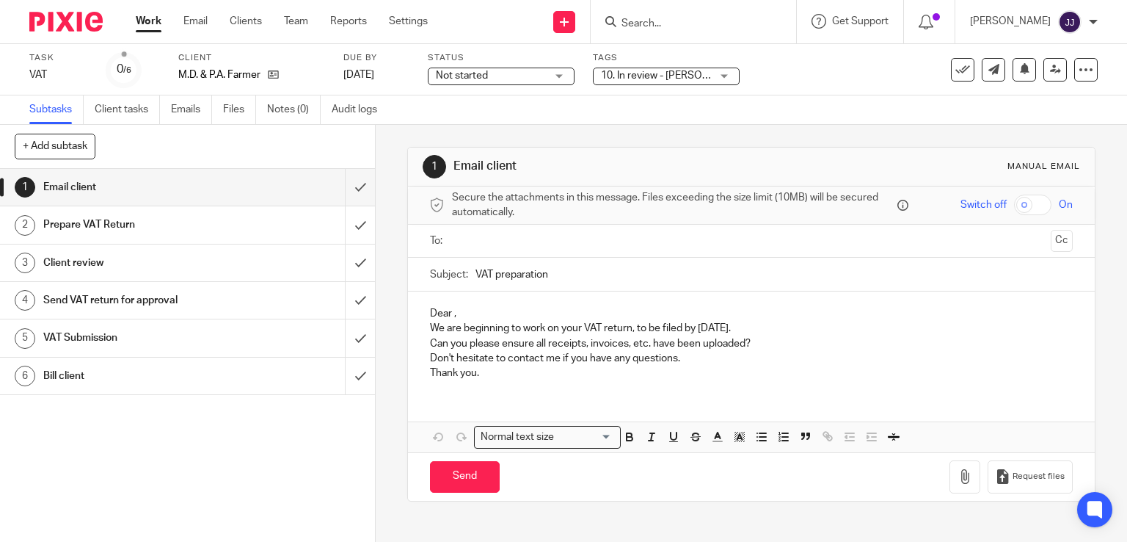
click at [711, 70] on div "10. In review - [PERSON_NAME]" at bounding box center [666, 77] width 147 height 18
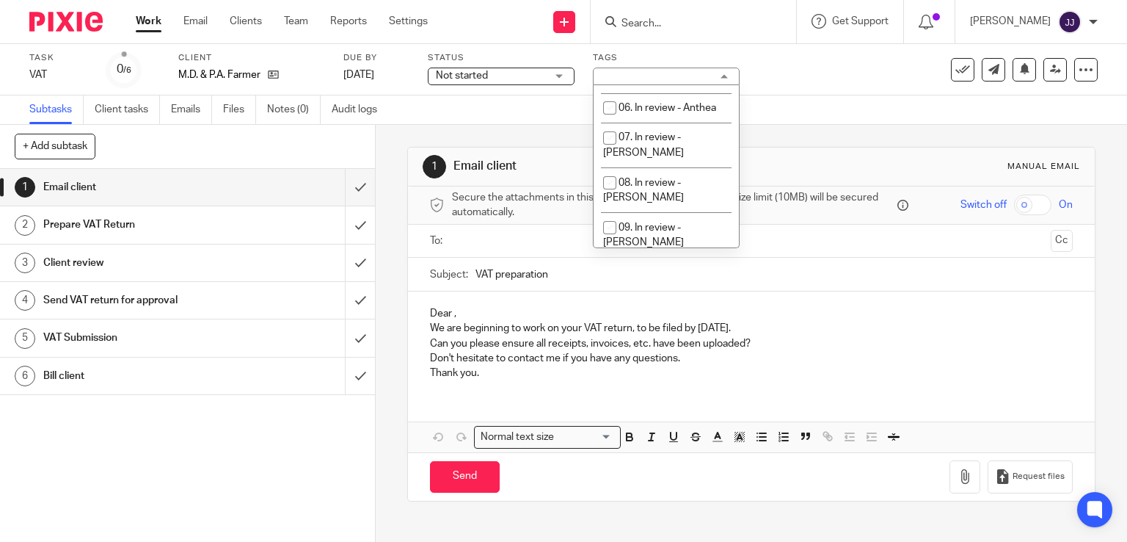
scroll to position [283, 0]
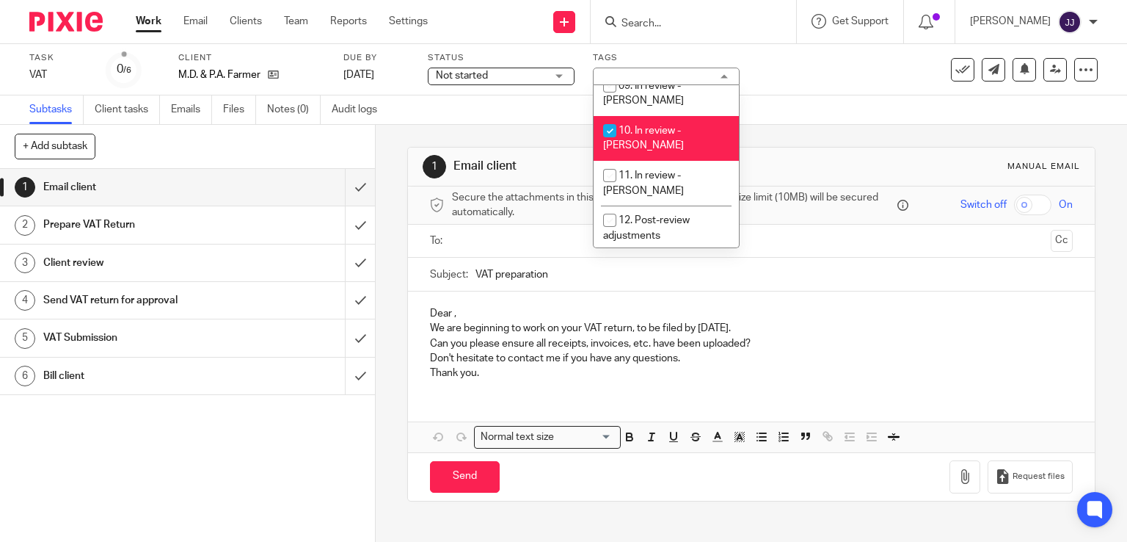
click at [664, 121] on li "10. In review - [PERSON_NAME]" at bounding box center [666, 138] width 145 height 45
checkbox input "false"
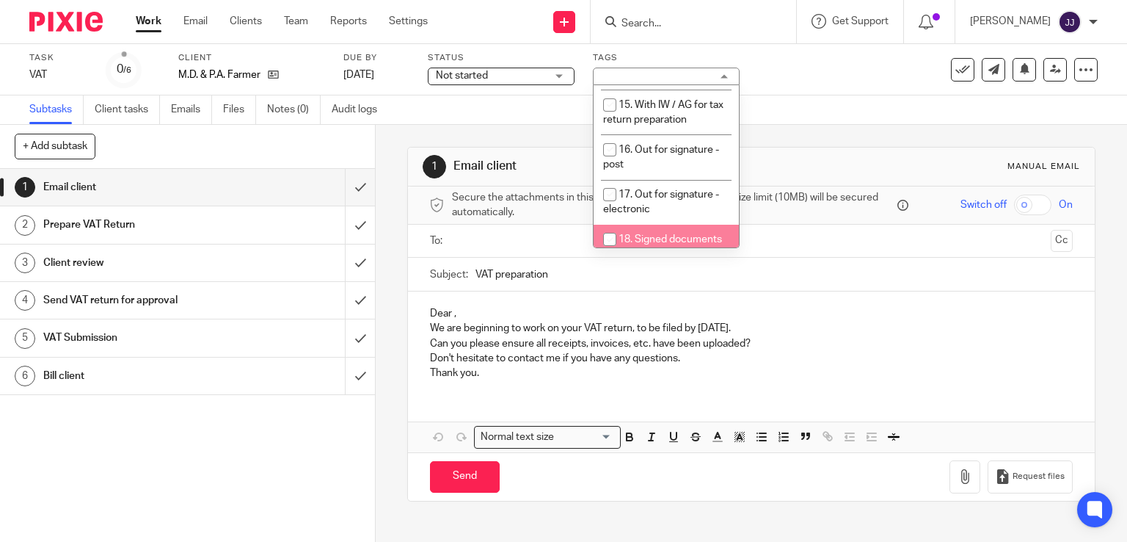
scroll to position [576, 0]
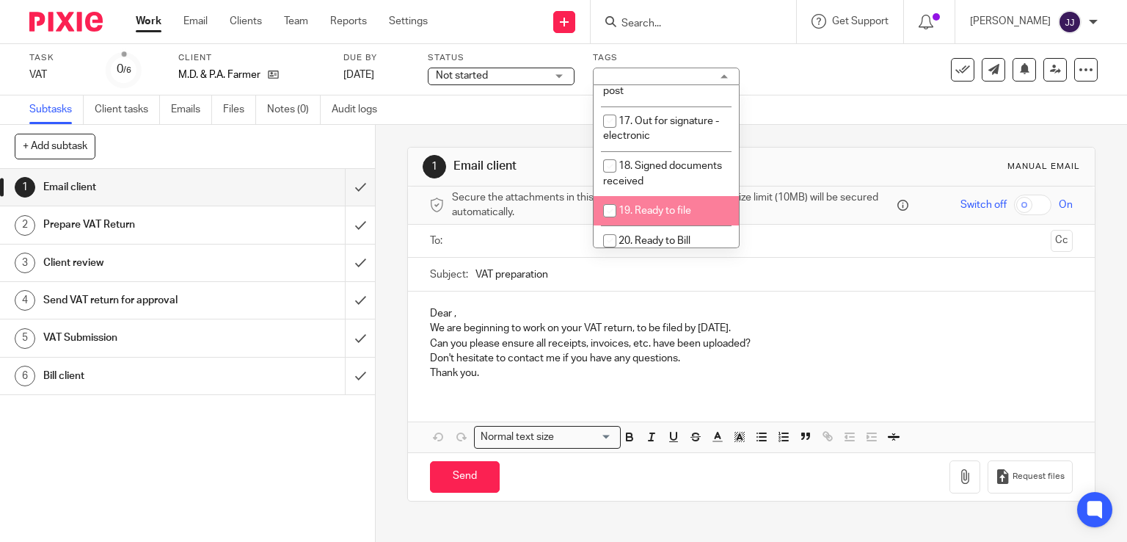
click at [671, 206] on span "19. Ready to file" at bounding box center [655, 211] width 73 height 10
checkbox input "true"
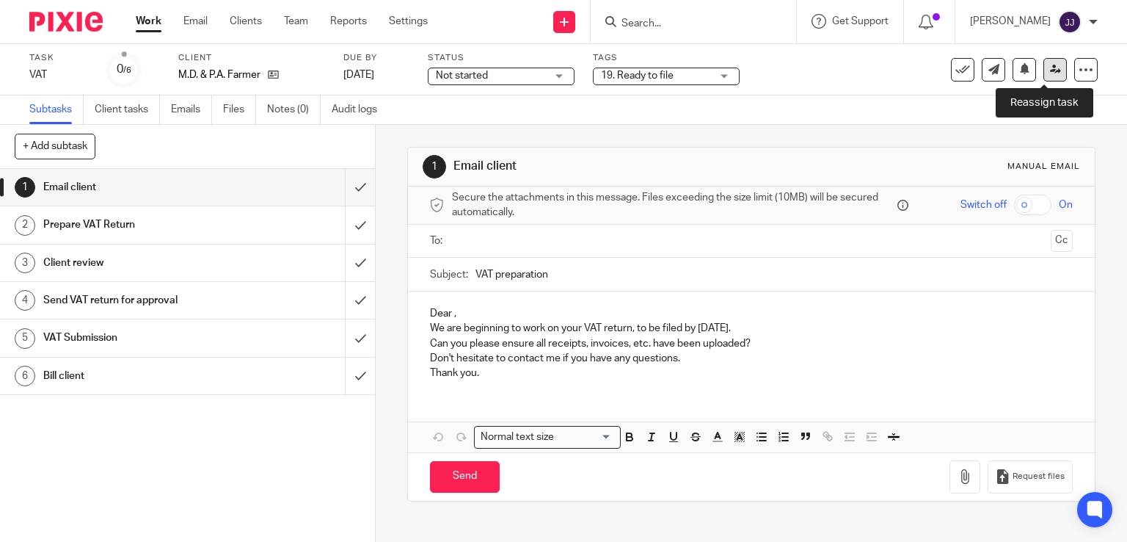
click at [1050, 64] on icon at bounding box center [1055, 69] width 11 height 11
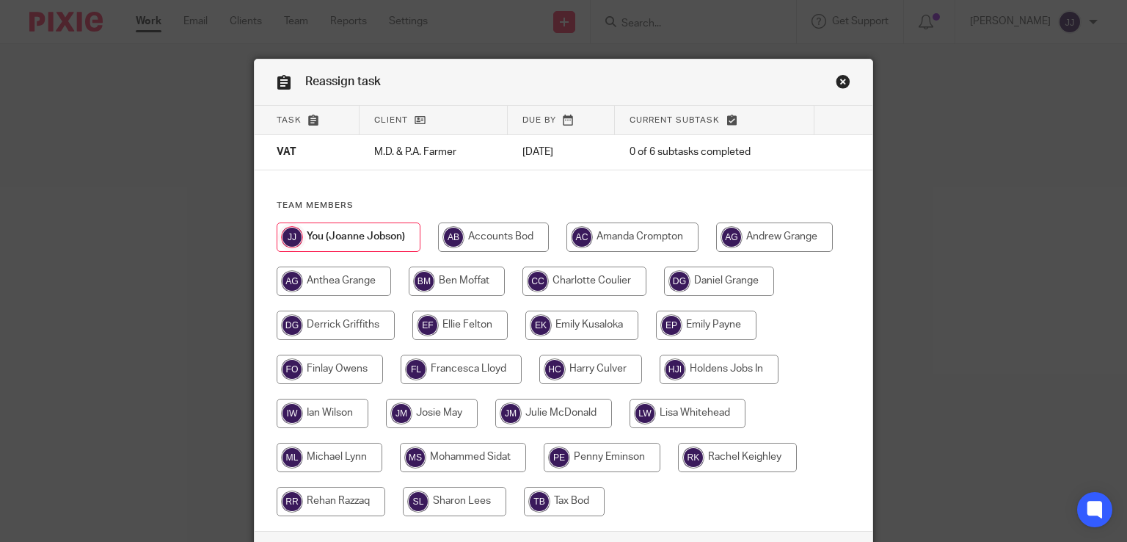
click at [453, 329] on input "radio" at bounding box center [460, 324] width 95 height 29
radio input "true"
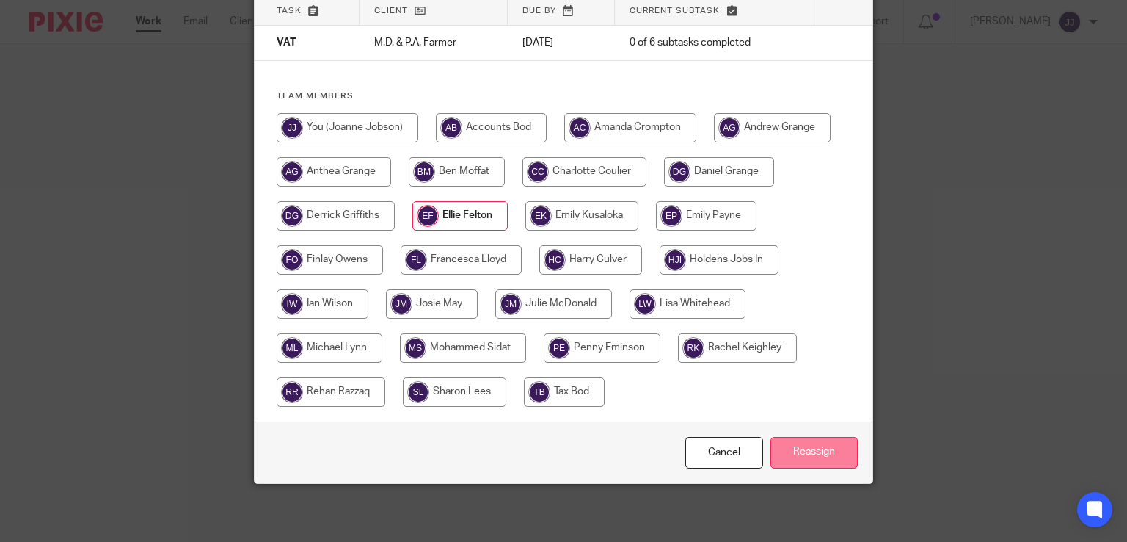
click at [802, 451] on input "Reassign" at bounding box center [814, 453] width 87 height 32
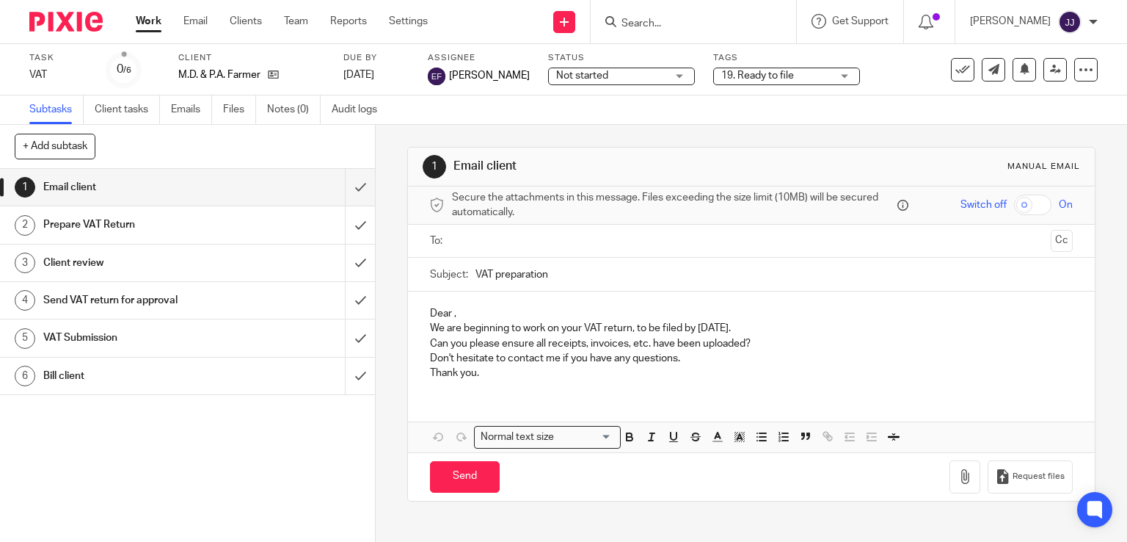
click at [159, 18] on link "Work" at bounding box center [149, 21] width 26 height 15
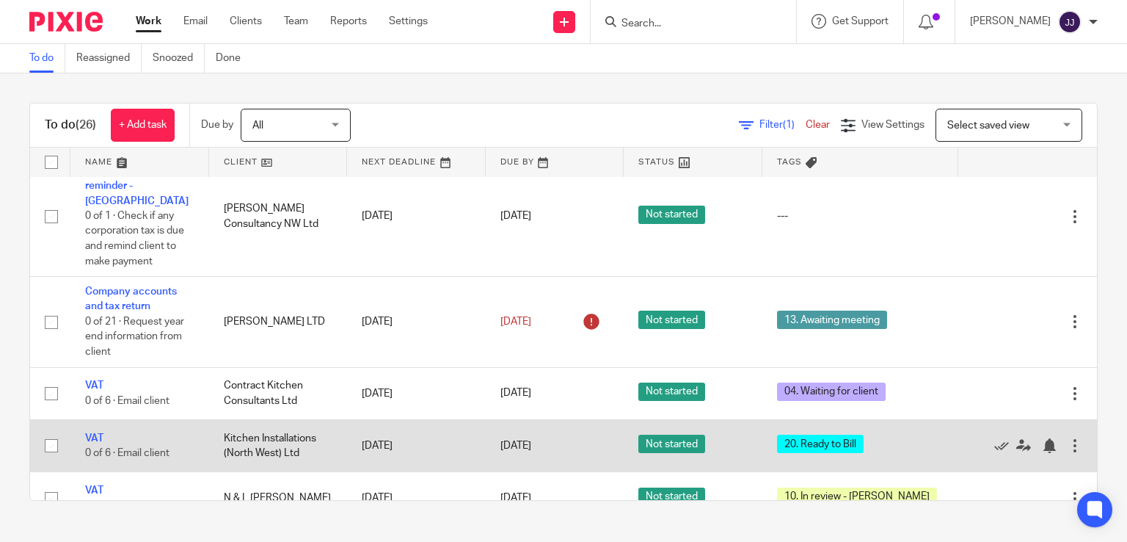
scroll to position [147, 0]
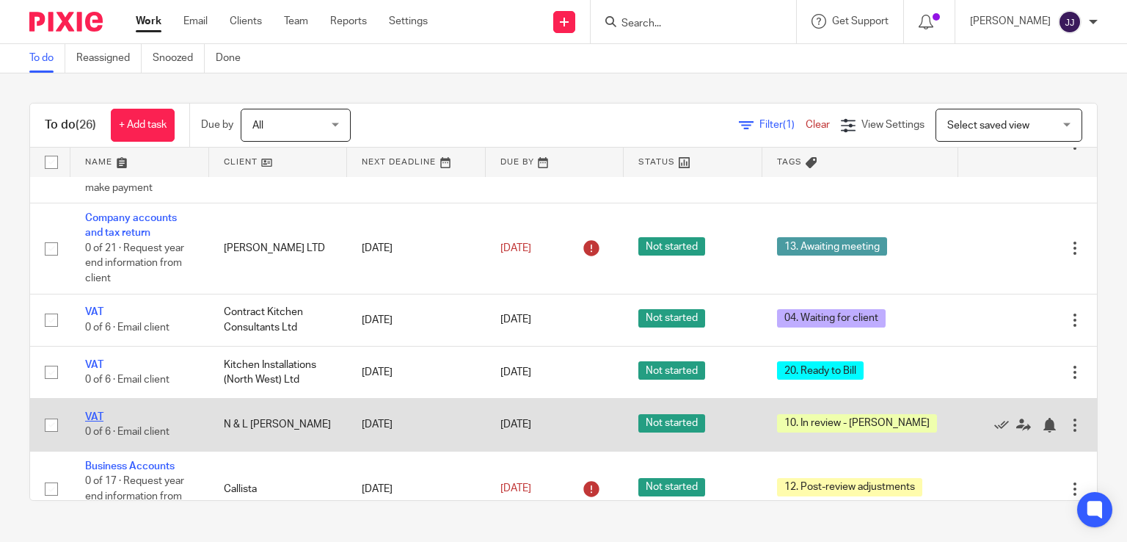
click at [90, 412] on link "VAT" at bounding box center [94, 417] width 18 height 10
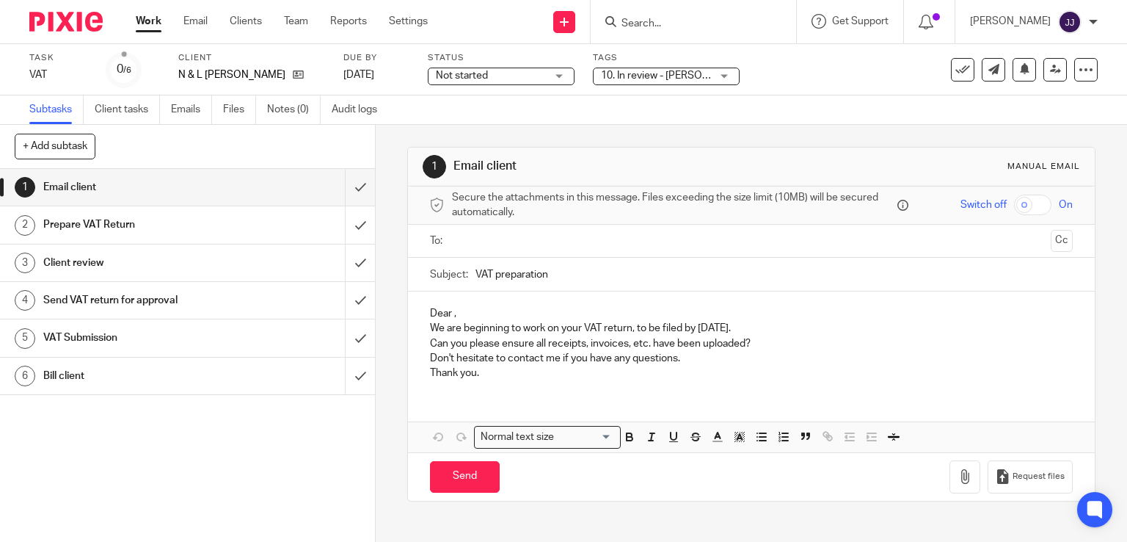
click at [707, 71] on span "10. In review - [PERSON_NAME]" at bounding box center [656, 75] width 110 height 15
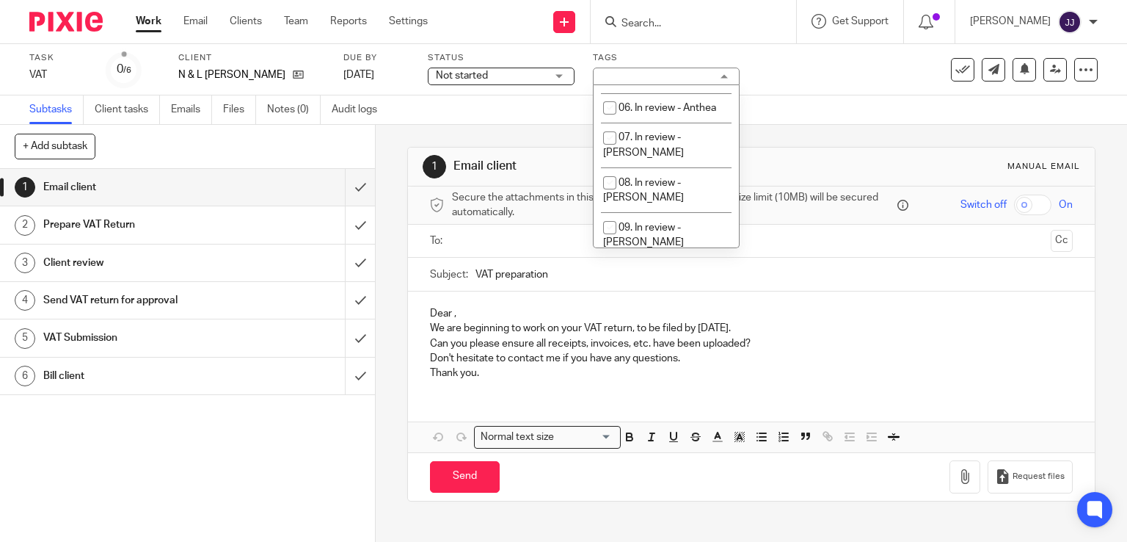
scroll to position [283, 0]
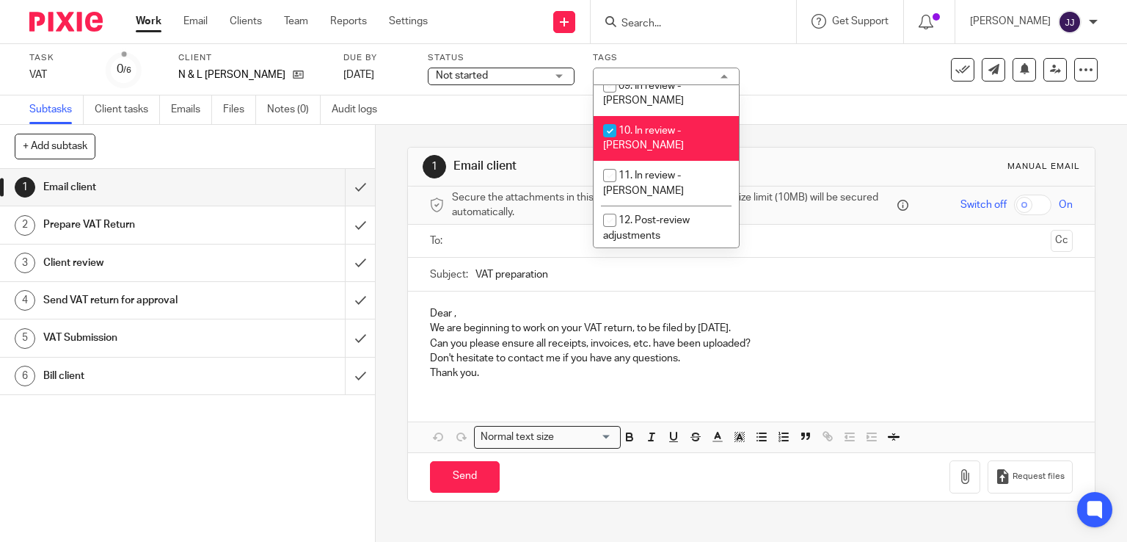
click at [670, 116] on li "10. In review - [PERSON_NAME]" at bounding box center [666, 138] width 145 height 45
checkbox input "false"
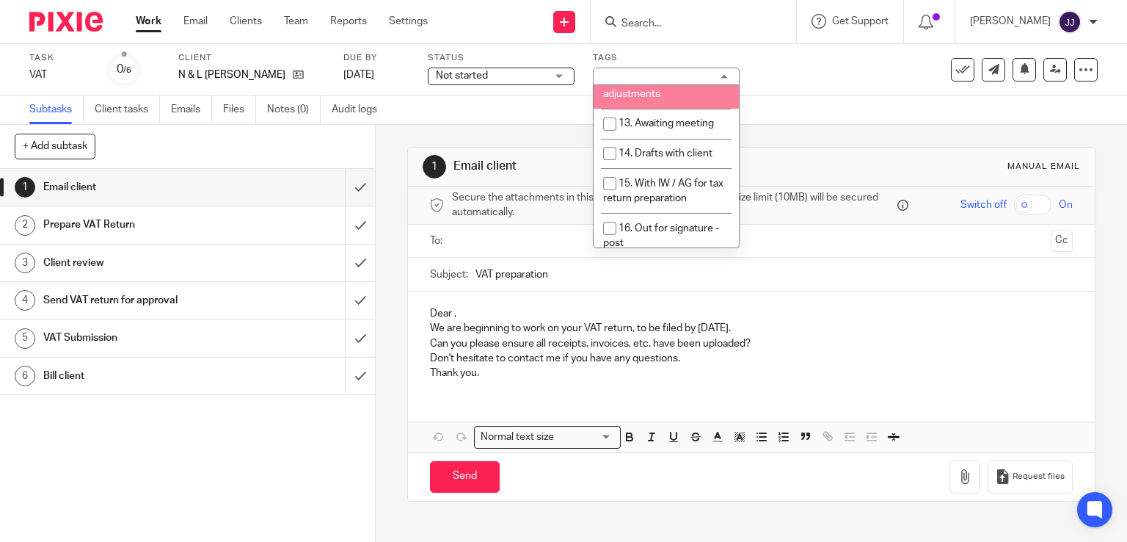
scroll to position [566, 0]
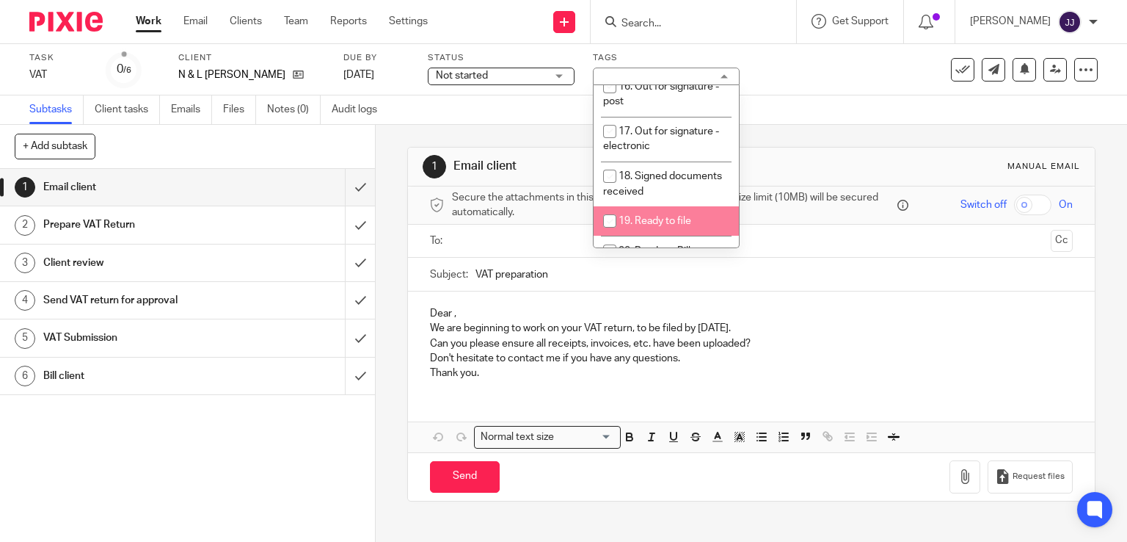
click at [675, 216] on span "19. Ready to file" at bounding box center [655, 221] width 73 height 10
checkbox input "true"
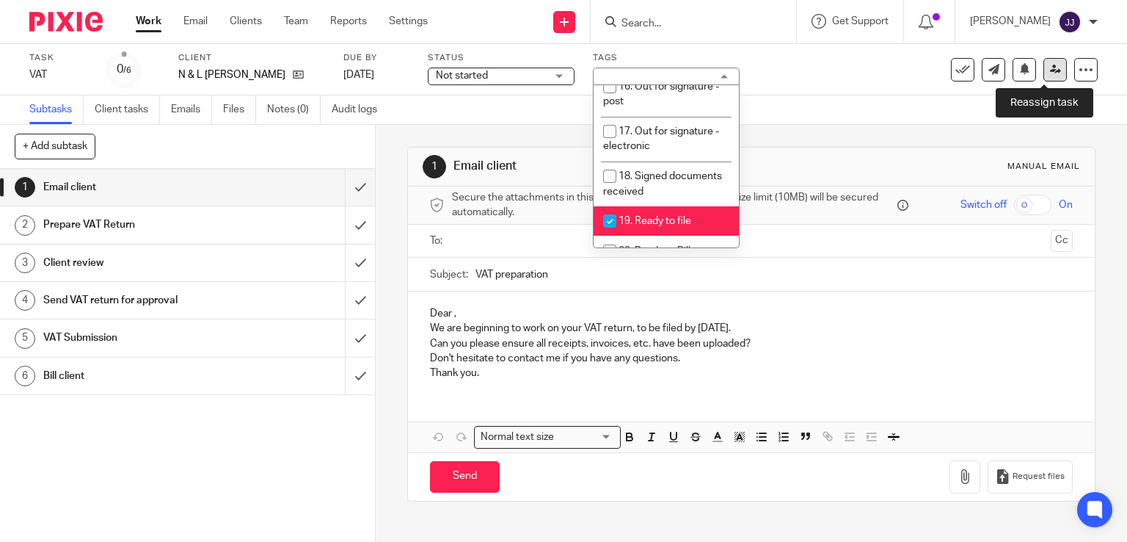
click at [1045, 62] on link at bounding box center [1055, 69] width 23 height 23
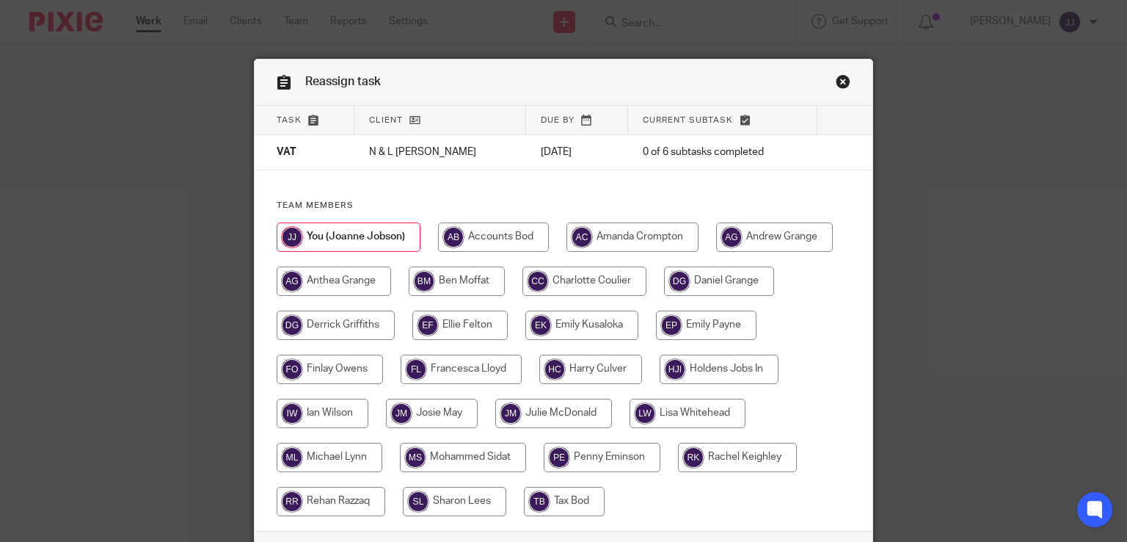
click at [495, 330] on input "radio" at bounding box center [460, 324] width 95 height 29
radio input "true"
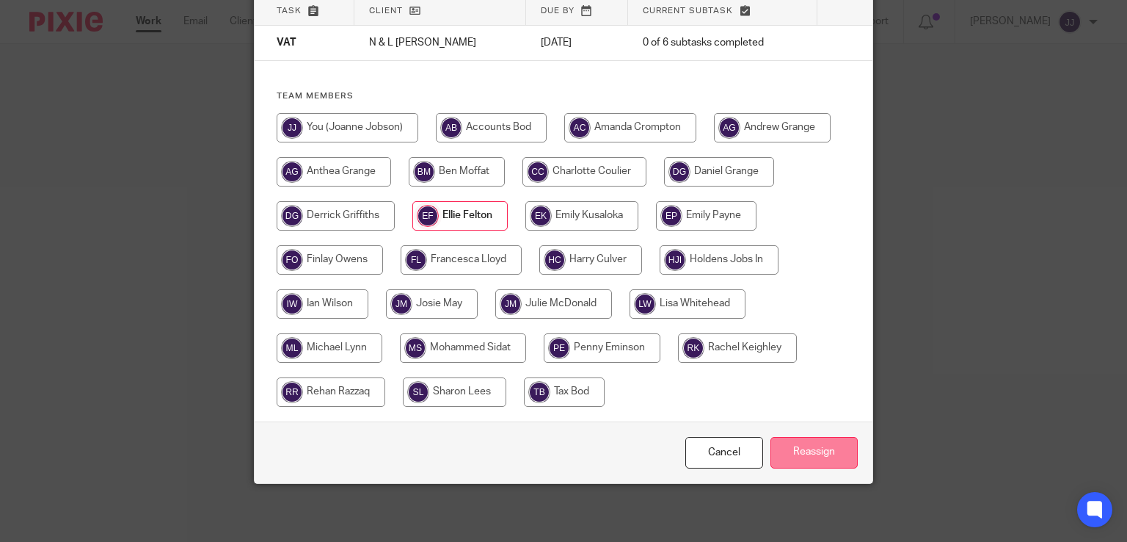
click at [788, 454] on input "Reassign" at bounding box center [814, 453] width 87 height 32
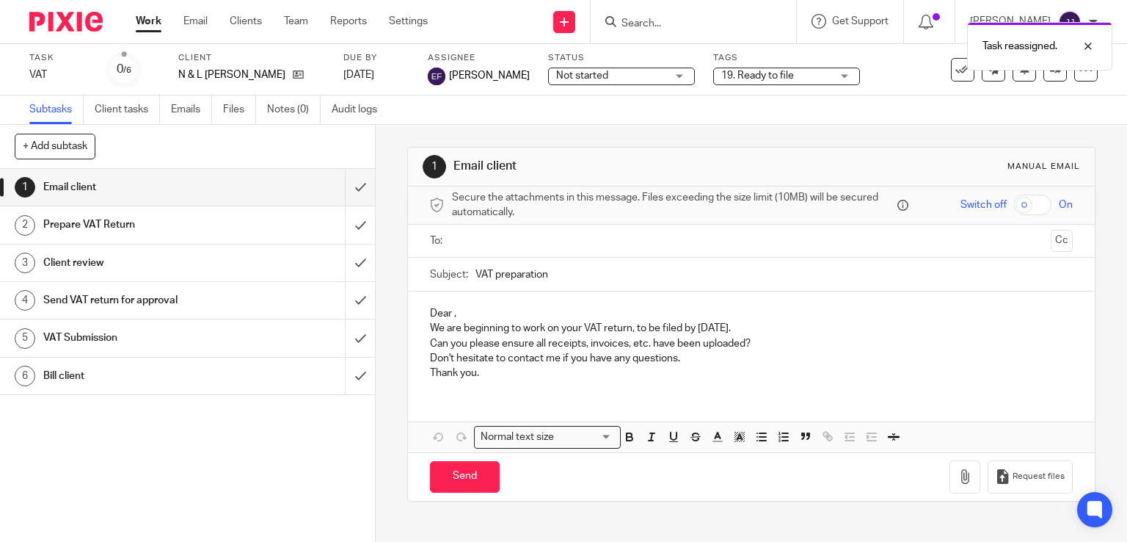
click at [155, 16] on link "Work" at bounding box center [149, 21] width 26 height 15
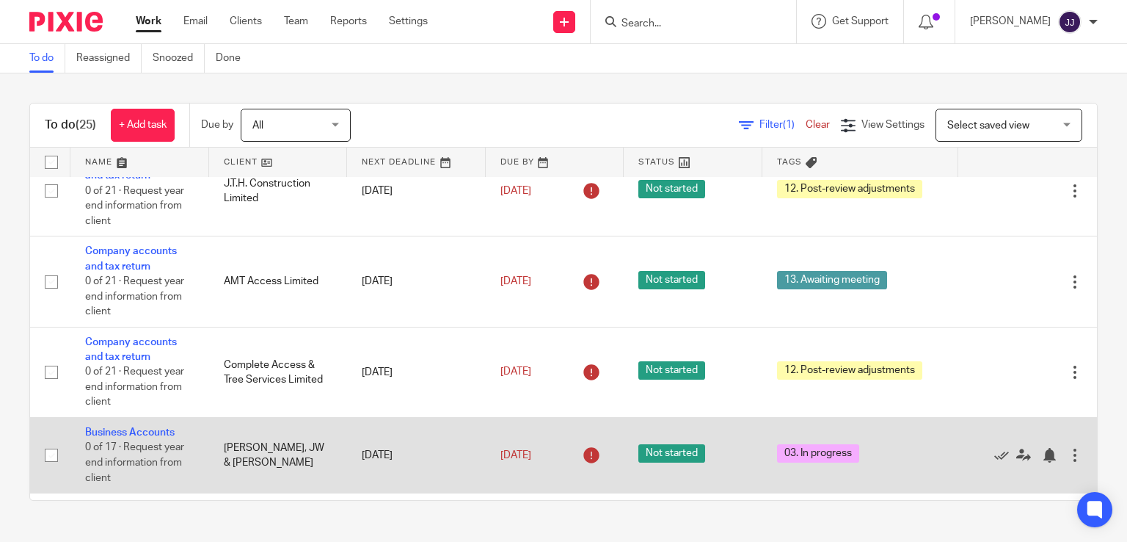
scroll to position [881, 0]
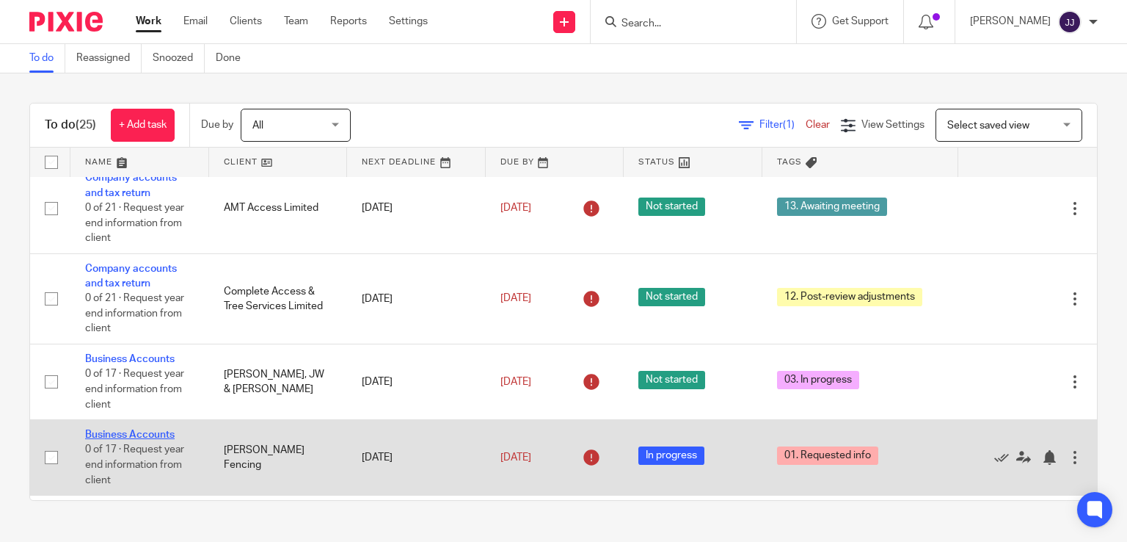
click at [94, 429] on link "Business Accounts" at bounding box center [130, 434] width 90 height 10
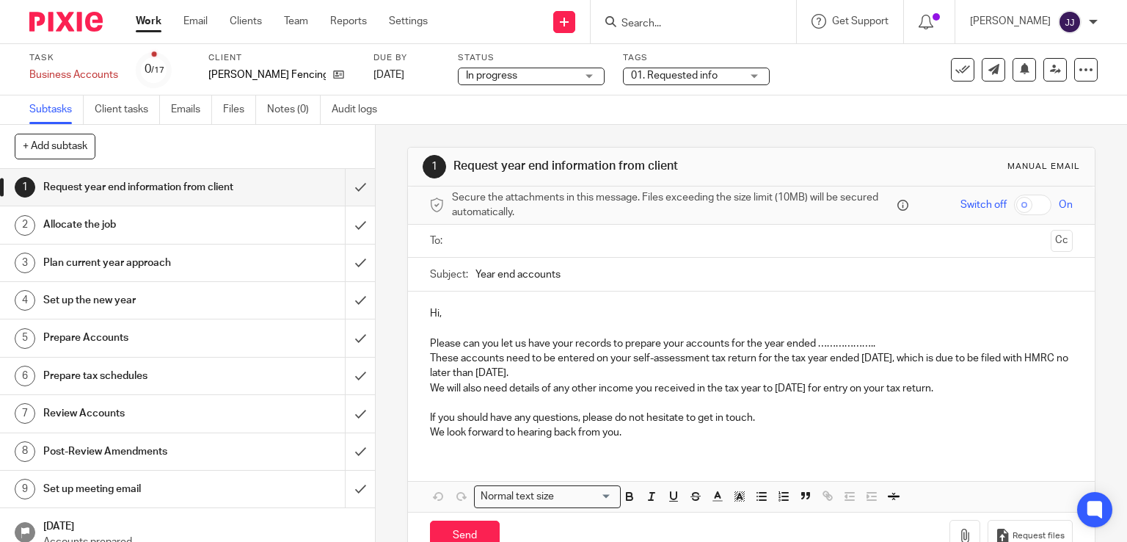
click at [702, 73] on span "01. Requested info" at bounding box center [674, 75] width 87 height 10
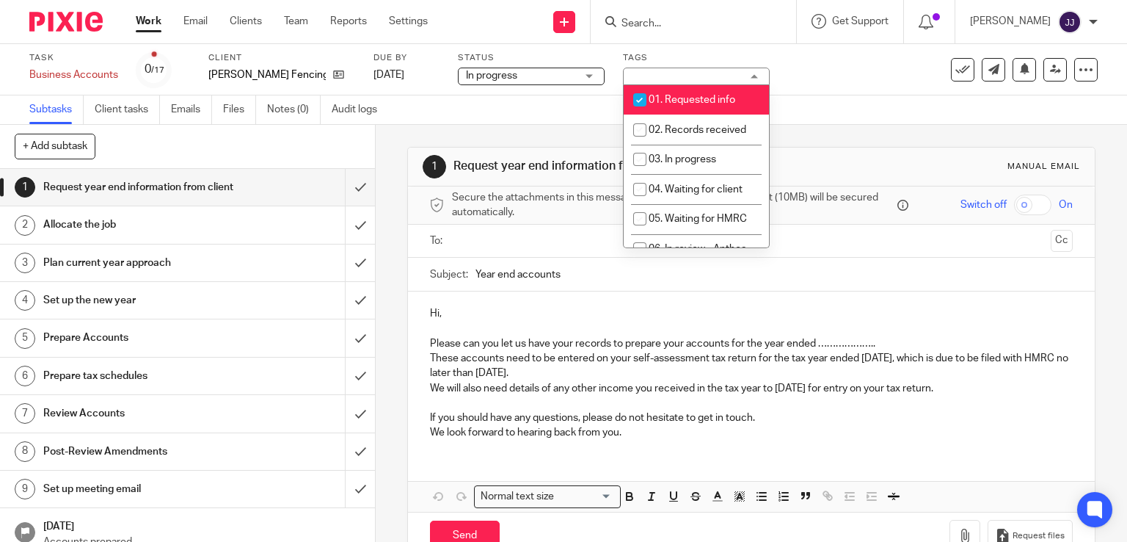
click at [691, 103] on span "01. Requested info" at bounding box center [692, 100] width 87 height 10
checkbox input "false"
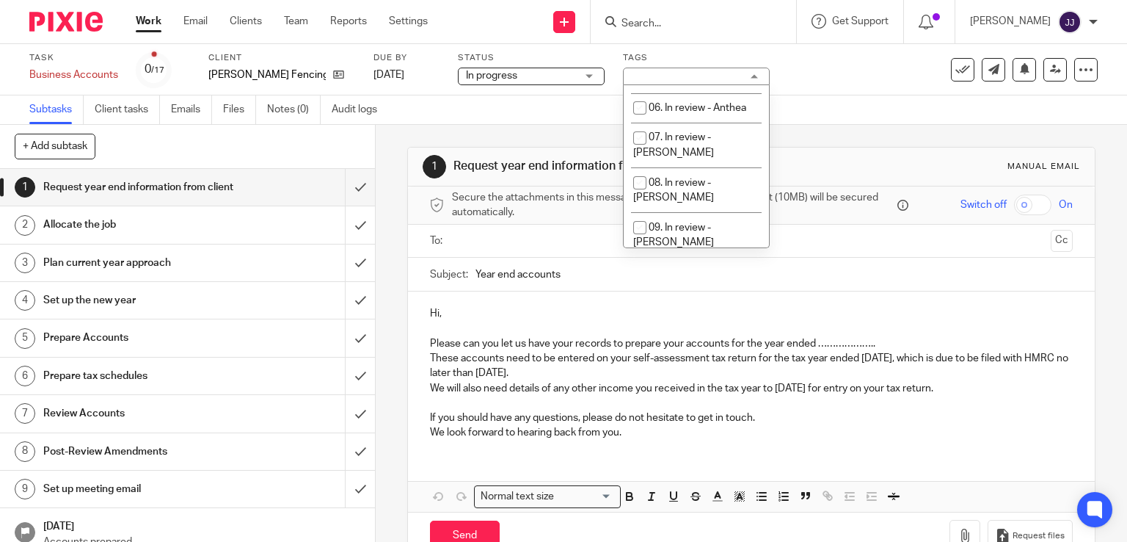
scroll to position [283, 0]
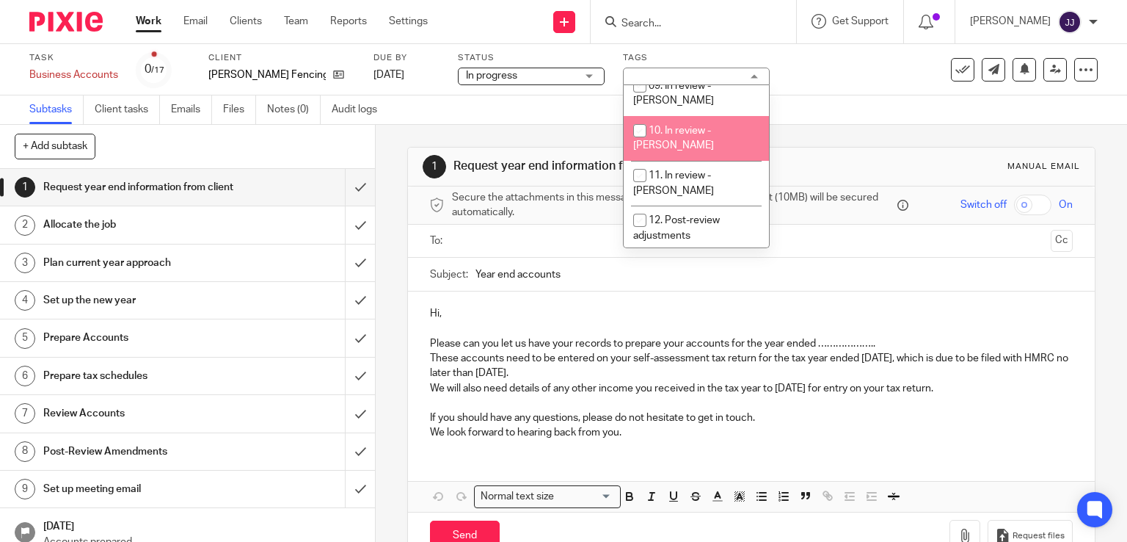
click at [734, 116] on li "10. In review - [PERSON_NAME]" at bounding box center [696, 138] width 145 height 45
checkbox input "true"
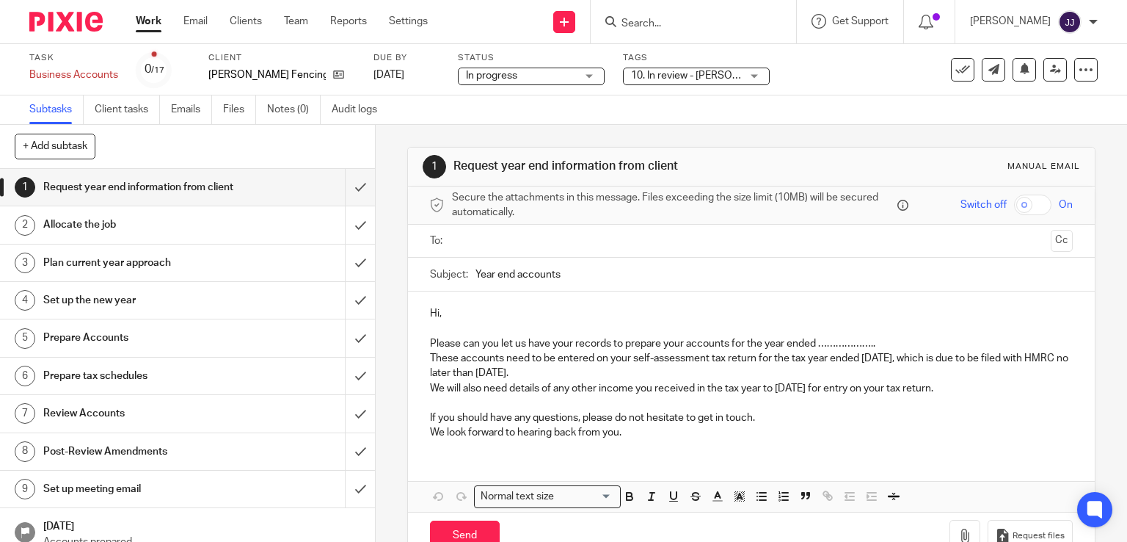
click at [151, 20] on link "Work" at bounding box center [149, 21] width 26 height 15
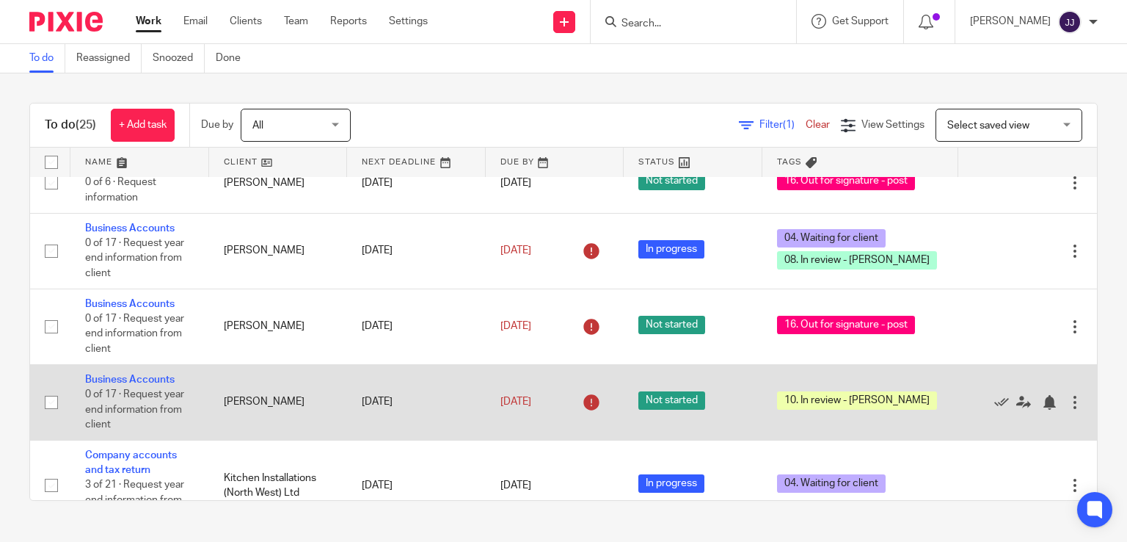
scroll to position [1572, 0]
